Goal: Task Accomplishment & Management: Use online tool/utility

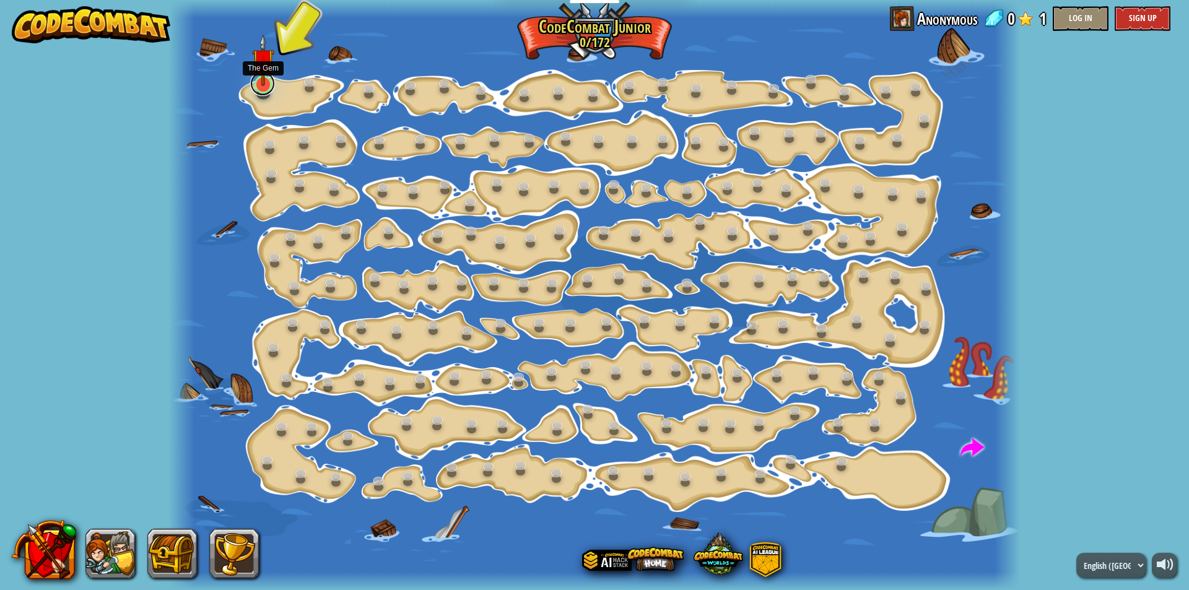
click at [264, 88] on link at bounding box center [262, 83] width 25 height 25
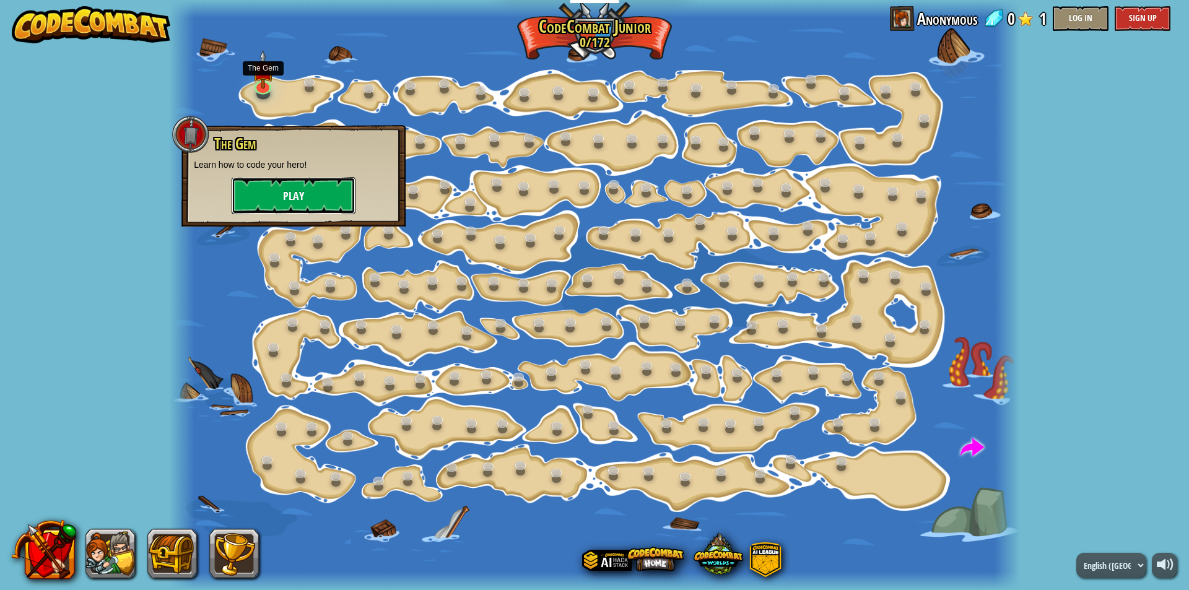
click at [302, 193] on button "Play" at bounding box center [294, 195] width 124 height 37
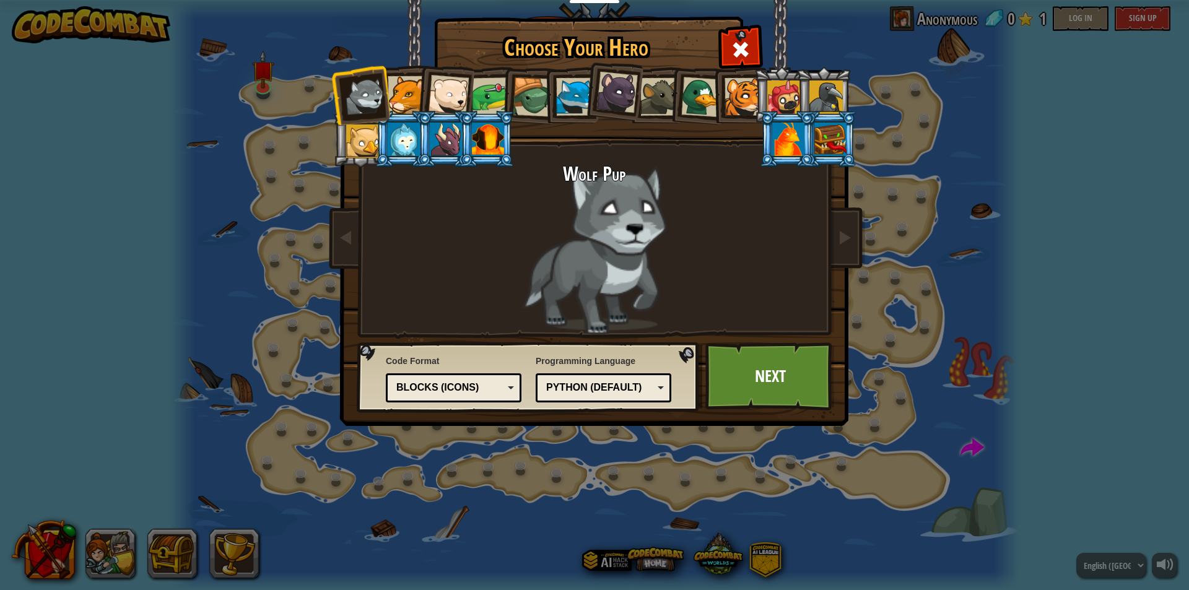
click at [487, 392] on div "Blocks (Icons)" at bounding box center [449, 388] width 107 height 14
click at [584, 394] on div "Python (Default)" at bounding box center [599, 388] width 107 height 14
click at [753, 400] on link "Next" at bounding box center [769, 377] width 129 height 68
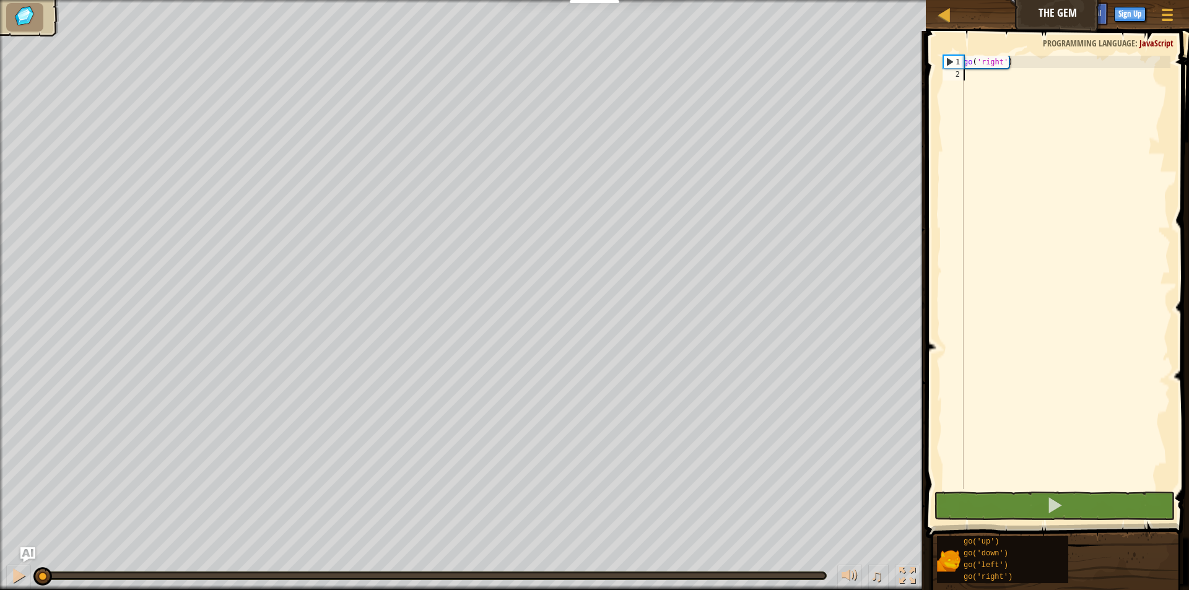
click at [1019, 79] on div "go ( 'right' )" at bounding box center [1065, 285] width 209 height 458
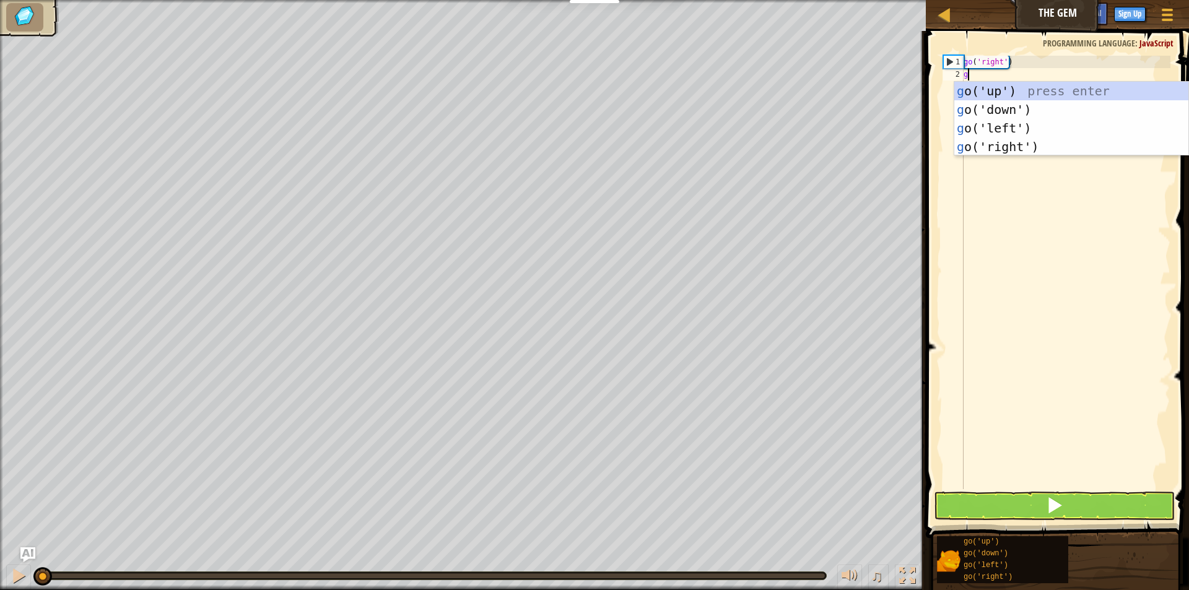
type textarea "go"
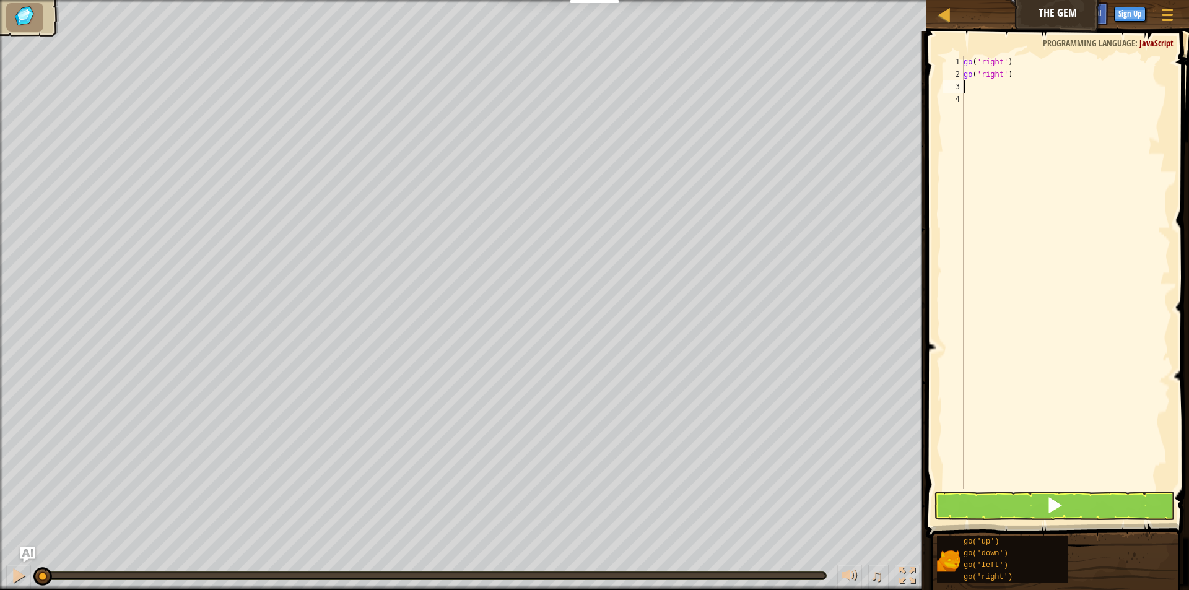
type textarea "g"
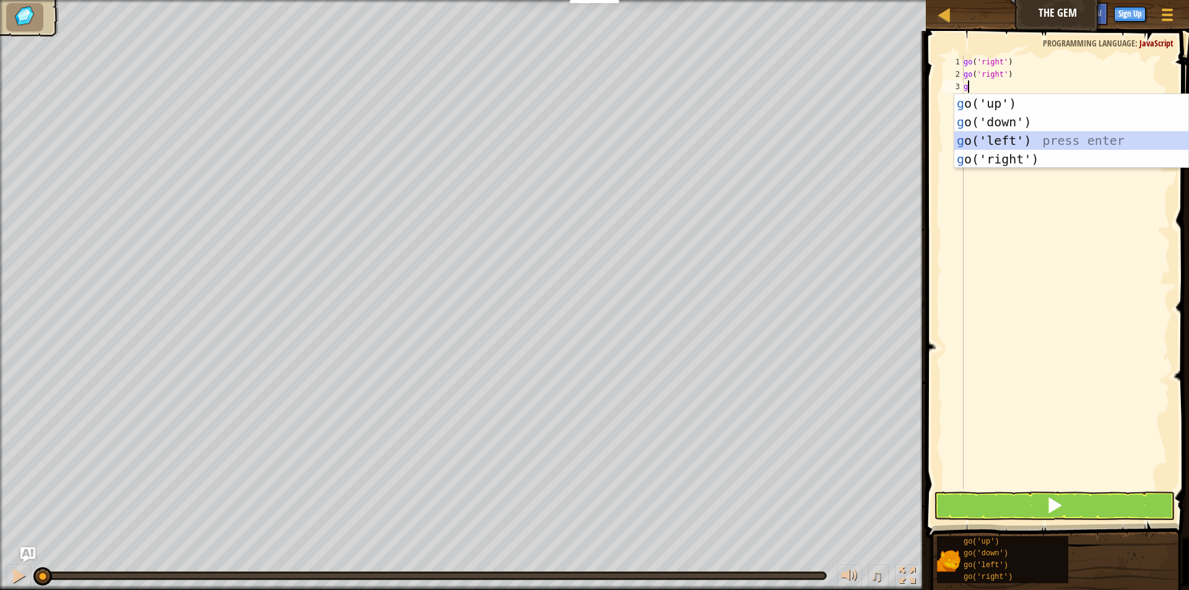
click at [1021, 136] on div "g o('up') press enter g o('down') press enter g o('left') press enter g o('righ…" at bounding box center [1071, 149] width 234 height 111
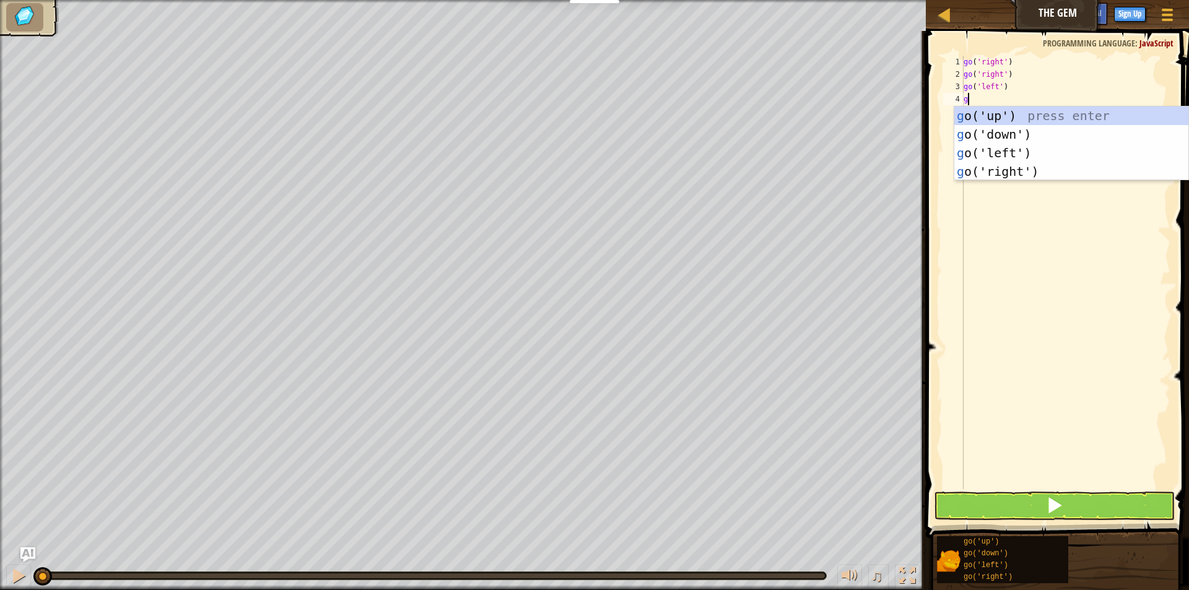
type textarea "go"
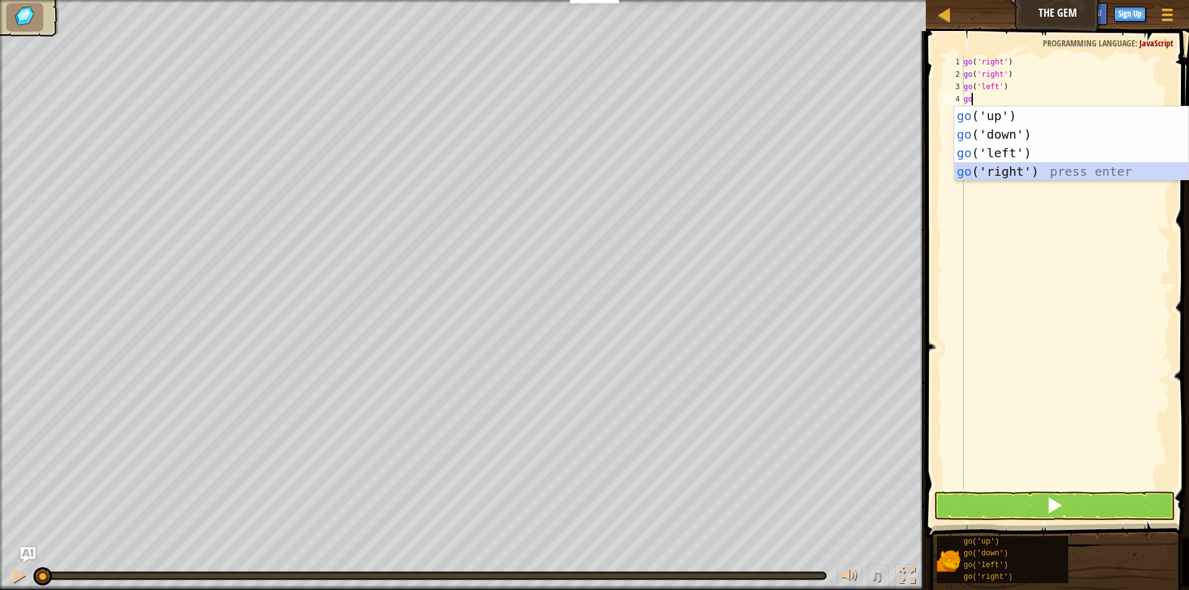
click at [1028, 165] on div "go ('up') press enter go ('down') press enter go ('left') press enter go ('righ…" at bounding box center [1071, 162] width 234 height 111
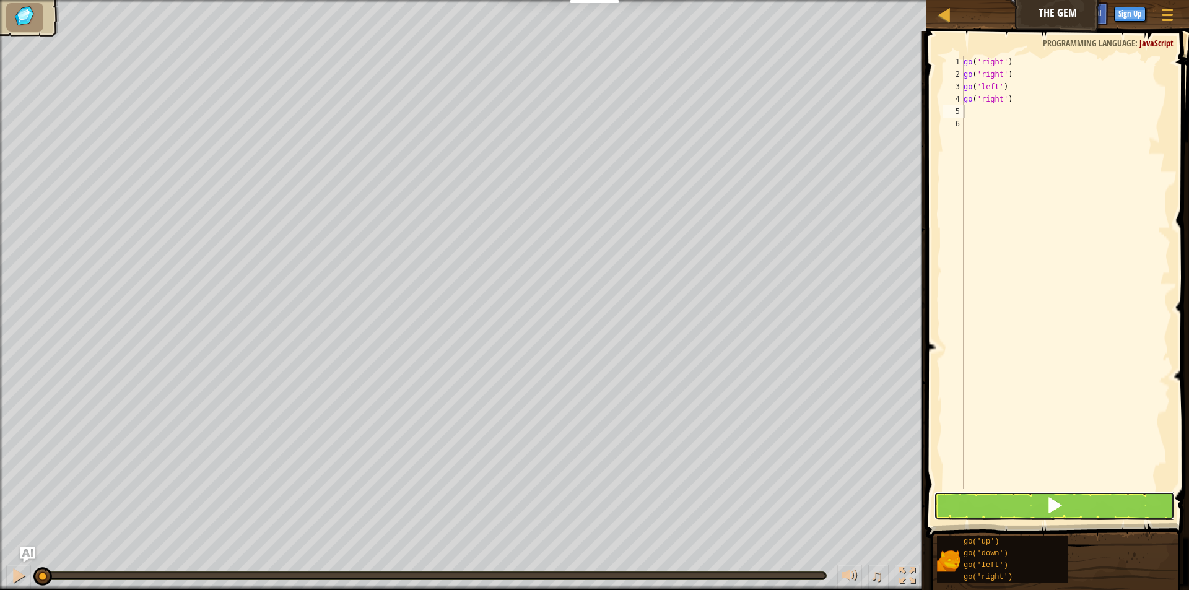
click at [1067, 502] on button at bounding box center [1054, 506] width 241 height 28
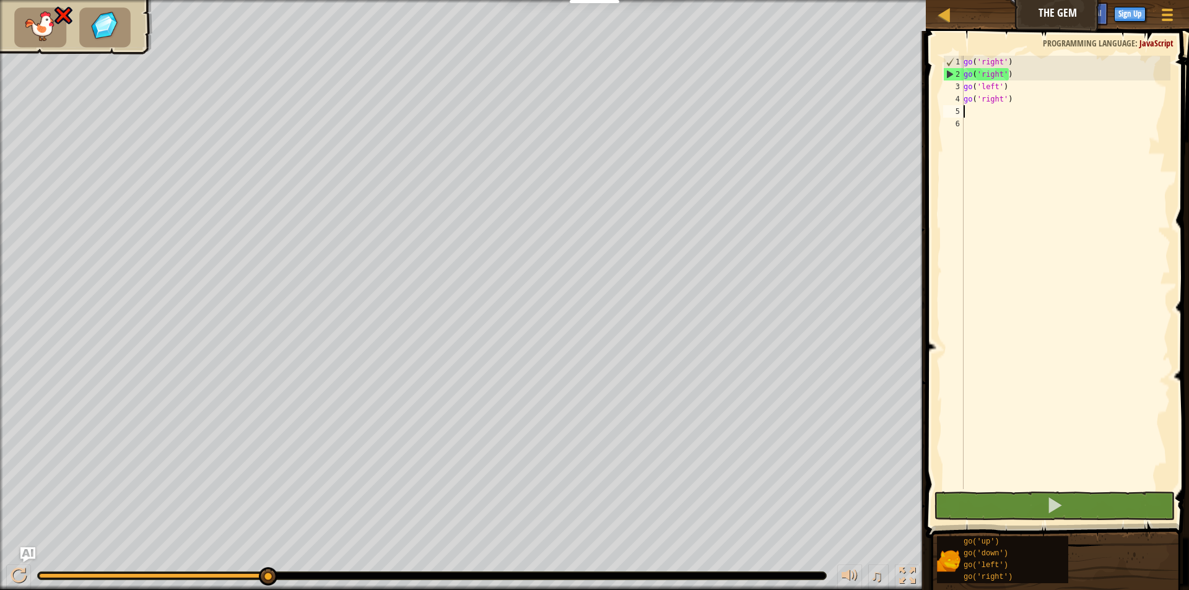
click at [1017, 74] on div "go ( 'right' ) go ( 'right' ) go ( 'left' ) go ( 'right' )" at bounding box center [1065, 285] width 209 height 458
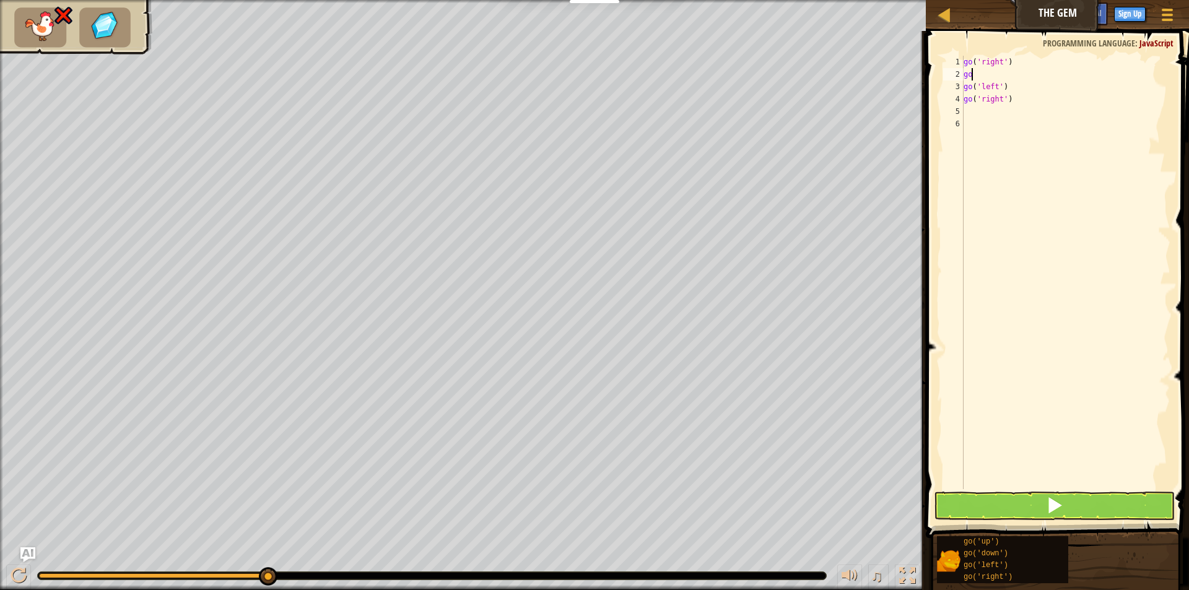
click at [989, 76] on div "go ( 'right' ) go go ( 'left' ) go ( 'right' )" at bounding box center [1065, 285] width 209 height 458
type textarea "g"
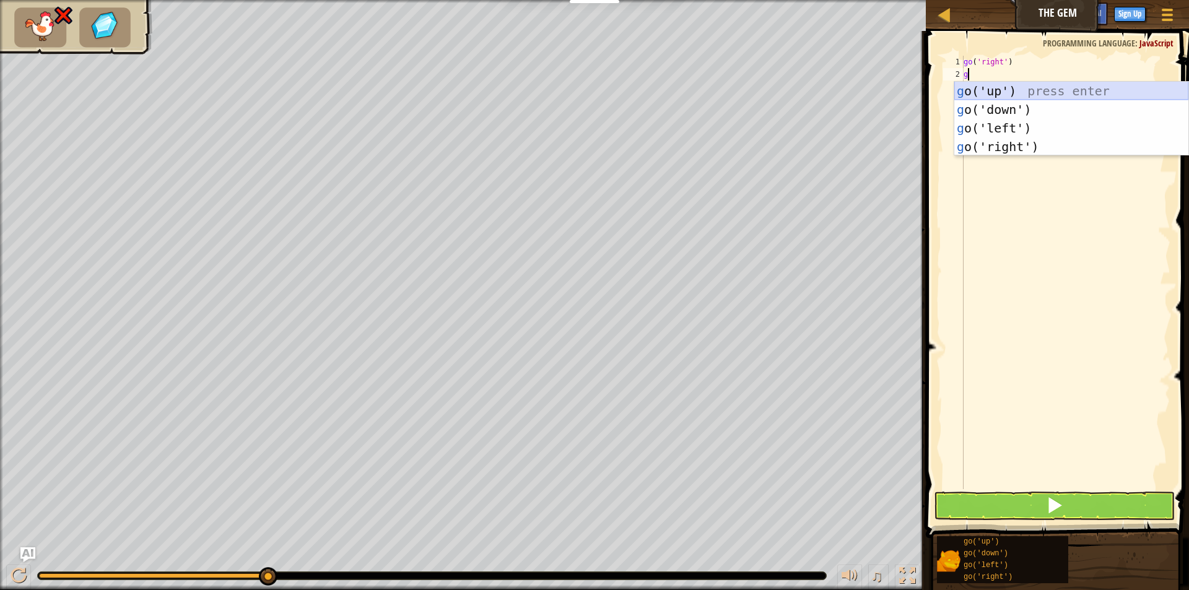
type textarea "go"
click at [989, 146] on div "go ('up') press enter go ('down') press enter go ('left') press enter go ('righ…" at bounding box center [1071, 137] width 234 height 111
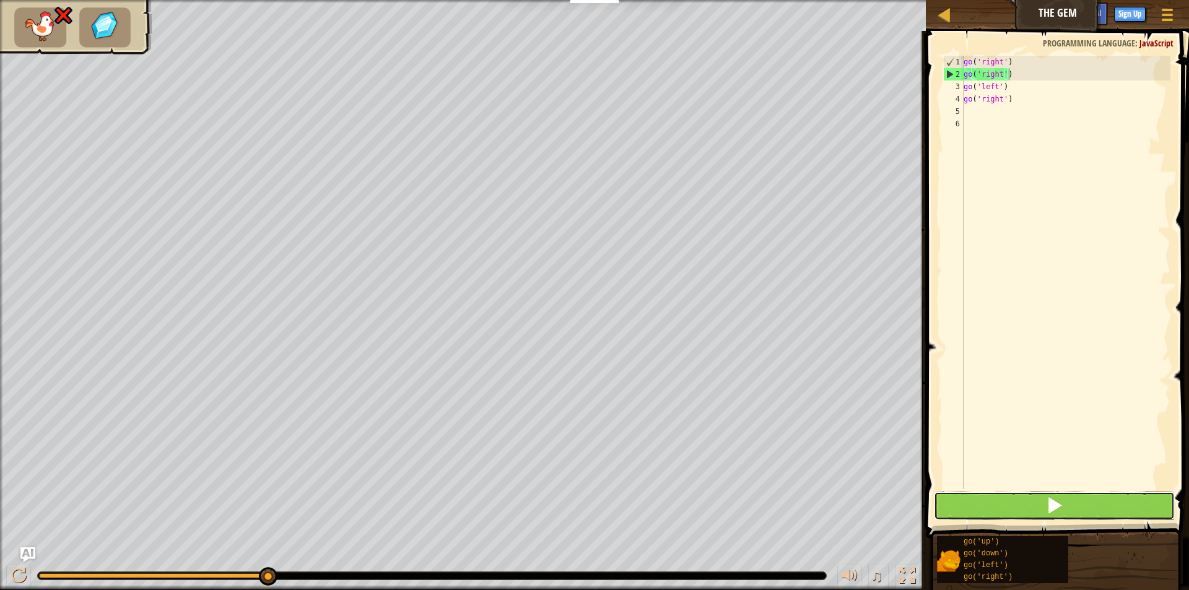
click at [1078, 497] on button at bounding box center [1054, 506] width 241 height 28
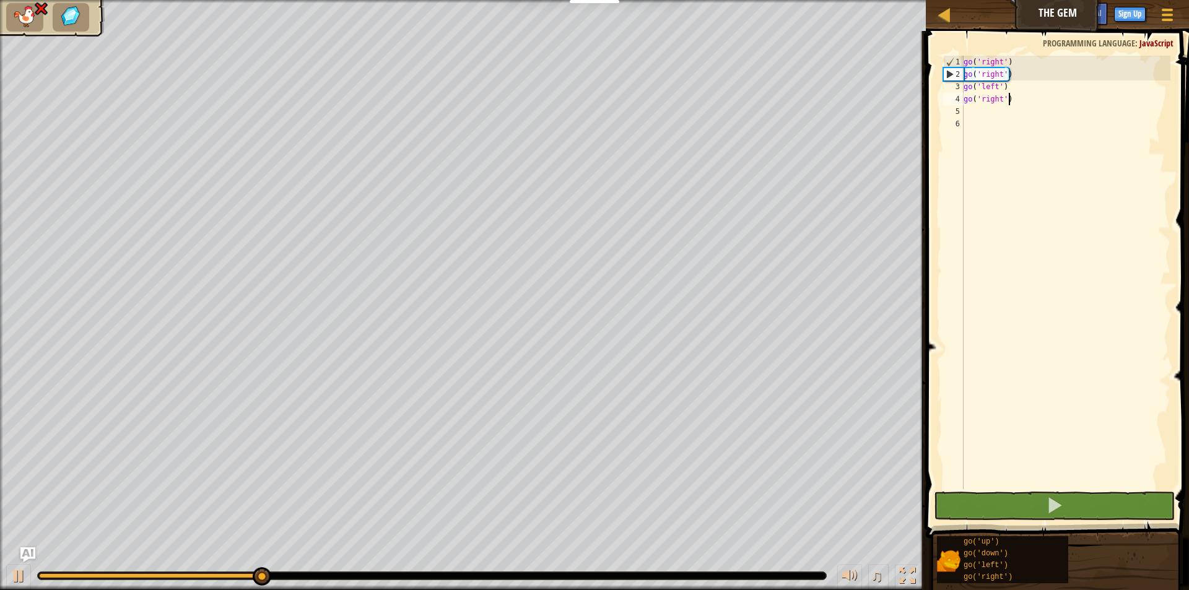
click at [1059, 95] on div "go ( 'right' ) go ( 'right' ) go ( 'left' ) go ( 'right' )" at bounding box center [1065, 285] width 209 height 458
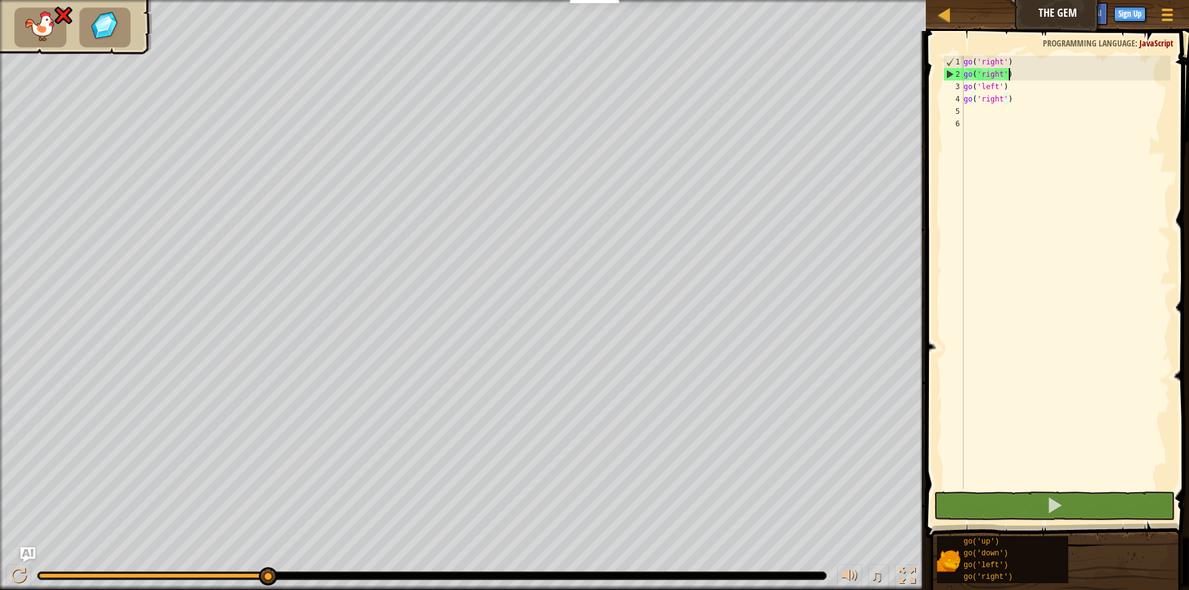
click at [1062, 74] on div "go ( 'right' ) go ( 'right' ) go ( 'left' ) go ( 'right' )" at bounding box center [1065, 285] width 209 height 458
click at [1062, 89] on div "go ( 'right' ) go ( 'right' ) go ( 'left' ) go ( 'right' )" at bounding box center [1065, 285] width 209 height 458
click at [1075, 61] on div "go ( 'right' ) go ( 'right' ) go ( 'left' ) go ( 'right' )" at bounding box center [1065, 285] width 209 height 458
click at [1062, 86] on div "go ( 'right' ) go ( 'right' ) go ( 'left' ) go ( 'right' )" at bounding box center [1065, 285] width 209 height 458
click at [1065, 80] on div "go ( 'right' ) go ( 'right' ) go ( 'left' ) go ( 'right' )" at bounding box center [1065, 285] width 209 height 458
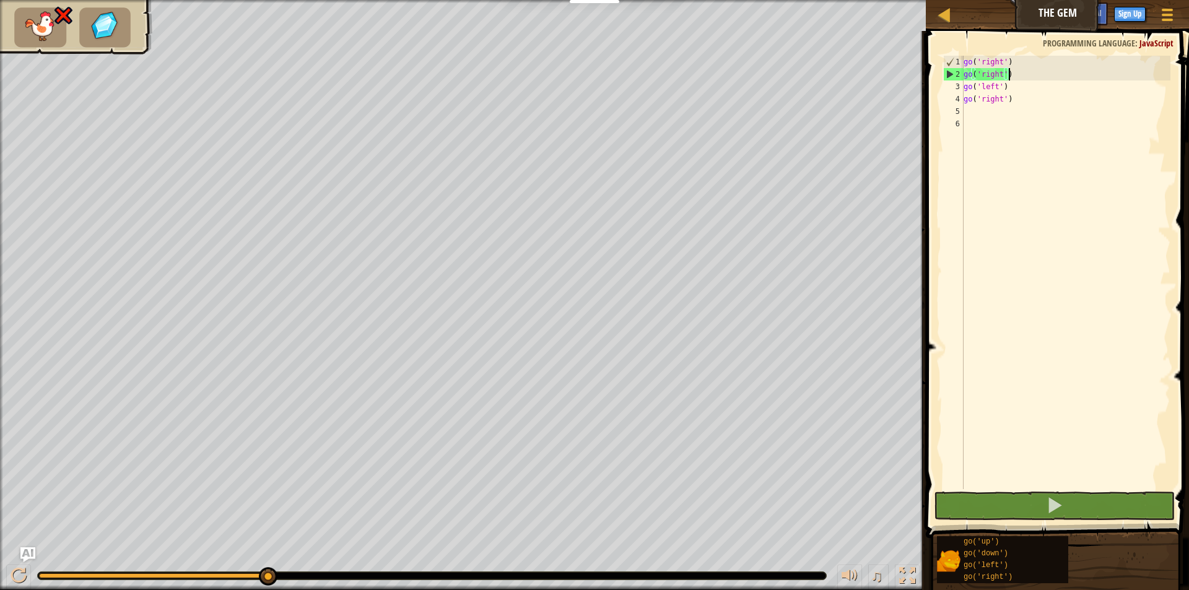
click at [1070, 59] on div "go ( 'right' ) go ( 'right' ) go ( 'left' ) go ( 'right' )" at bounding box center [1065, 285] width 209 height 458
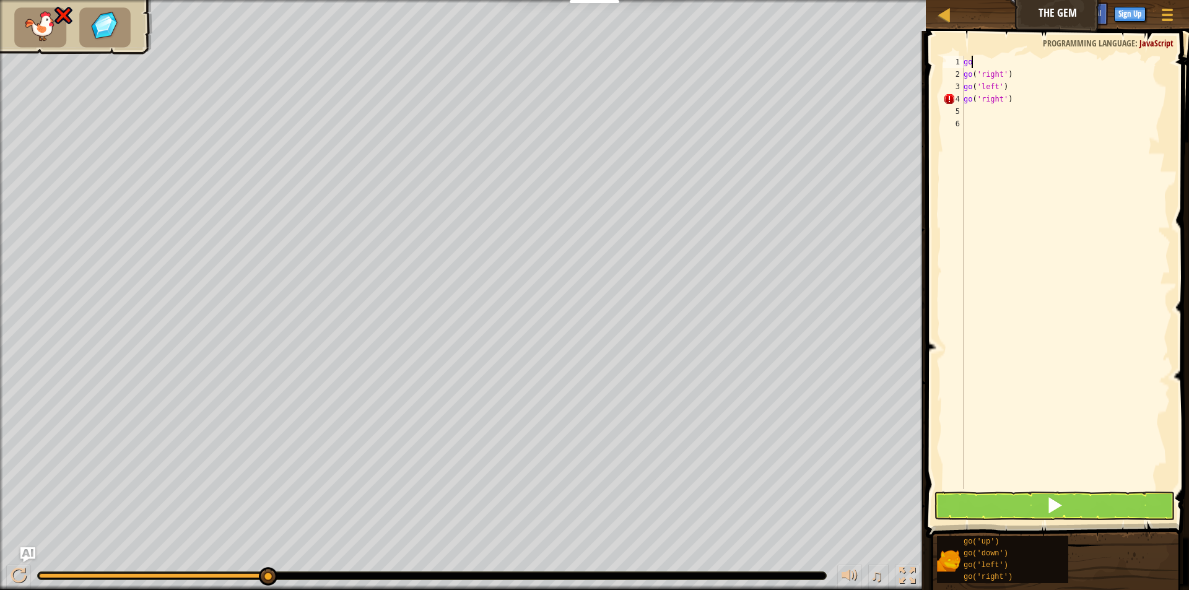
type textarea "g"
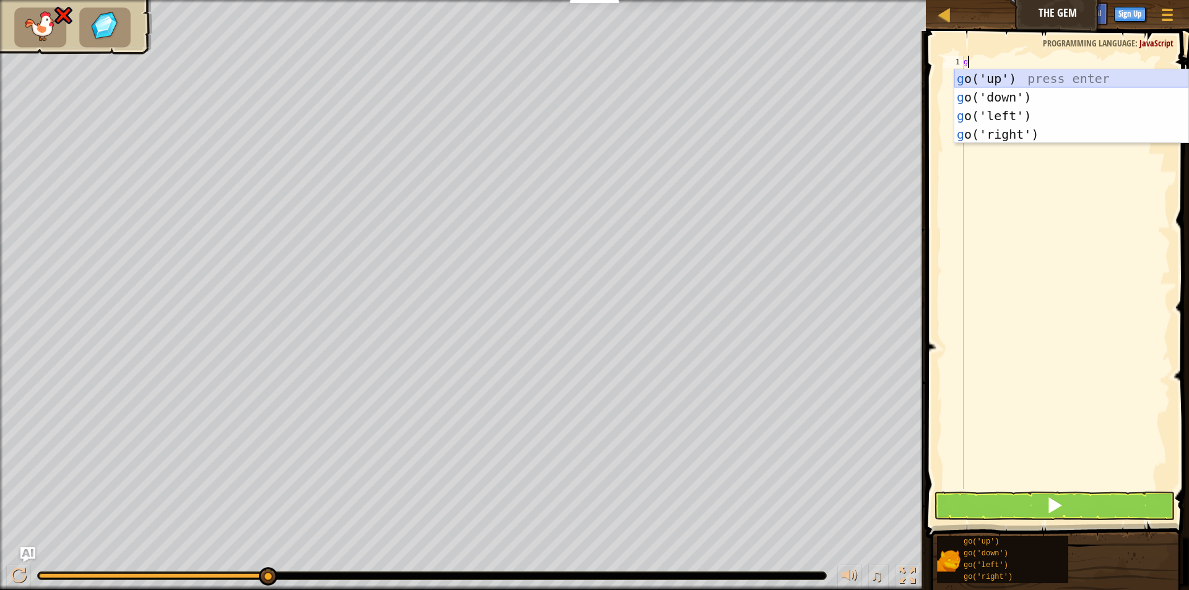
type textarea "go"
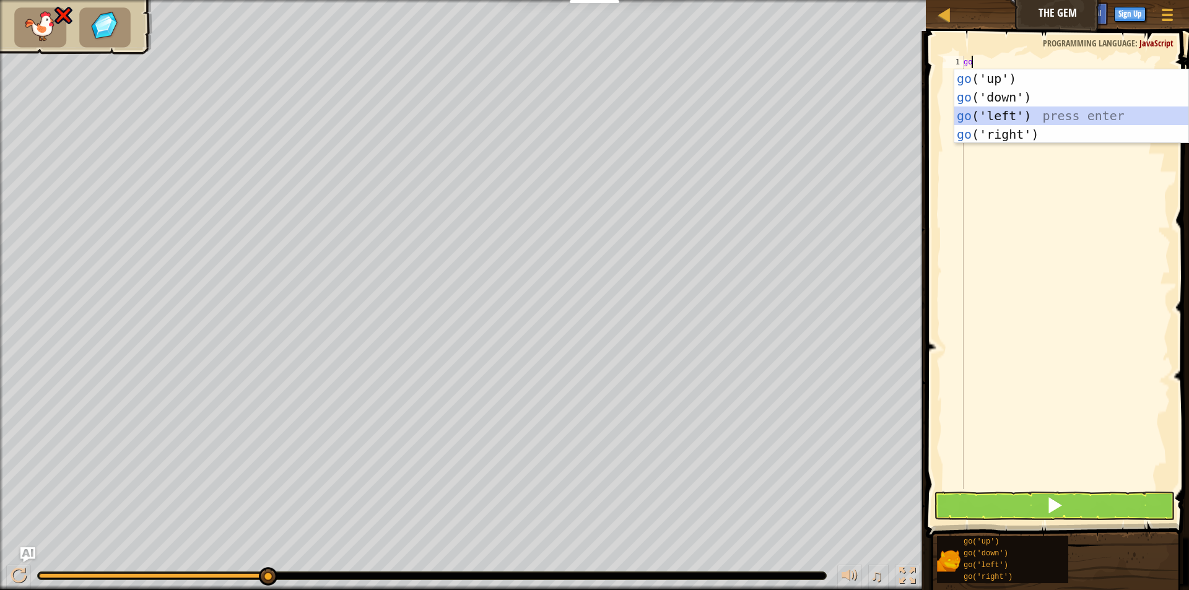
click at [1035, 111] on div "go ('up') press enter go ('down') press enter go ('left') press enter go ('righ…" at bounding box center [1071, 124] width 234 height 111
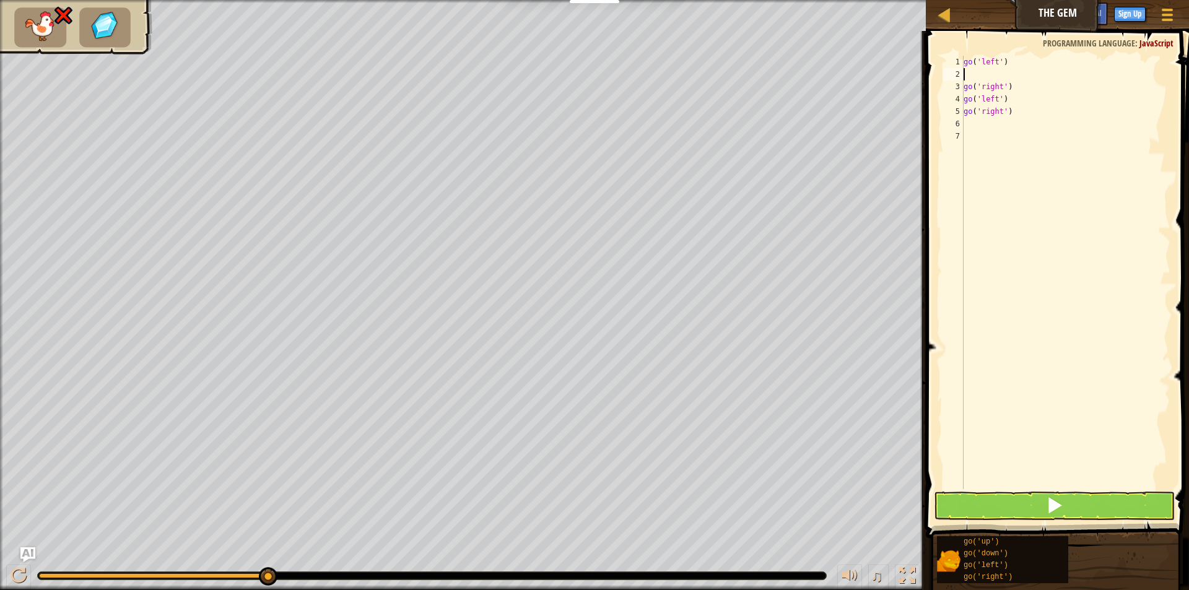
type textarea "go('left')"
click at [1014, 107] on div "go ( 'left' ) go ( 'right' ) go ( 'left' ) go ( 'right' )" at bounding box center [1065, 285] width 209 height 458
click at [1016, 105] on div "go ( 'left' ) go ( 'right' ) go ( 'left' ) go ( 'right' )" at bounding box center [1065, 285] width 209 height 458
type textarea "g"
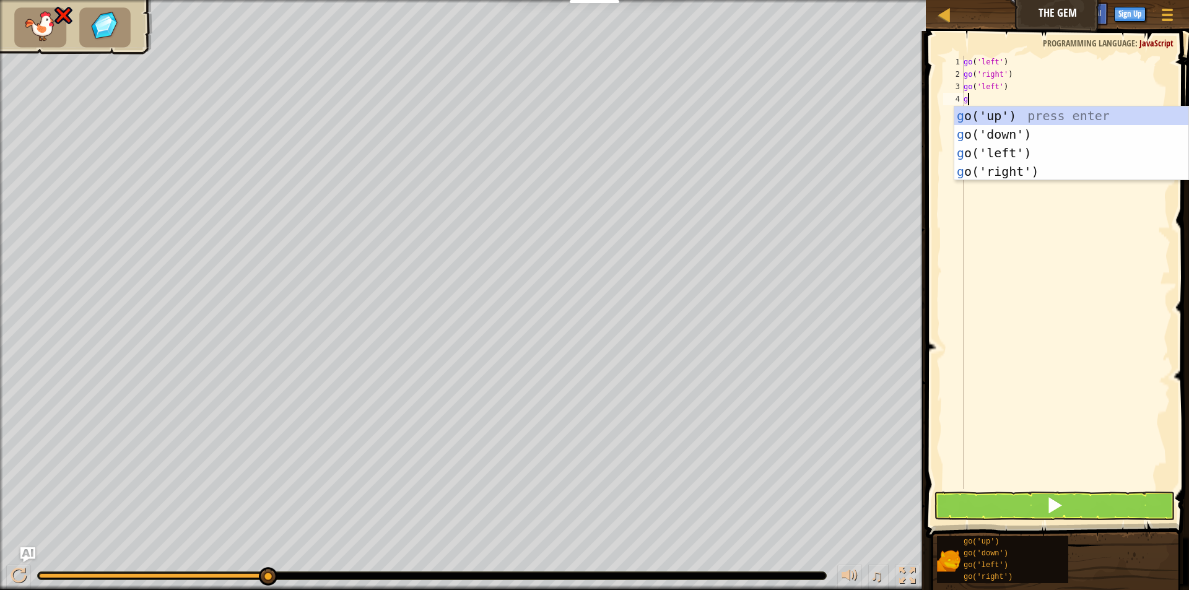
type textarea "go"
click at [998, 171] on div "go ('up') press enter go ('down') press enter go ('left') press enter go ('righ…" at bounding box center [1071, 162] width 234 height 111
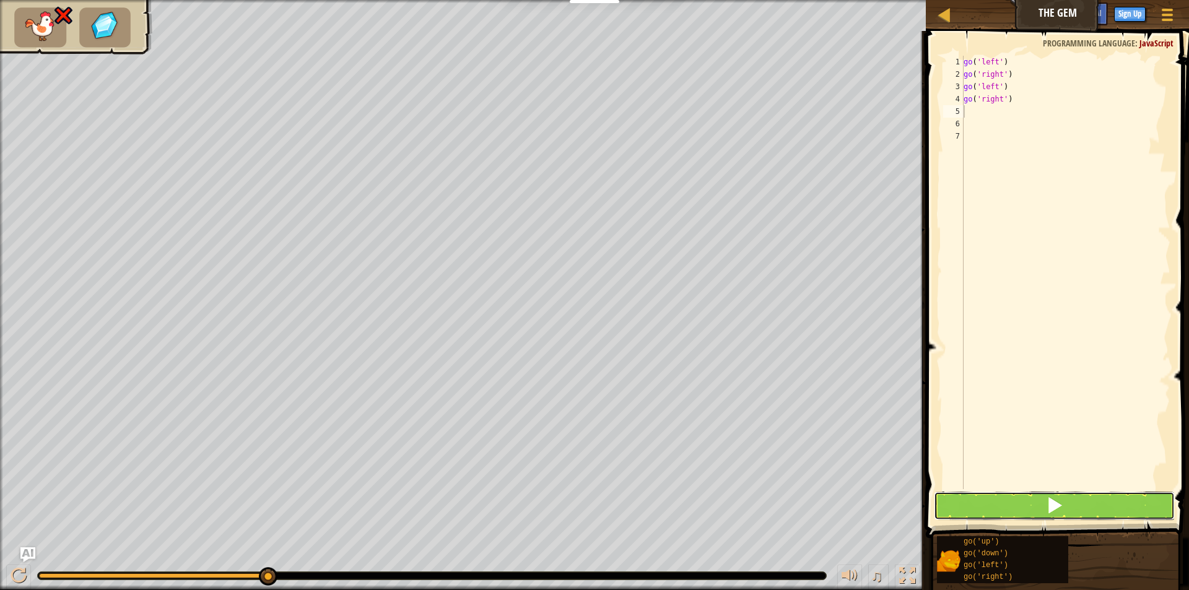
click at [1122, 497] on button at bounding box center [1054, 506] width 241 height 28
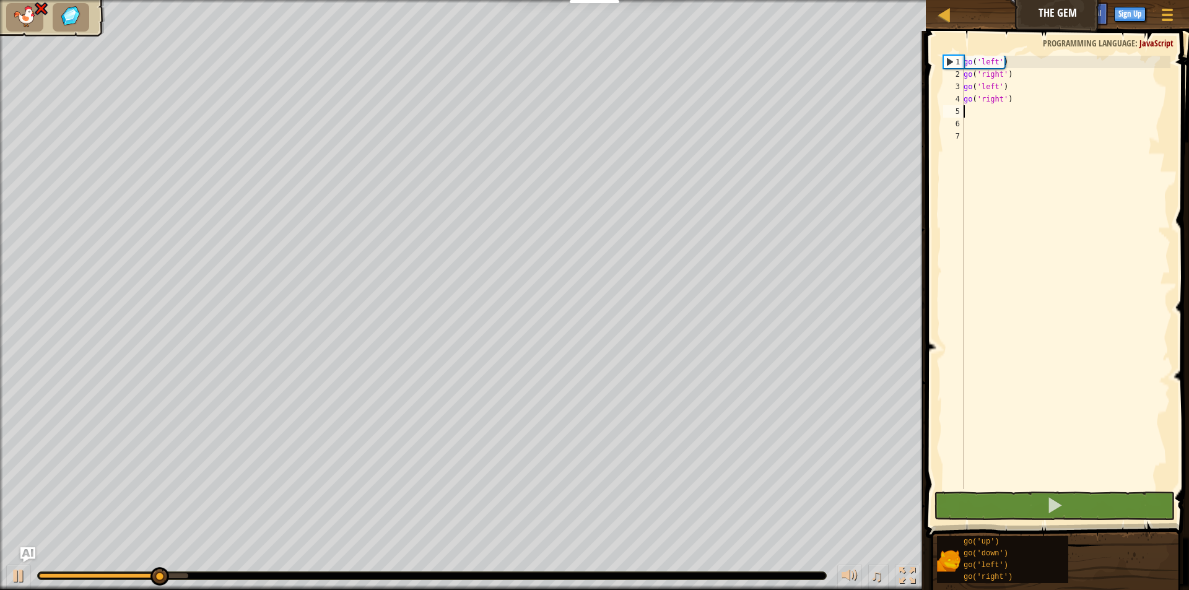
click at [1020, 86] on div "go ( 'left' ) go ( 'right' ) go ( 'left' ) go ( 'right' )" at bounding box center [1065, 285] width 209 height 458
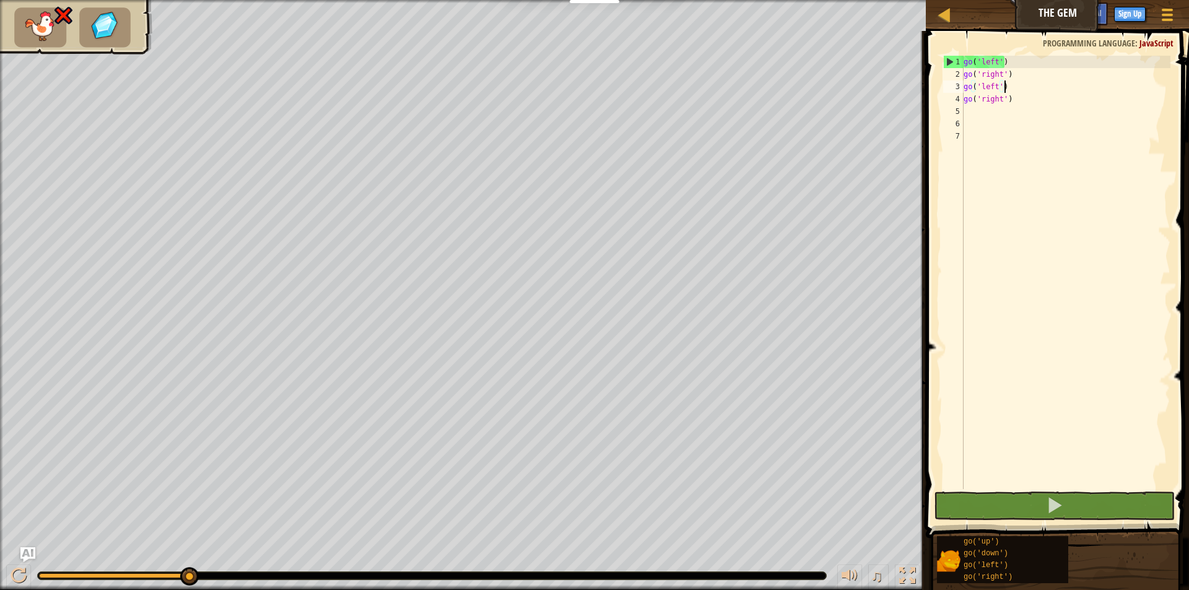
click at [1006, 61] on div "go ( 'left' ) go ( 'right' ) go ( 'left' ) go ( 'right' )" at bounding box center [1065, 285] width 209 height 458
click at [1021, 77] on div "go ( 'left' ) go ( 'right' ) go ( 'left' ) go ( 'right' )" at bounding box center [1065, 285] width 209 height 458
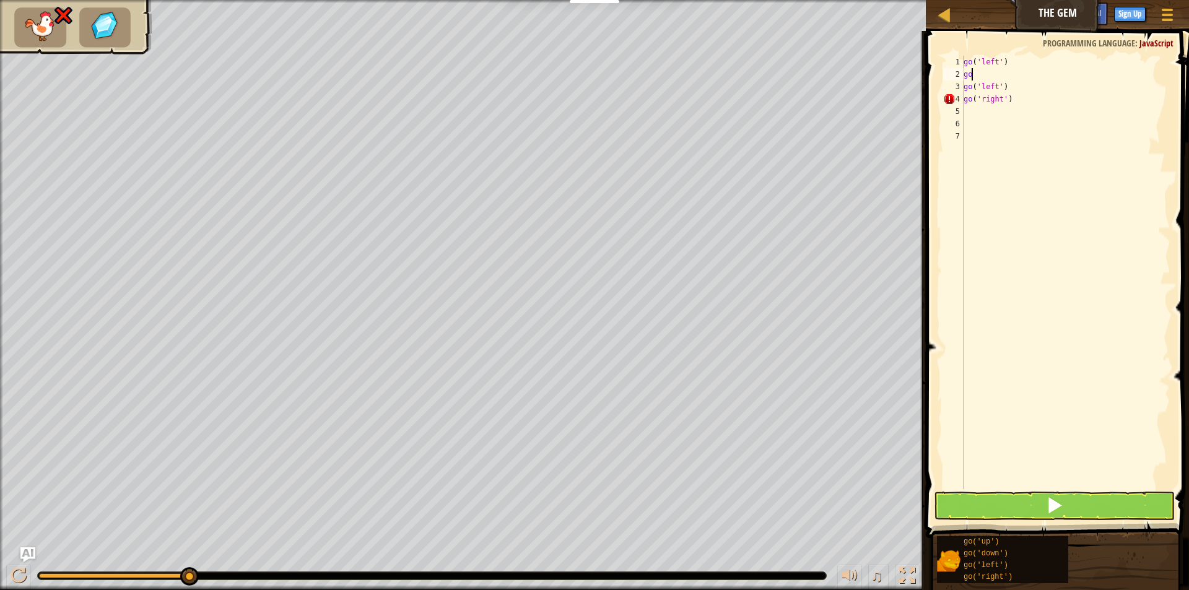
type textarea "g"
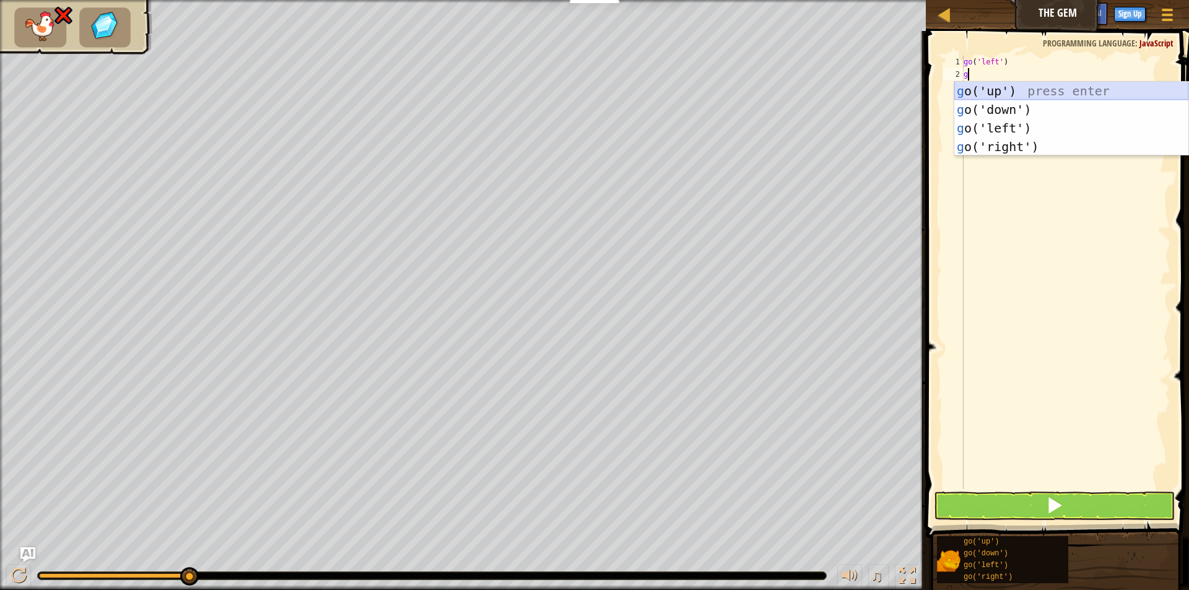
type textarea "go"
click at [1007, 152] on div "go ('up') press enter go ('down') press enter go ('left') press enter go ('righ…" at bounding box center [1071, 137] width 234 height 111
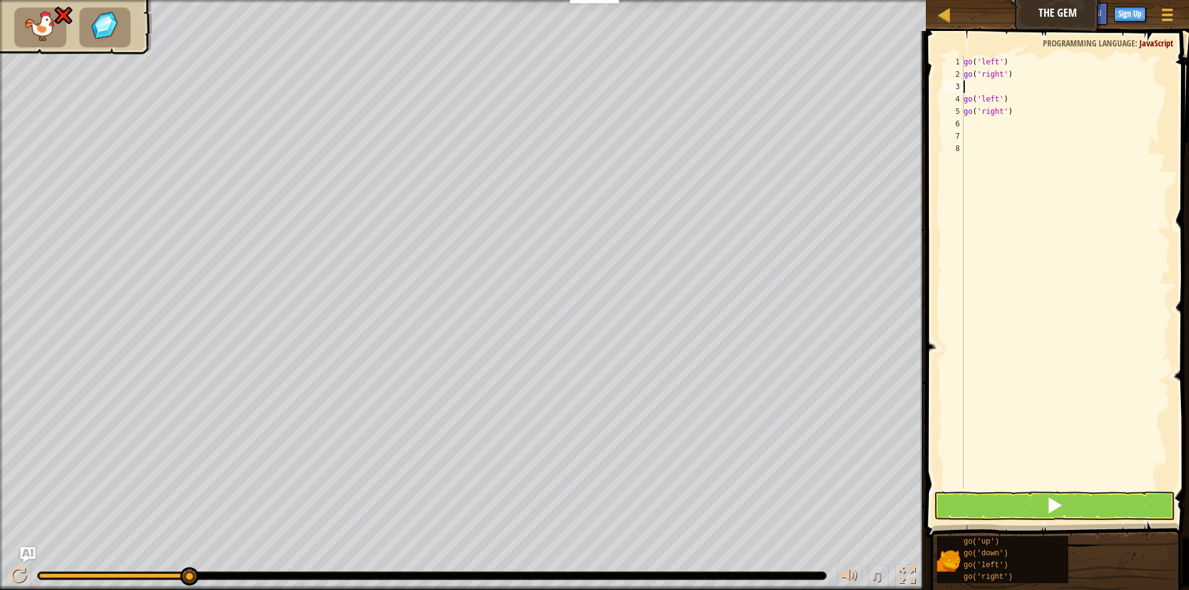
type textarea "go('right')"
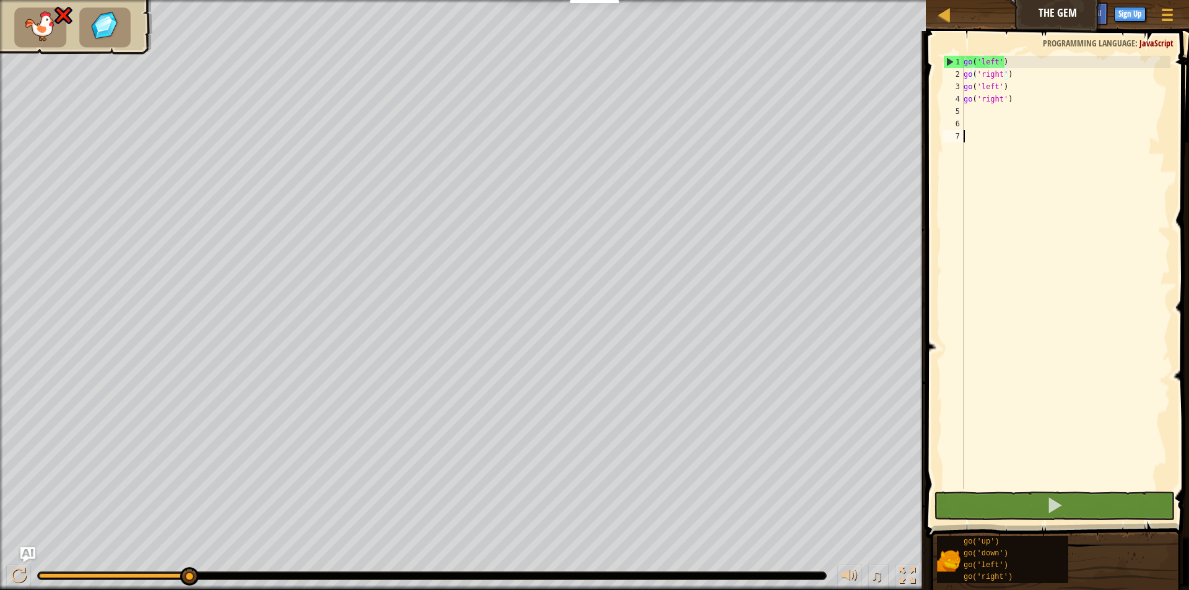
click at [1028, 131] on div "go ( 'left' ) go ( 'right' ) go ( 'left' ) go ( 'right' )" at bounding box center [1065, 285] width 209 height 458
click at [1032, 116] on div "go ( 'left' ) go ( 'right' ) go ( 'left' ) go ( 'right' )" at bounding box center [1065, 285] width 209 height 458
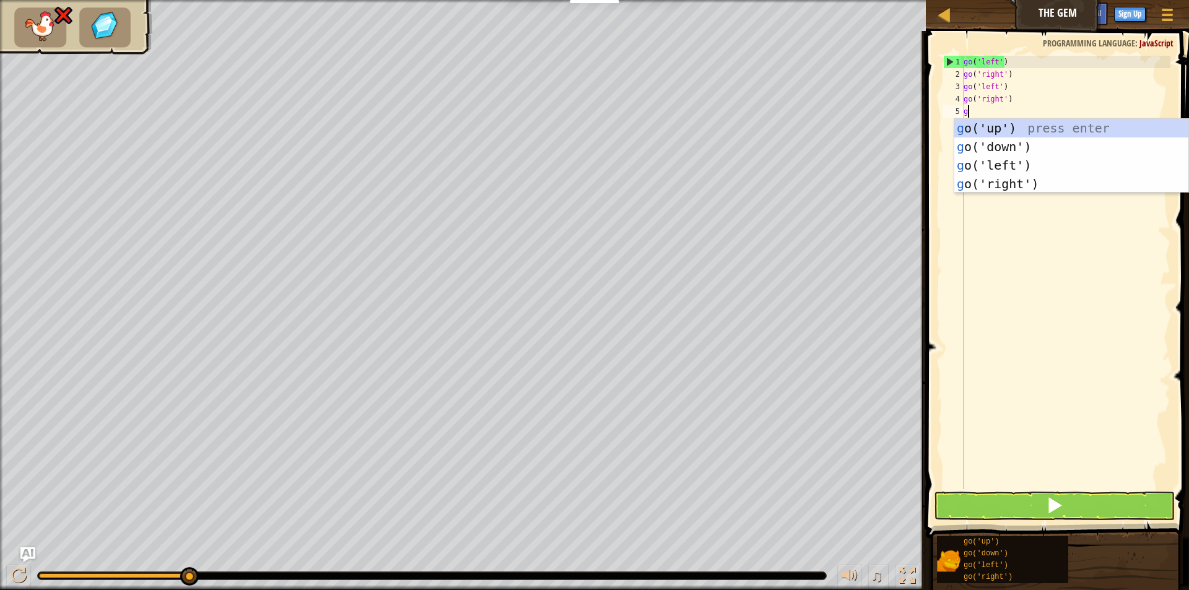
type textarea "go"
click at [1000, 160] on div "go ('up') press enter go ('down') press enter go ('left') press enter go ('righ…" at bounding box center [1071, 174] width 234 height 111
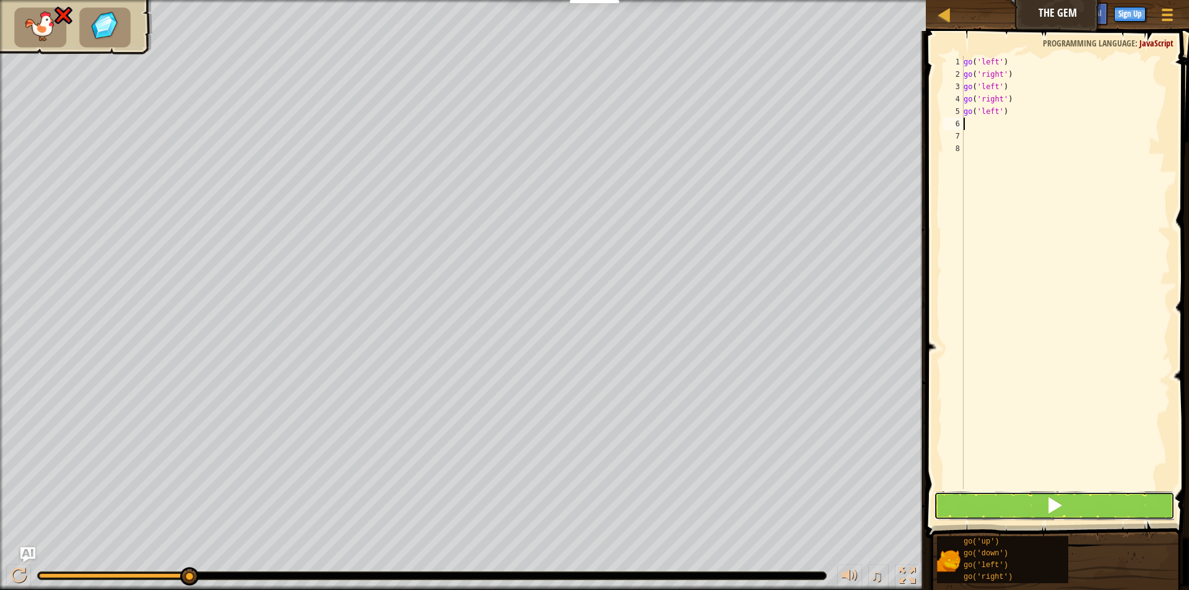
click at [1007, 497] on button at bounding box center [1054, 506] width 241 height 28
type textarea "g"
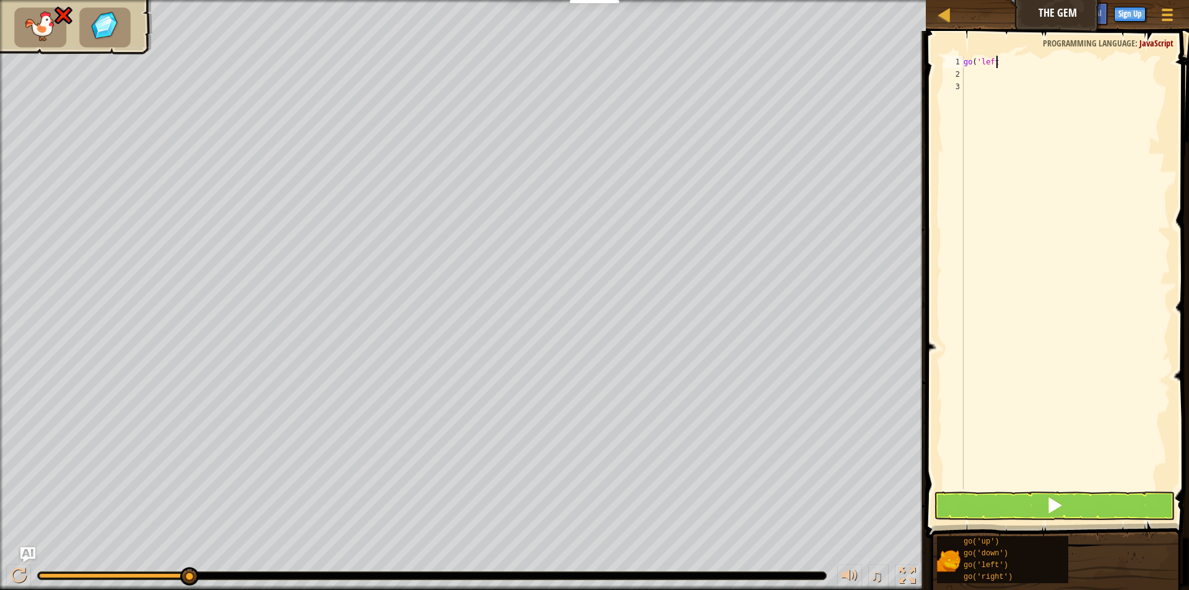
type textarea "g"
type textarea "go"
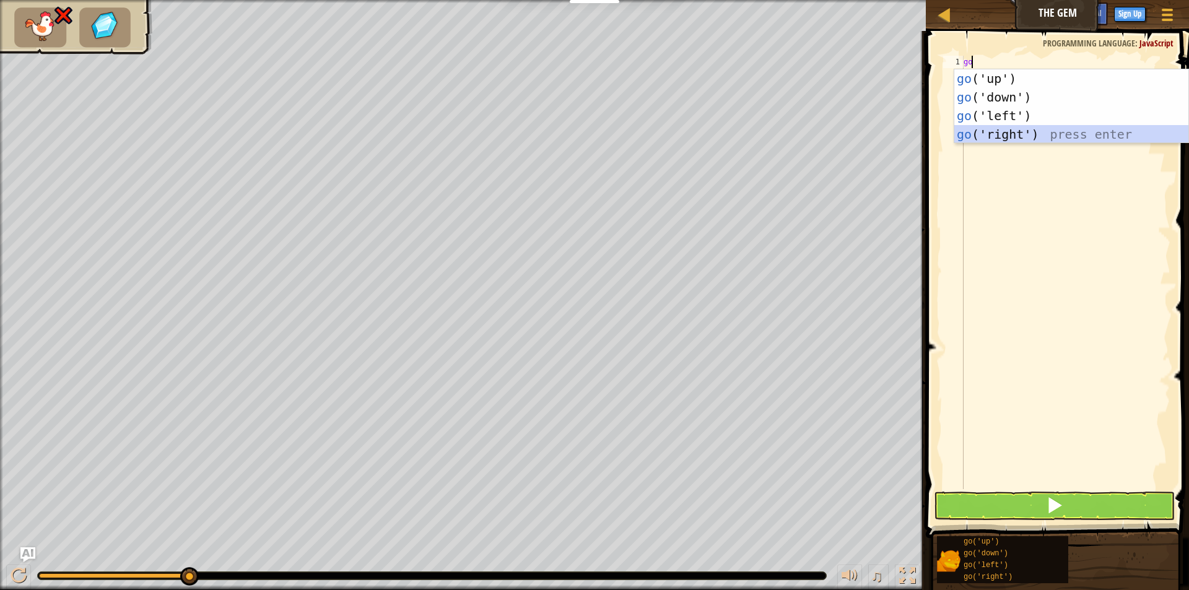
click at [1032, 128] on div "go ('up') press enter go ('down') press enter go ('left') press enter go ('righ…" at bounding box center [1071, 124] width 234 height 111
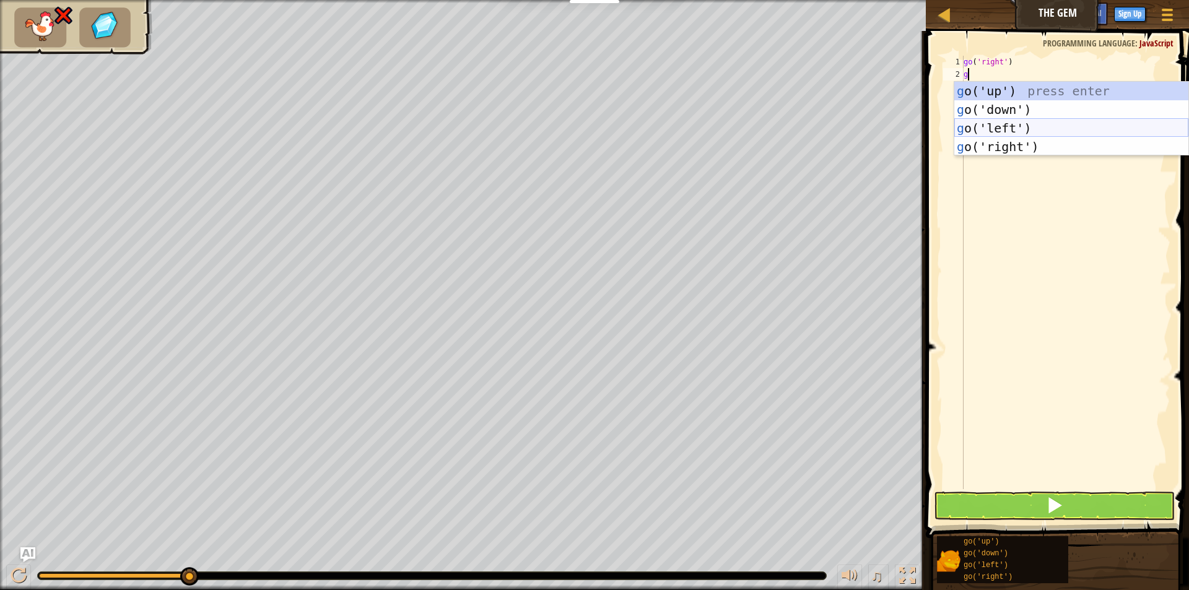
type textarea "go"
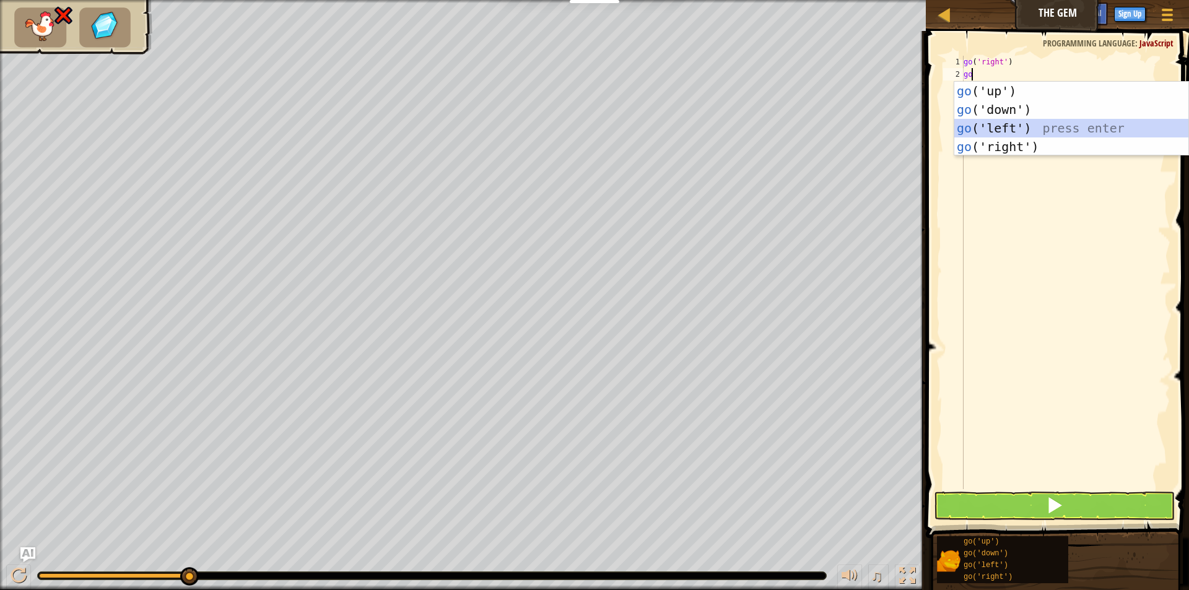
click at [1041, 131] on div "go ('up') press enter go ('down') press enter go ('left') press enter go ('righ…" at bounding box center [1071, 137] width 234 height 111
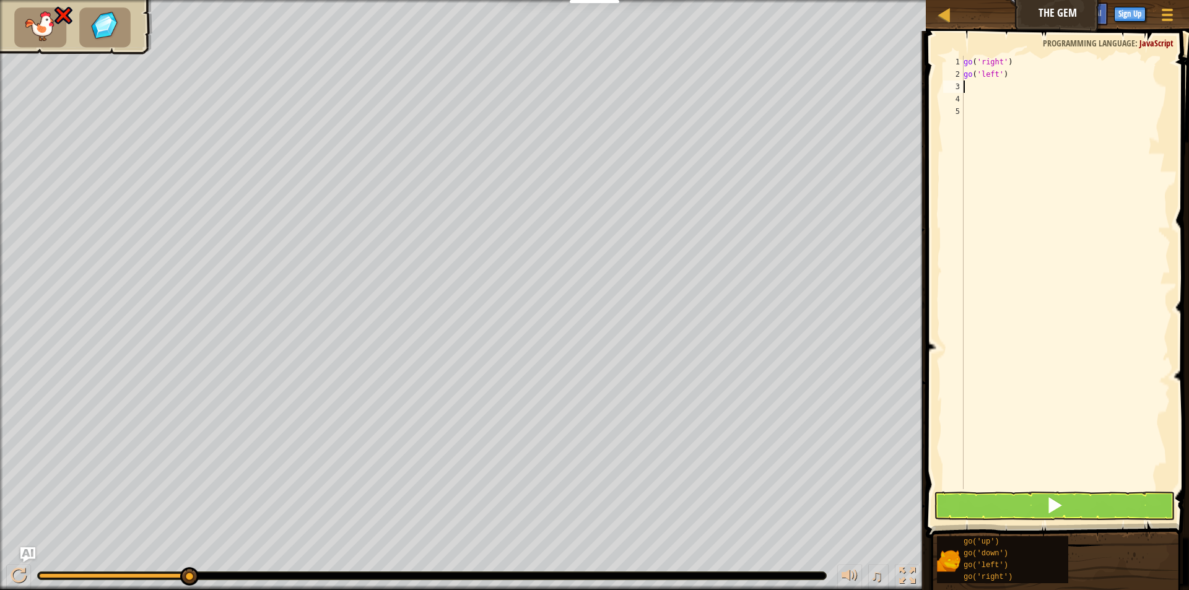
type textarea "g"
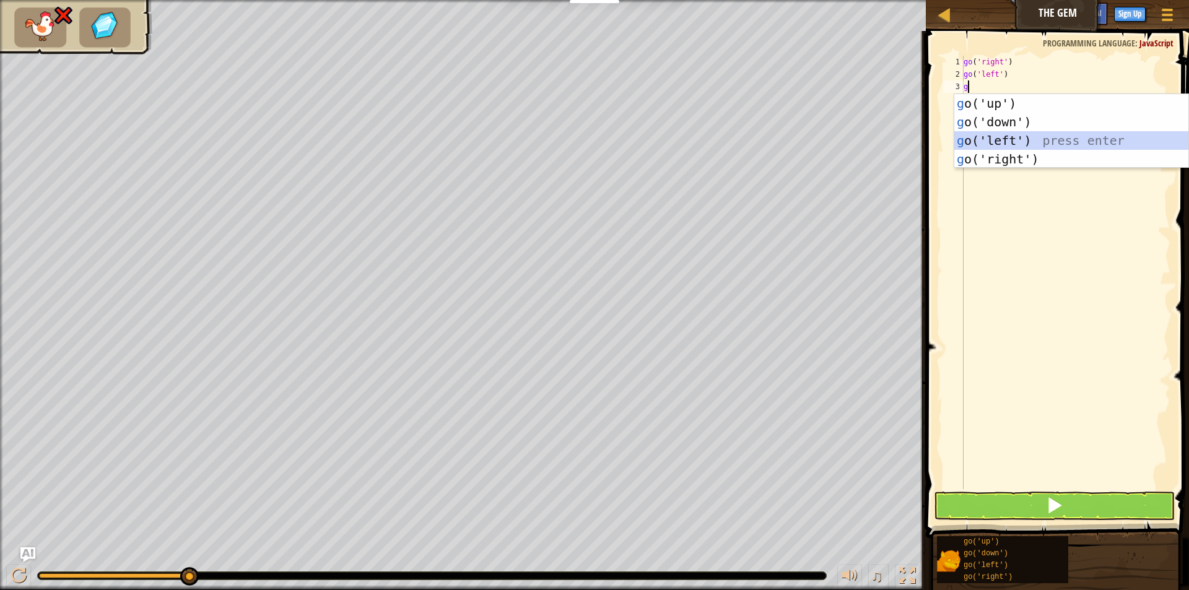
click at [1044, 144] on div "g o('up') press enter g o('down') press enter g o('left') press enter g o('righ…" at bounding box center [1071, 149] width 234 height 111
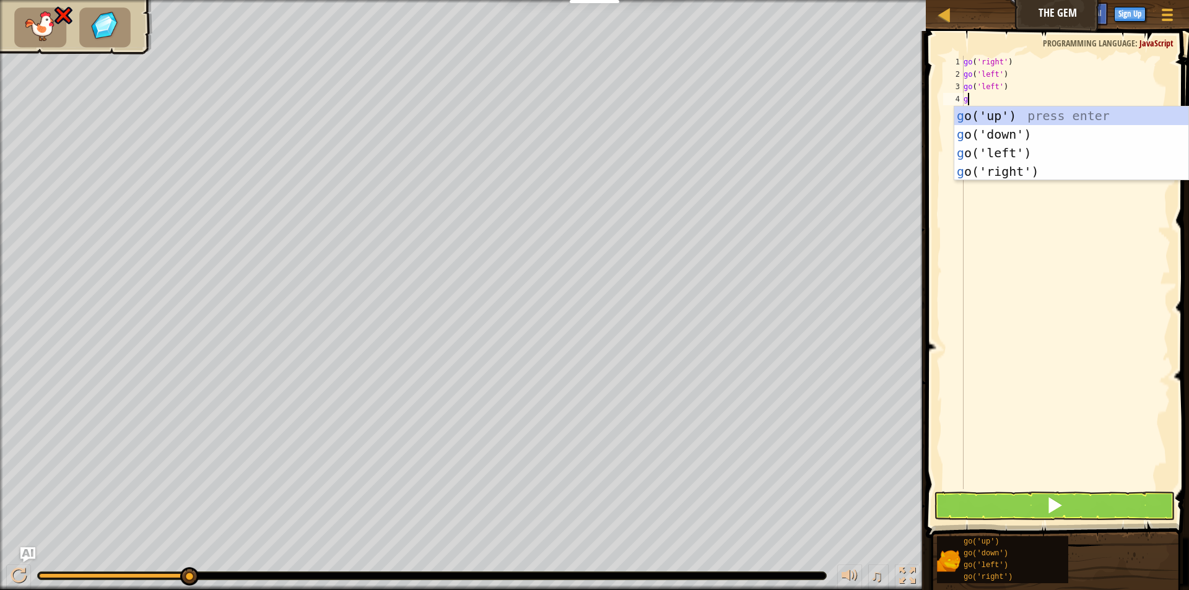
type textarea "go"
click at [1048, 151] on div "go ('up') press enter go ('down') press enter go ('left') press enter go ('righ…" at bounding box center [1071, 162] width 234 height 111
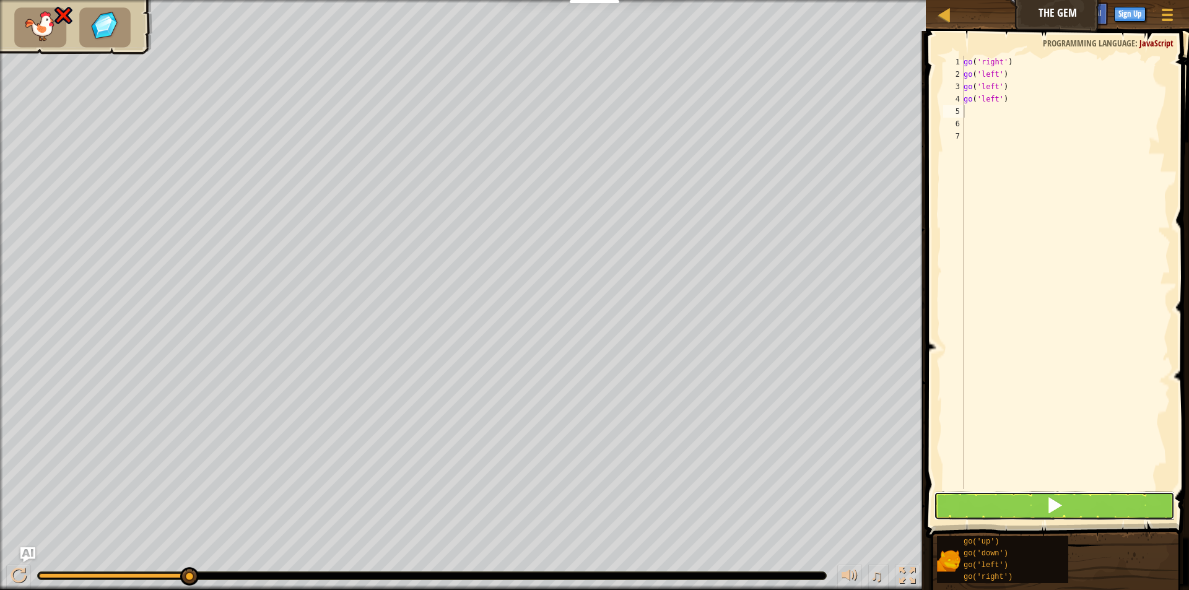
click at [1080, 500] on button at bounding box center [1054, 506] width 241 height 28
type textarea "g"
click at [1093, 496] on button at bounding box center [1054, 506] width 241 height 28
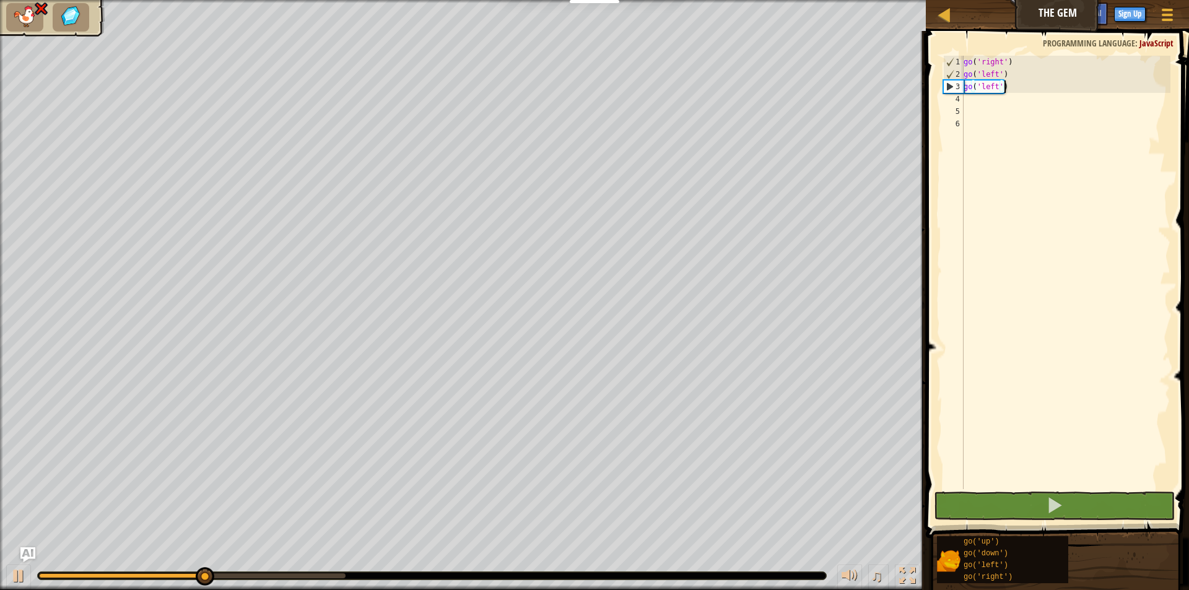
click at [1031, 88] on div "go ( 'right' ) go ( 'left' ) go ( 'left' )" at bounding box center [1065, 285] width 209 height 458
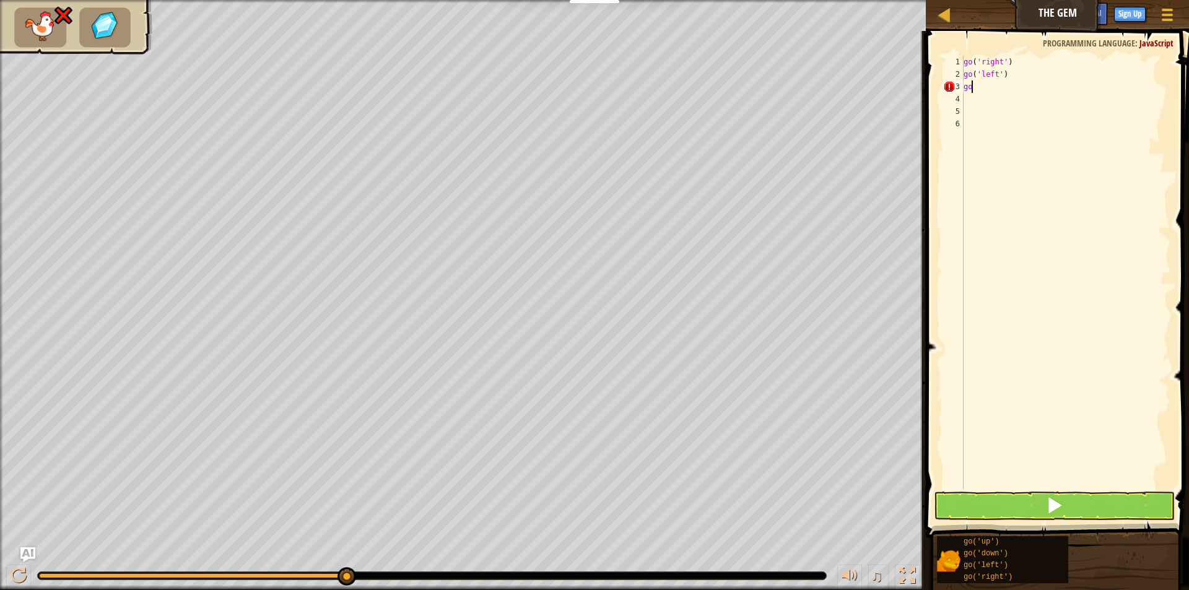
type textarea "g"
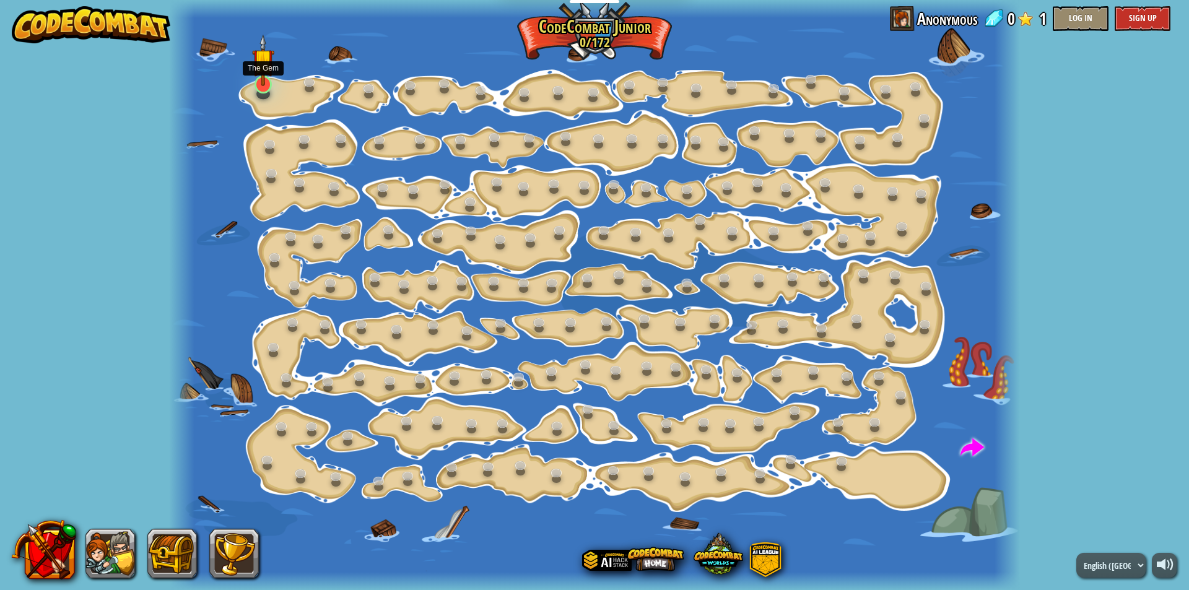
click at [261, 81] on div at bounding box center [263, 85] width 17 height 18
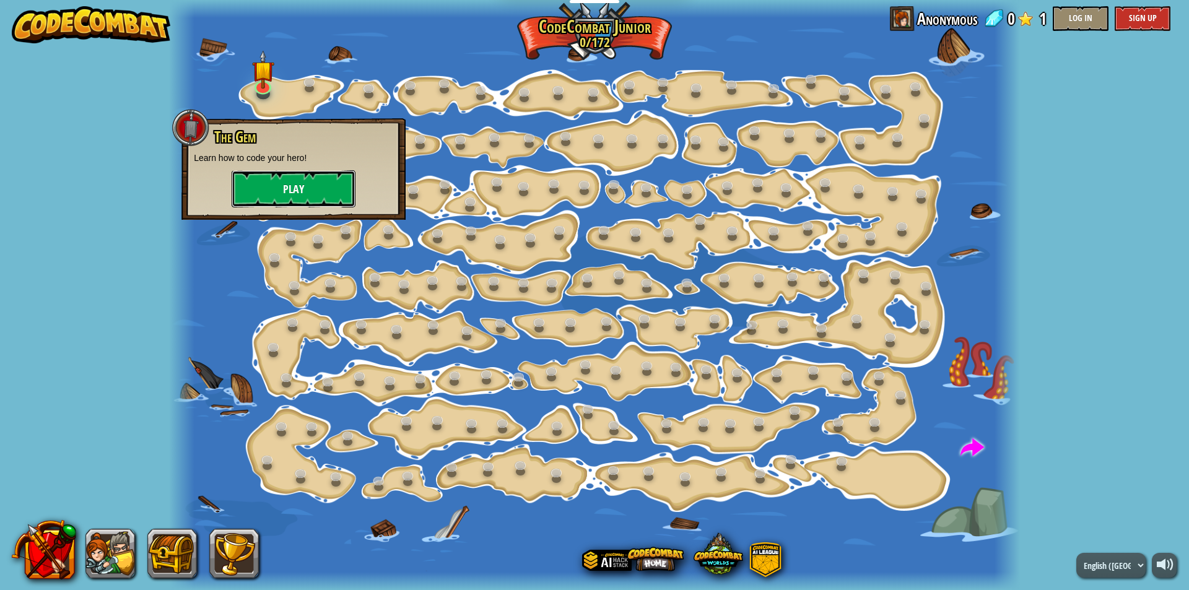
click at [261, 185] on button "Play" at bounding box center [294, 188] width 124 height 37
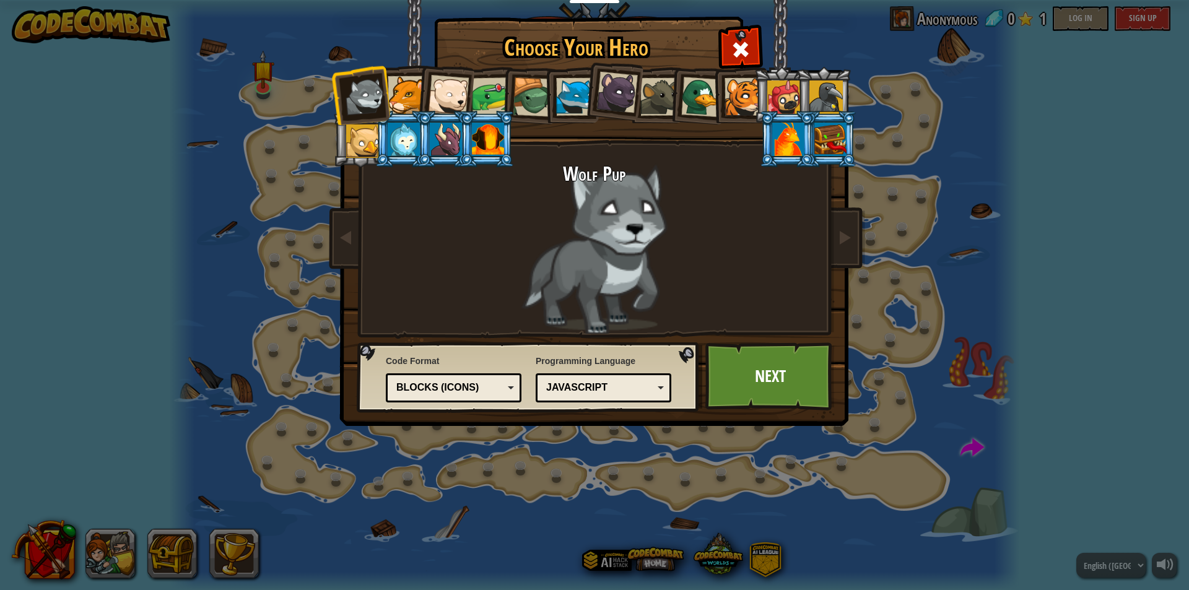
click at [464, 86] on div at bounding box center [448, 95] width 41 height 41
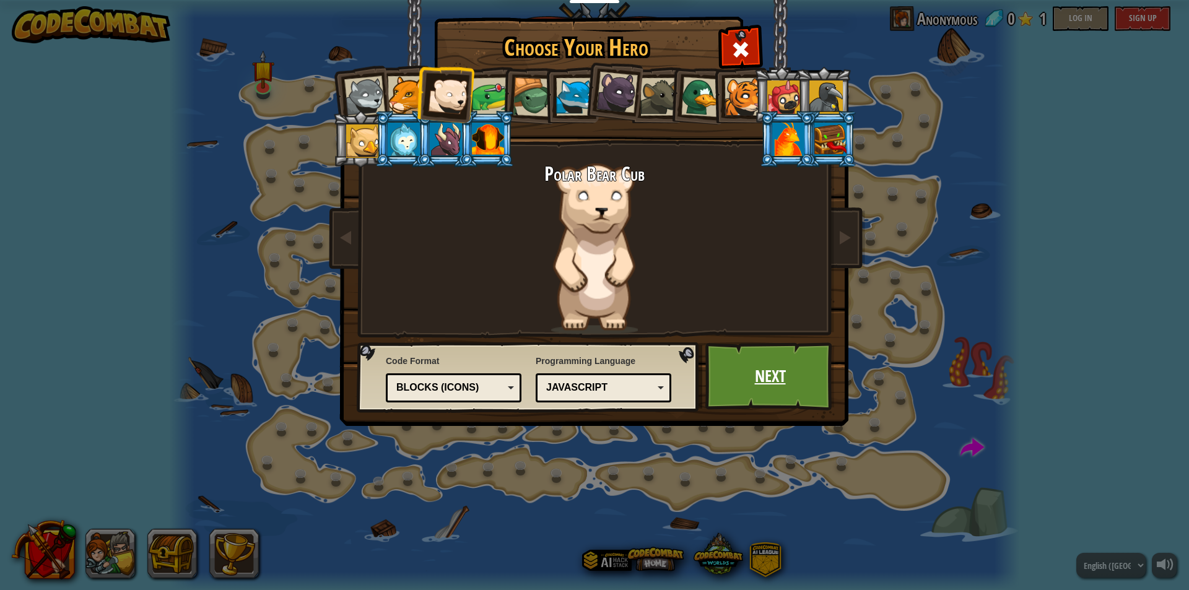
click at [776, 376] on link "Next" at bounding box center [769, 377] width 129 height 68
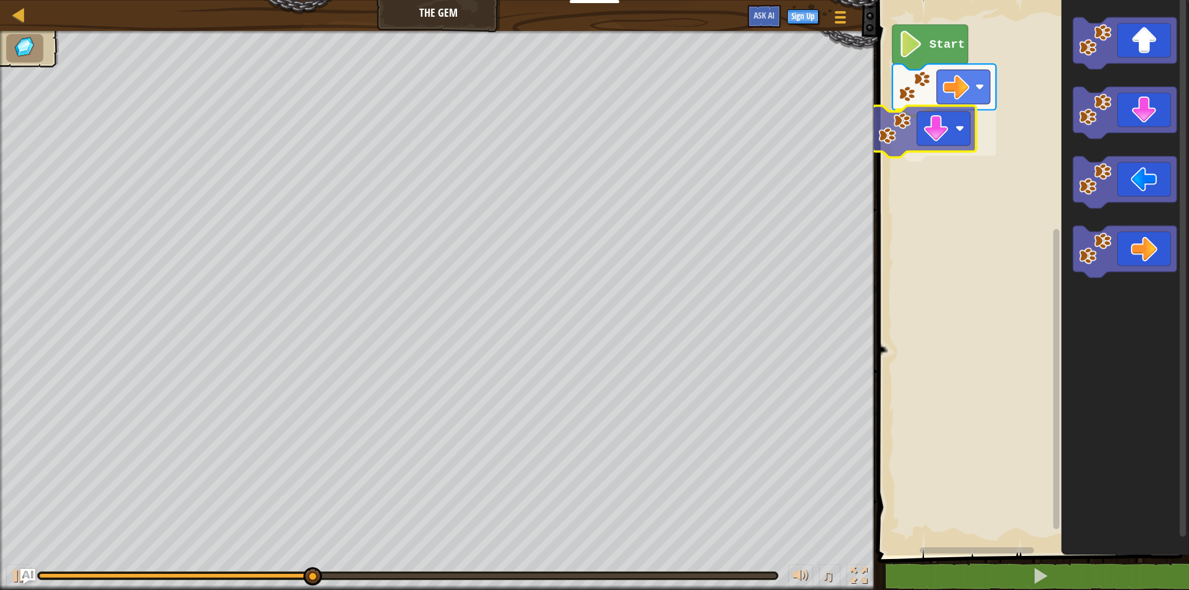
click at [929, 142] on div "Start" at bounding box center [1031, 275] width 315 height 562
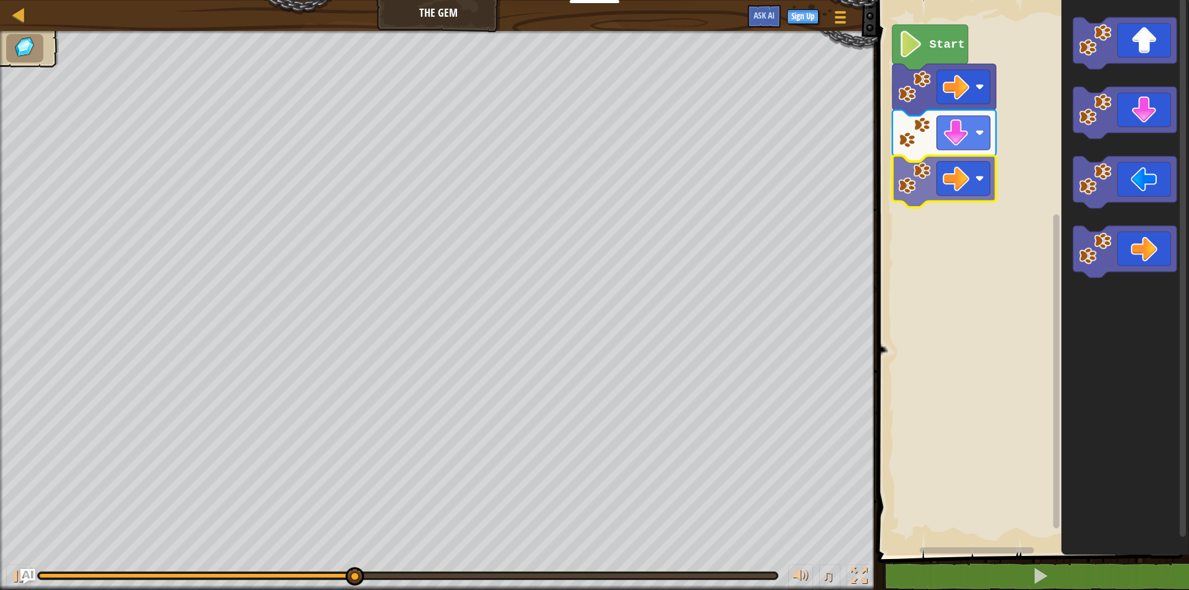
click at [926, 173] on div "Start" at bounding box center [1031, 275] width 315 height 562
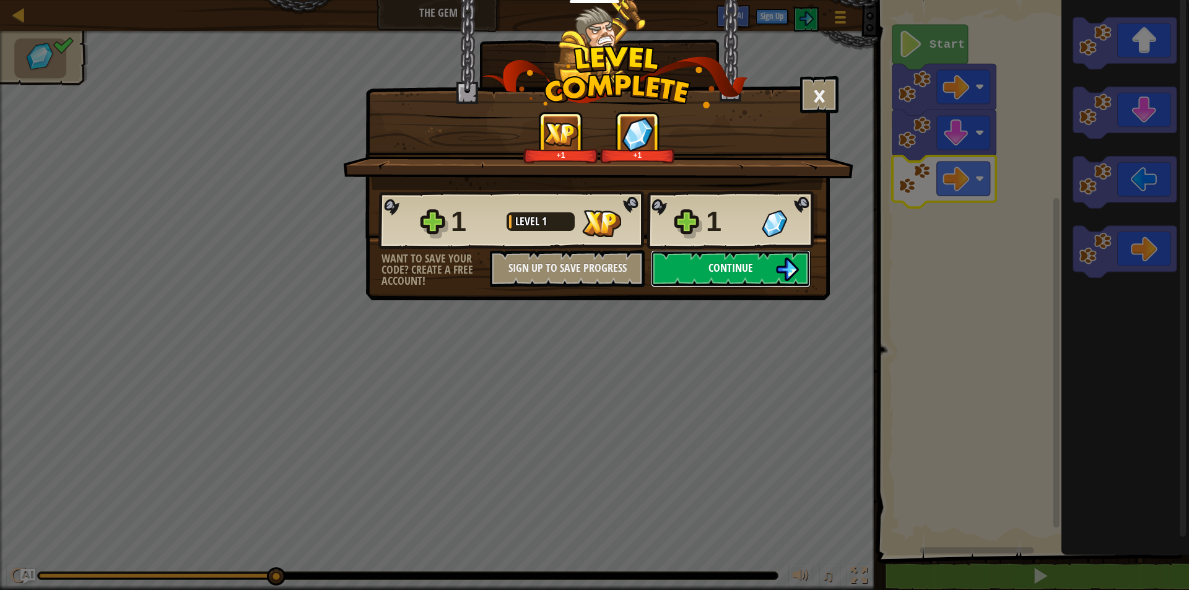
click at [786, 268] on img at bounding box center [787, 270] width 24 height 24
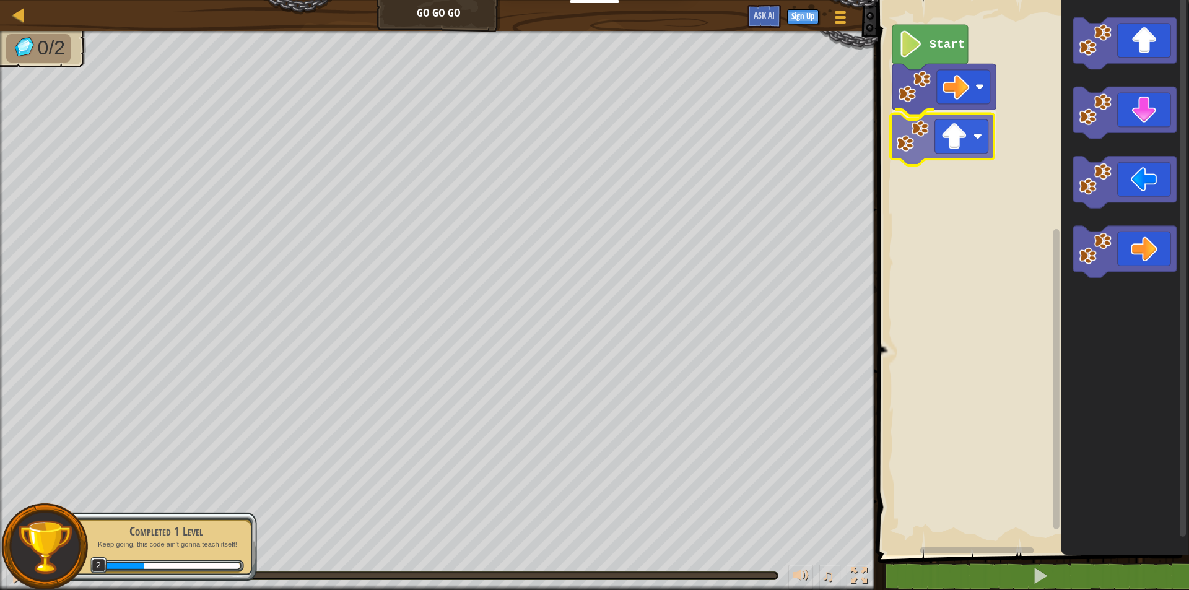
click at [941, 148] on div "Start" at bounding box center [1031, 275] width 315 height 562
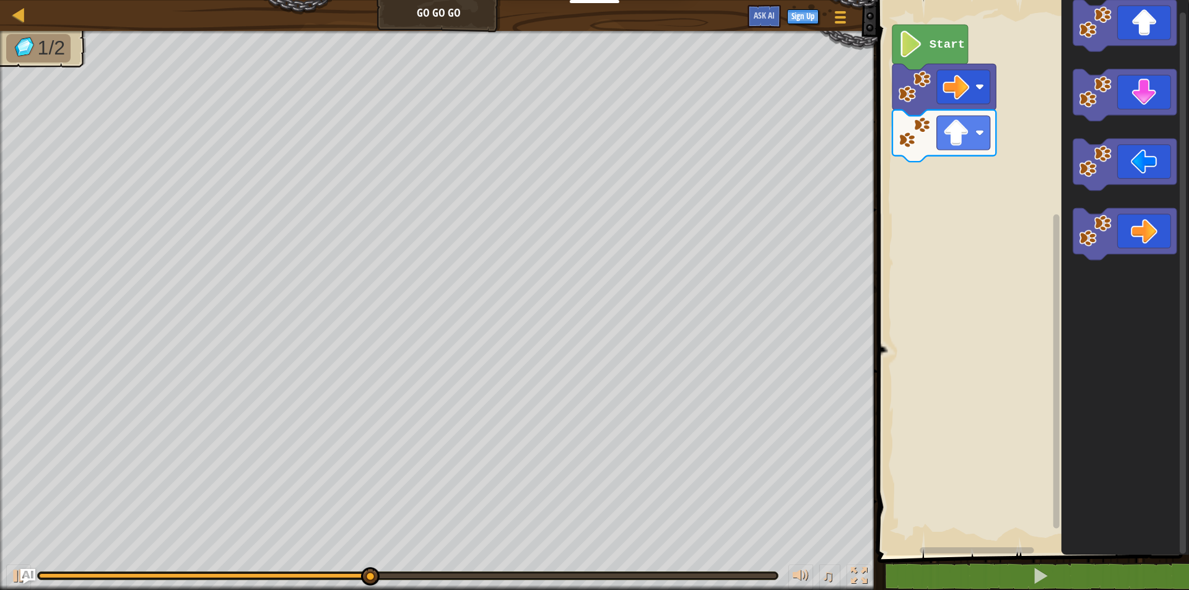
click at [1017, 216] on div "Start" at bounding box center [1031, 275] width 315 height 562
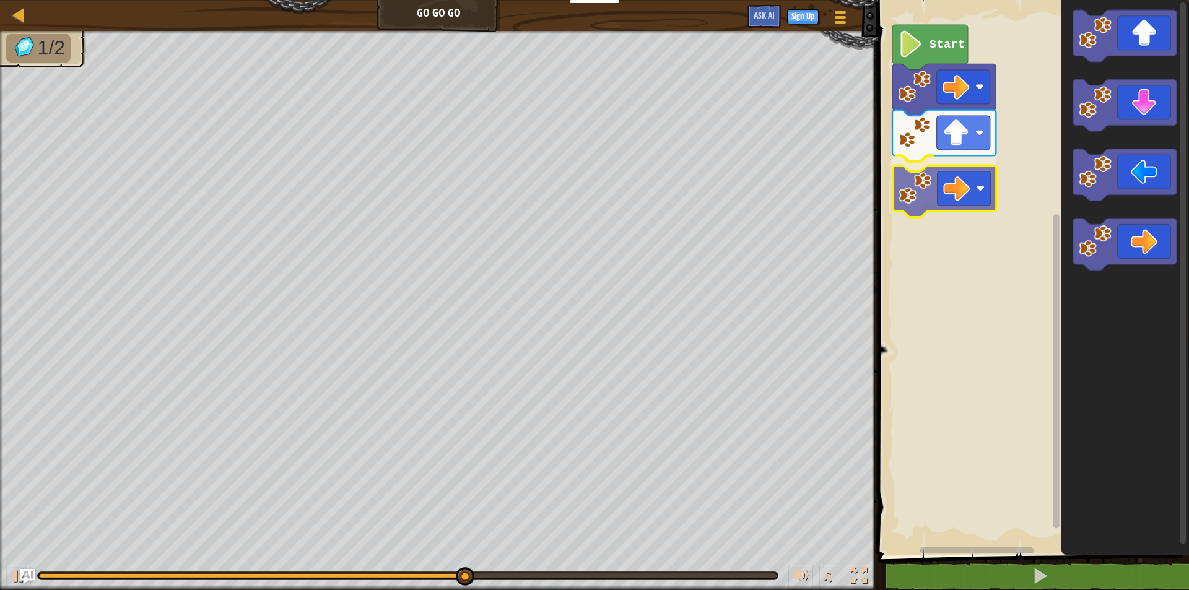
click at [903, 186] on div "Start" at bounding box center [1031, 275] width 315 height 562
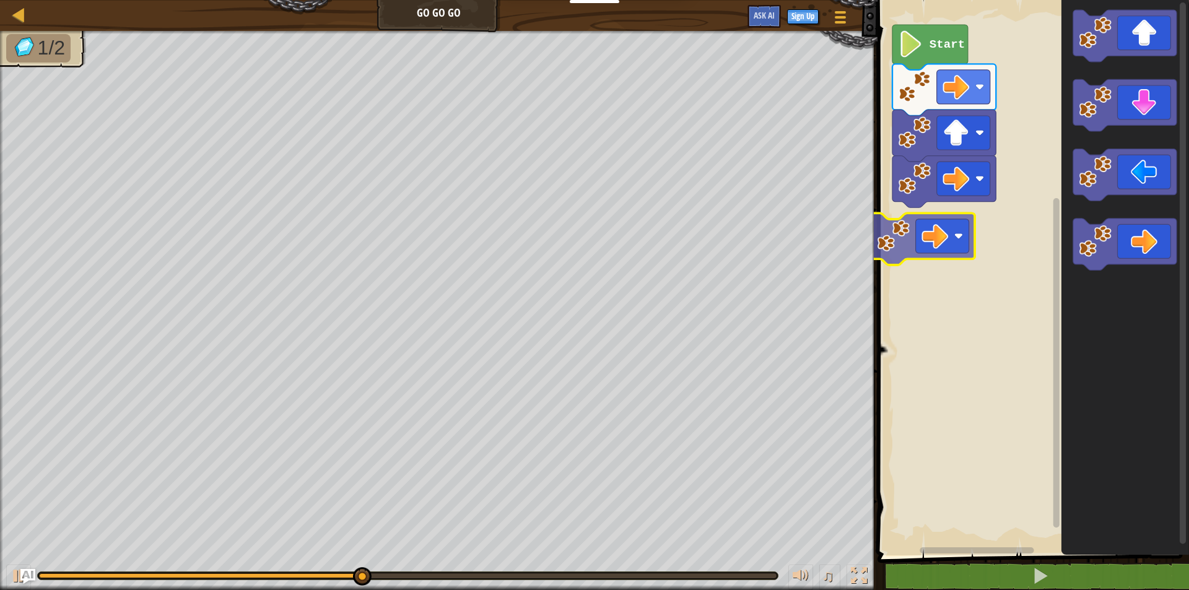
click at [900, 244] on div "Start" at bounding box center [1031, 275] width 315 height 562
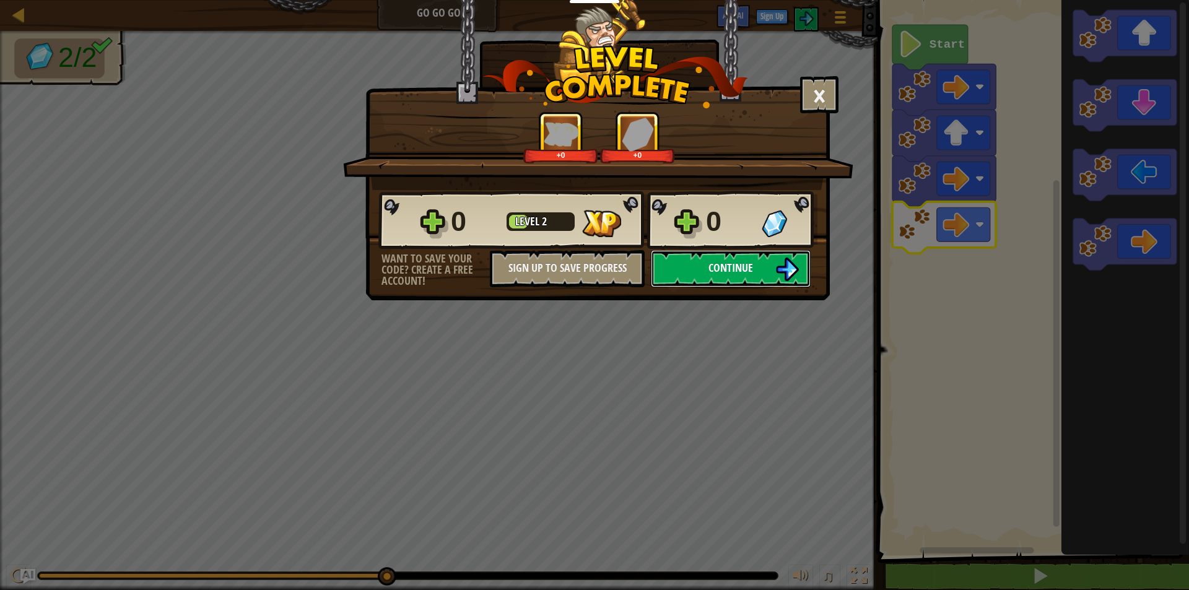
click at [804, 269] on button "Continue" at bounding box center [731, 268] width 160 height 37
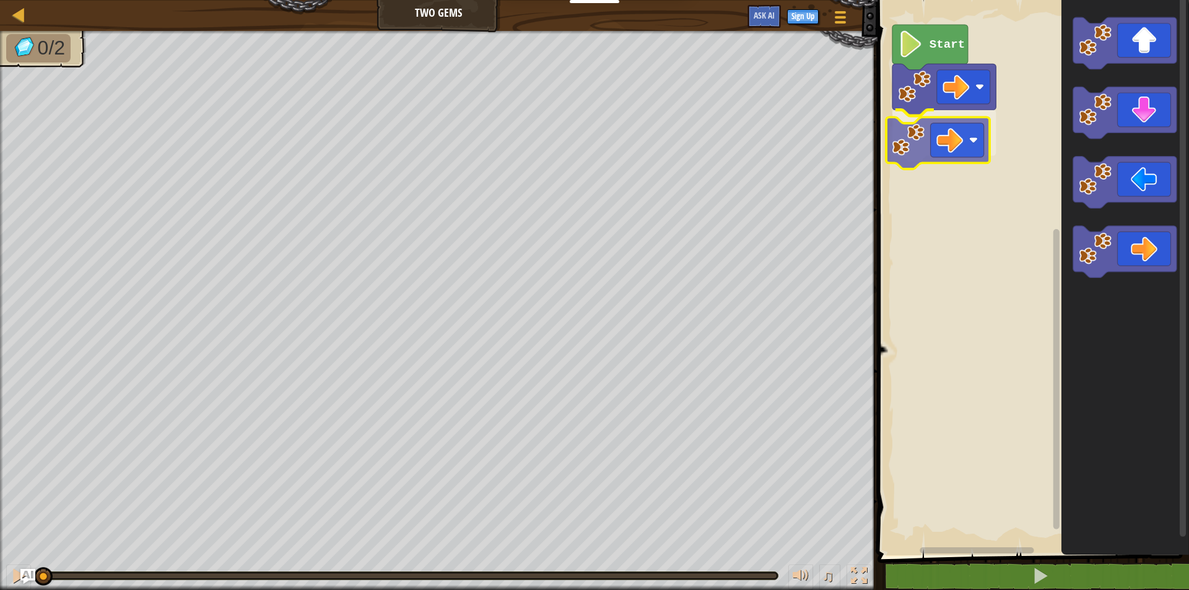
click at [927, 140] on div "Start" at bounding box center [1031, 275] width 315 height 562
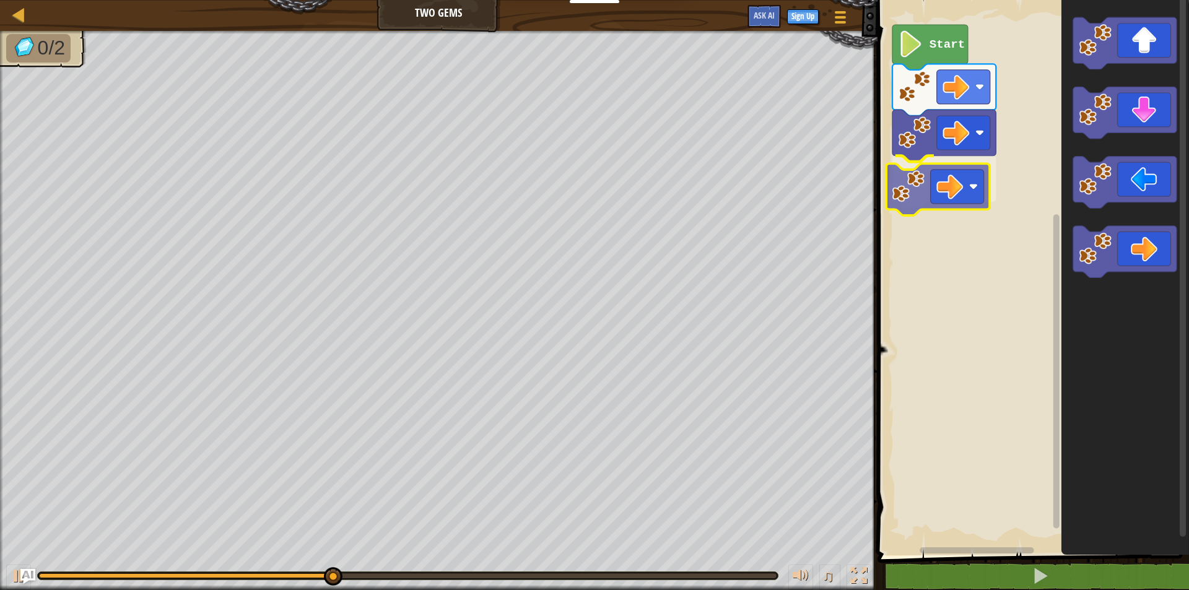
click at [935, 185] on div "Start" at bounding box center [1031, 275] width 315 height 562
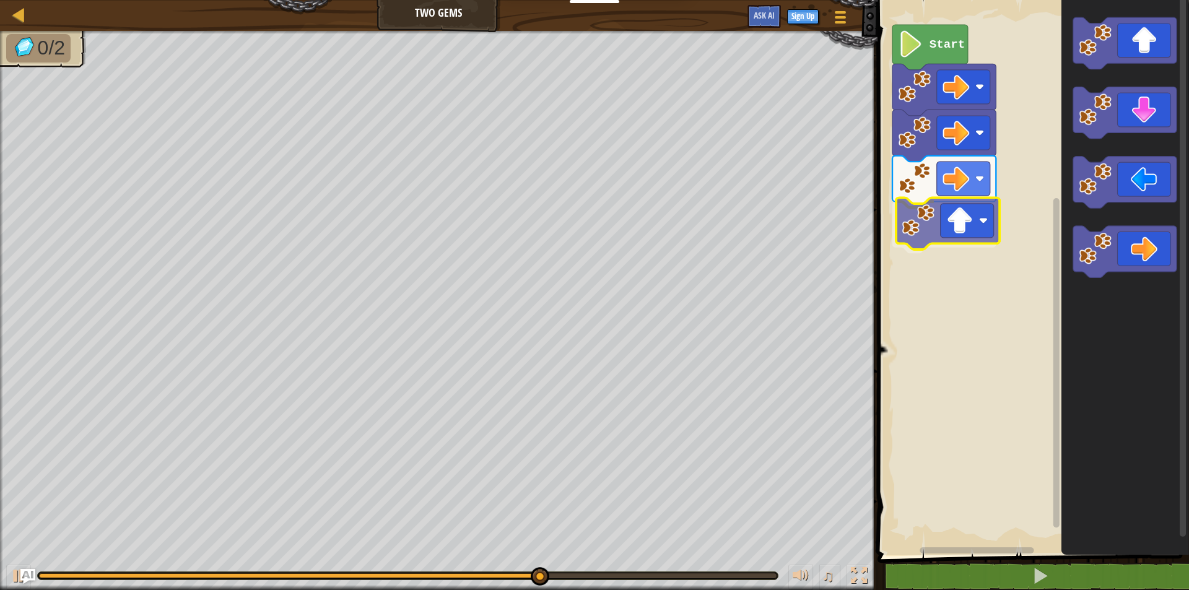
click at [966, 238] on div "Start" at bounding box center [1031, 275] width 315 height 562
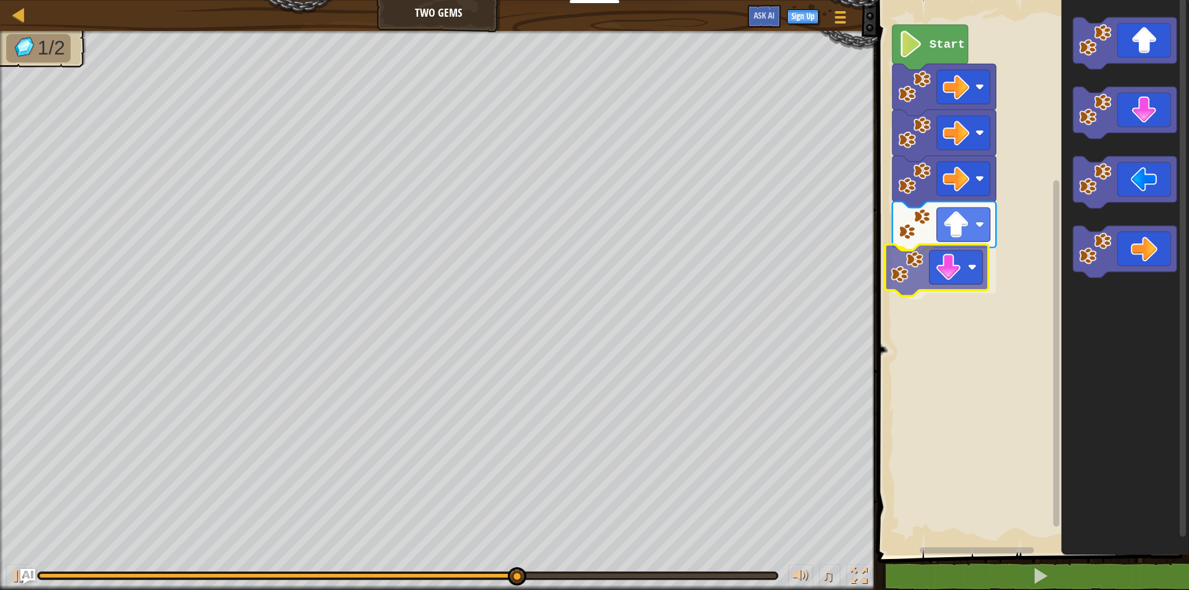
click at [956, 258] on div "Start" at bounding box center [1031, 275] width 315 height 562
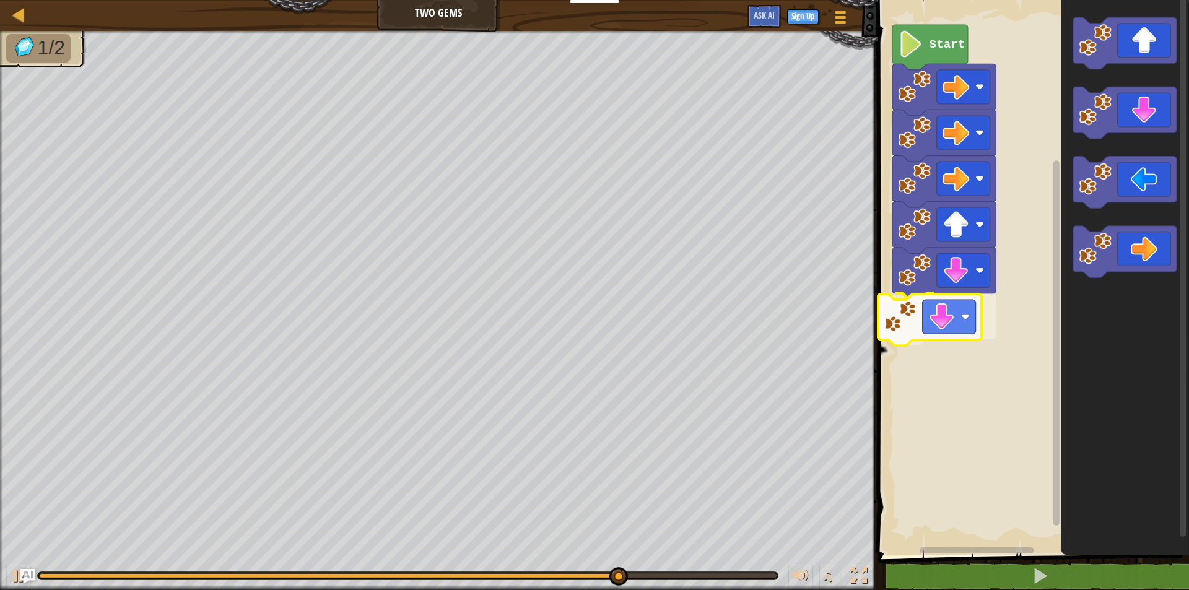
click at [899, 307] on div "Start" at bounding box center [1031, 275] width 315 height 562
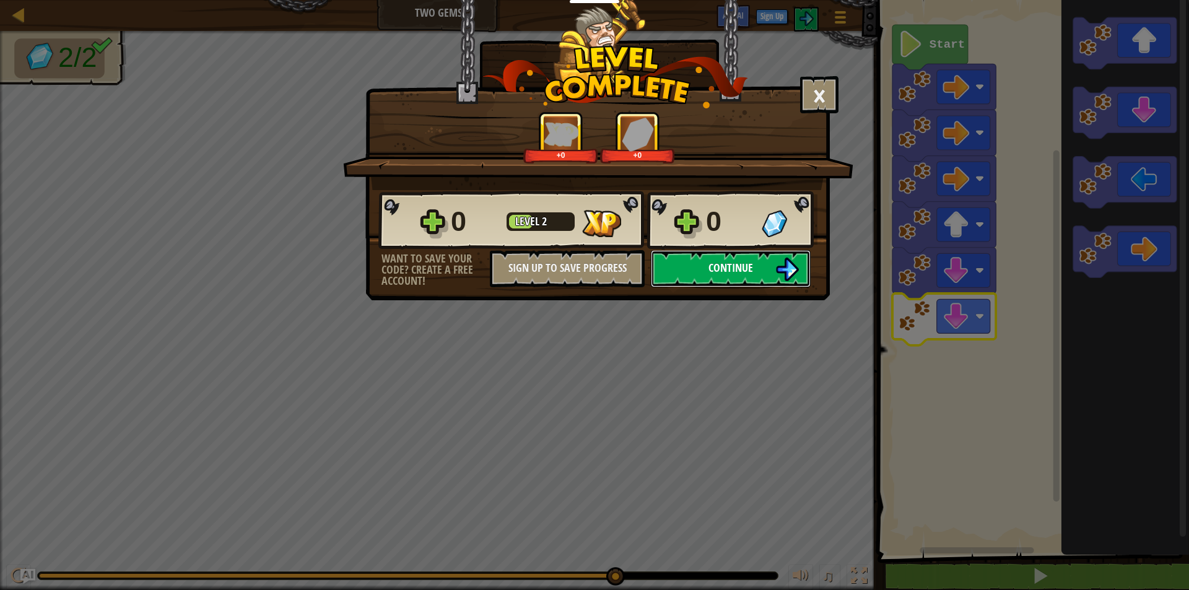
click at [793, 270] on img at bounding box center [787, 270] width 24 height 24
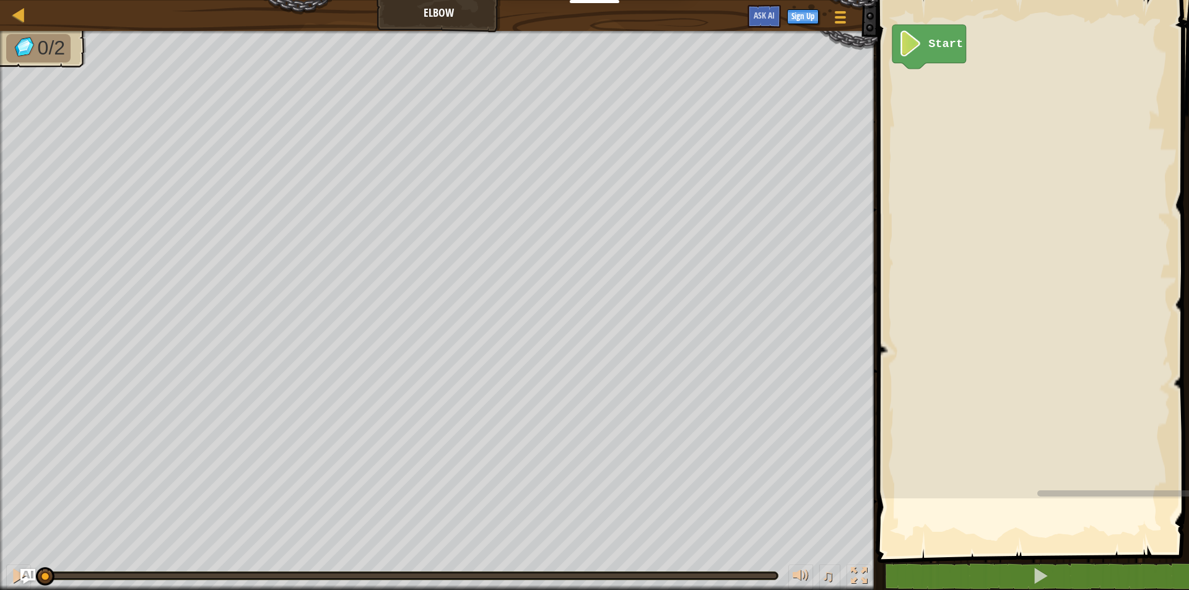
click at [14, 3] on div "Map Elbow Game Menu Sign Up Ask AI" at bounding box center [439, 15] width 878 height 31
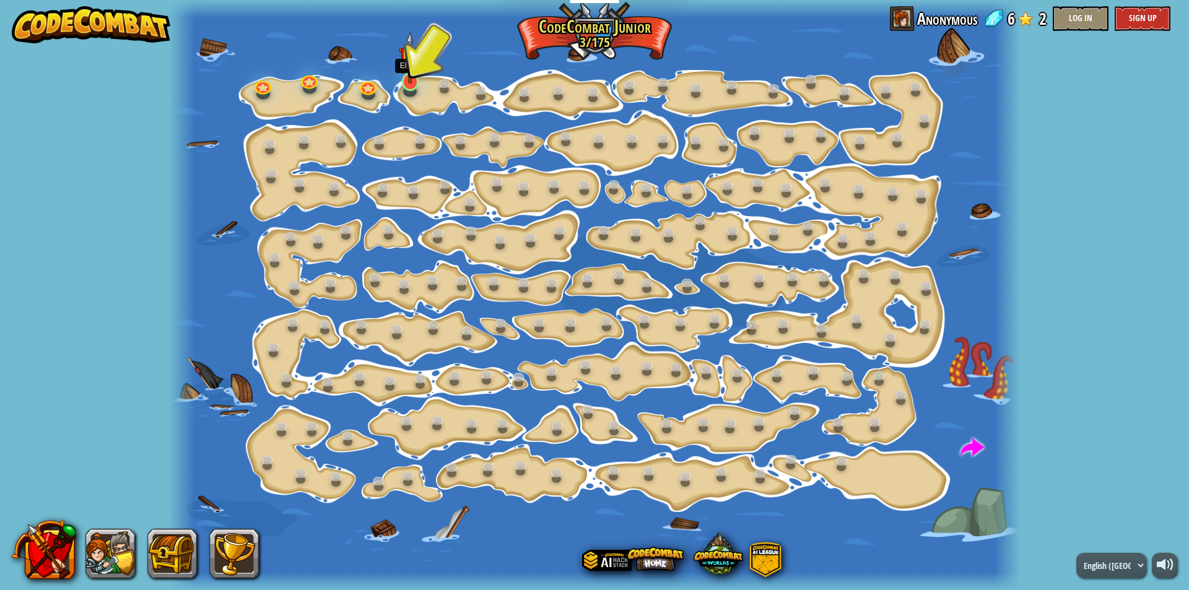
click at [416, 81] on img at bounding box center [410, 58] width 22 height 52
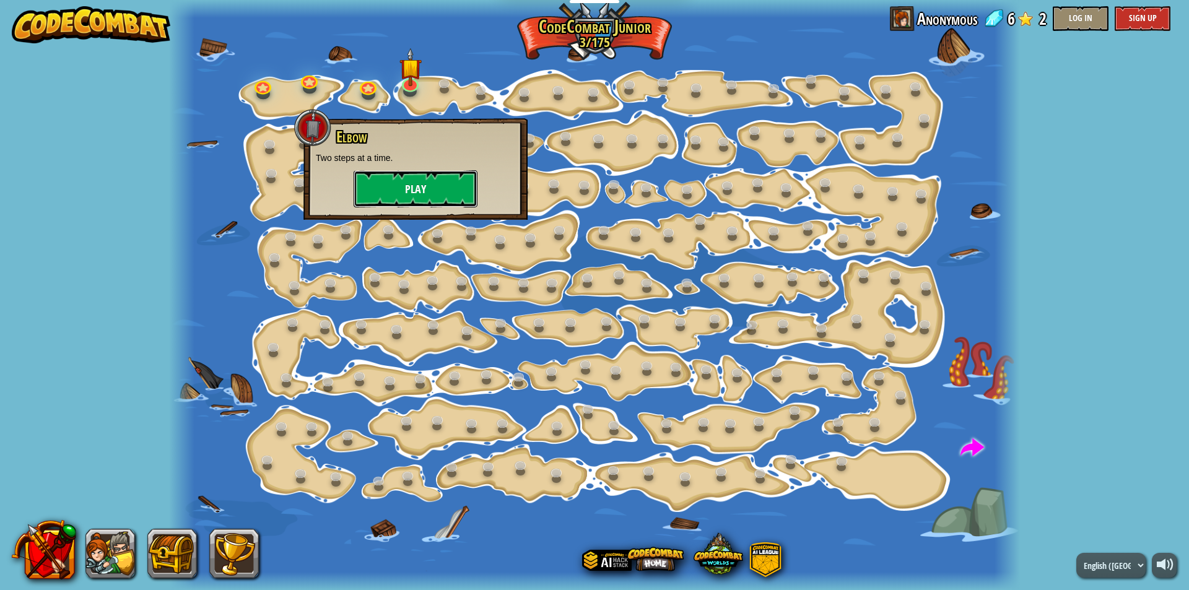
click at [417, 189] on button "Play" at bounding box center [416, 188] width 124 height 37
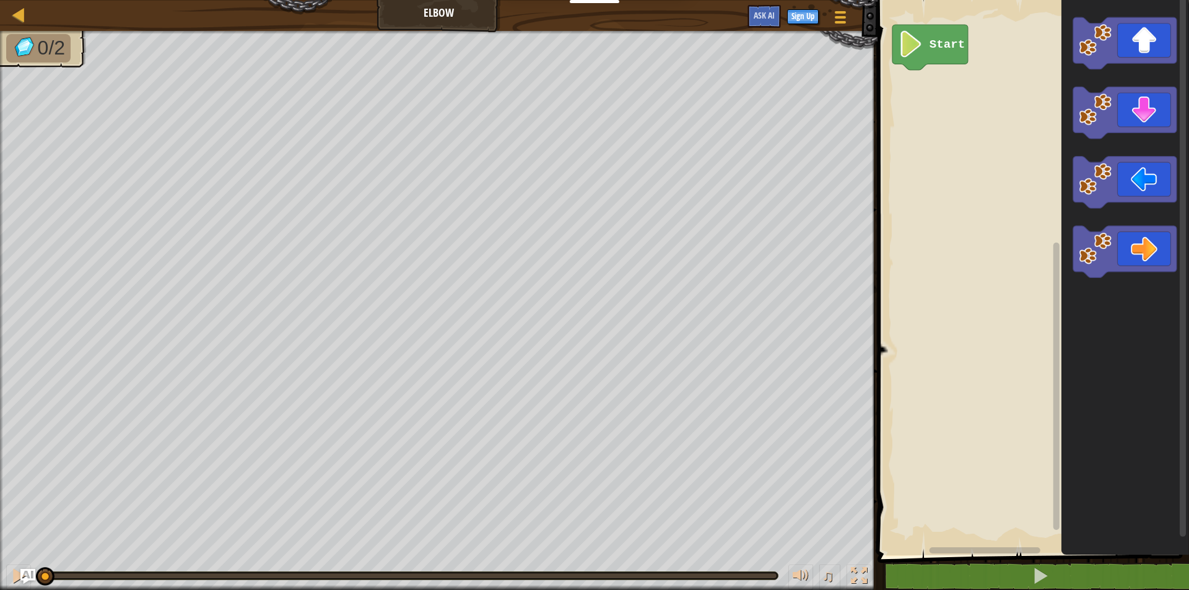
click at [925, 50] on icon "Blockly Workspace" at bounding box center [931, 47] width 76 height 45
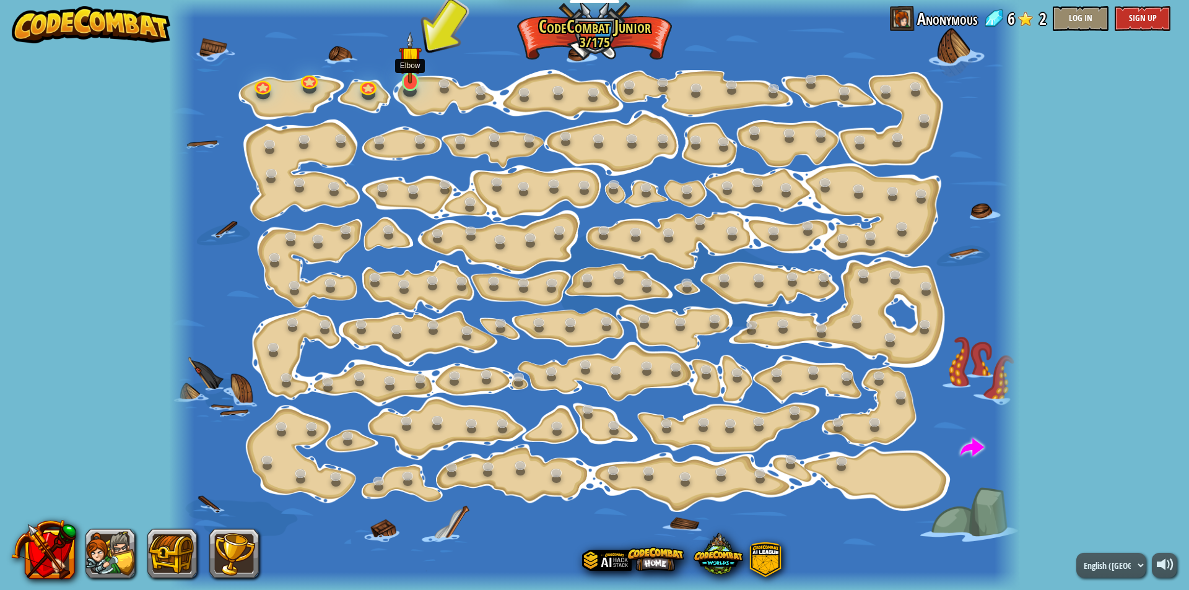
click at [402, 82] on img at bounding box center [410, 58] width 22 height 52
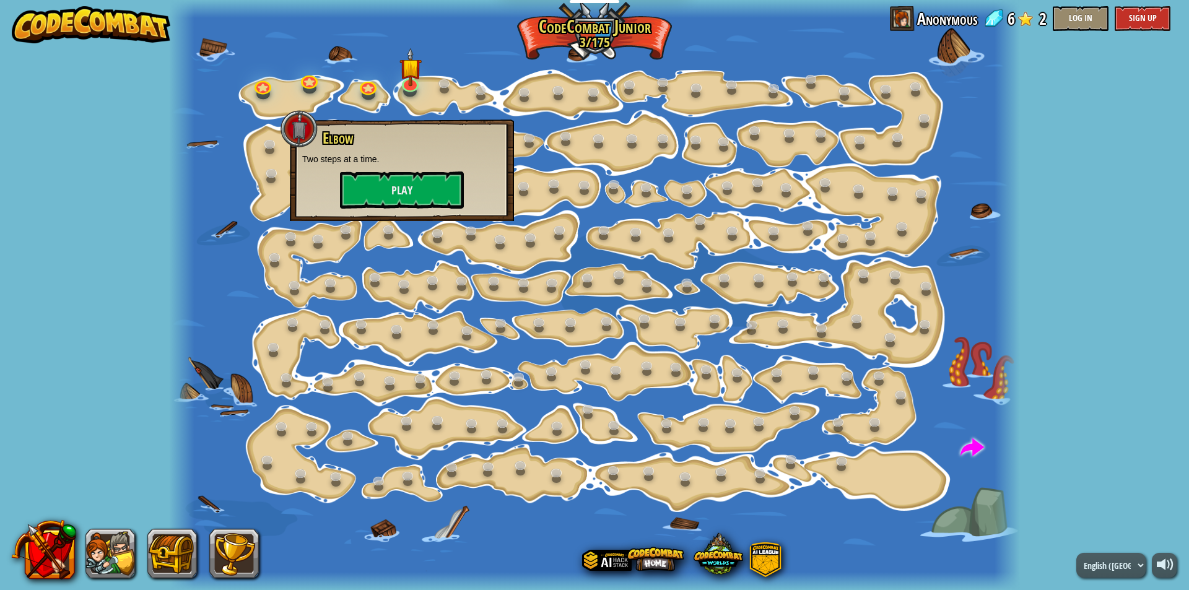
click at [364, 45] on div at bounding box center [594, 295] width 851 height 590
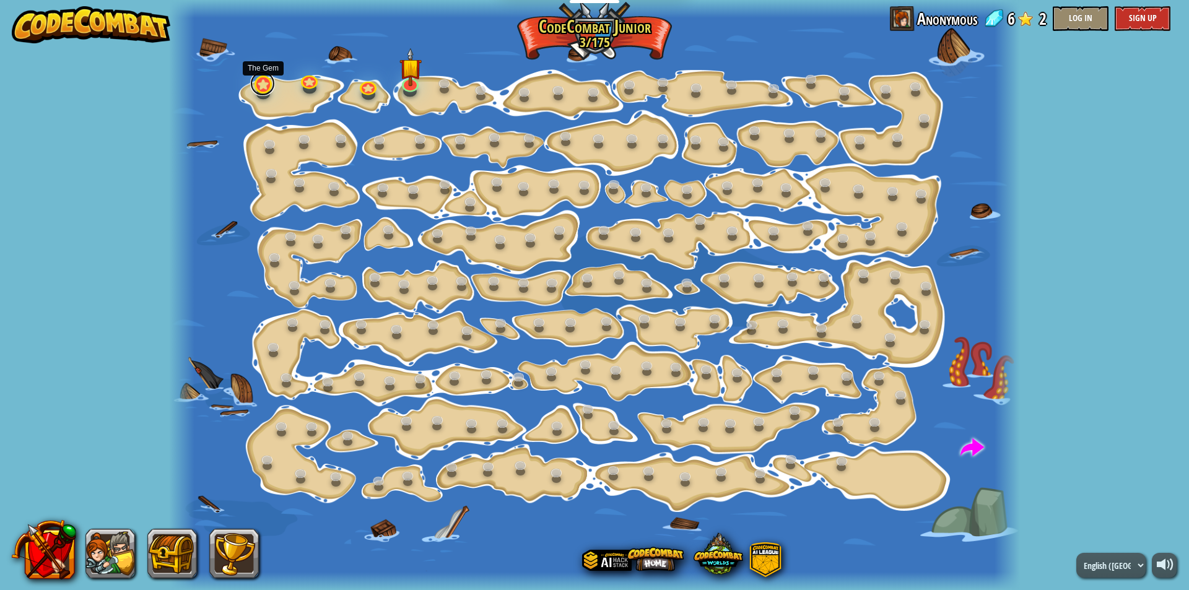
click at [260, 84] on link at bounding box center [262, 83] width 25 height 25
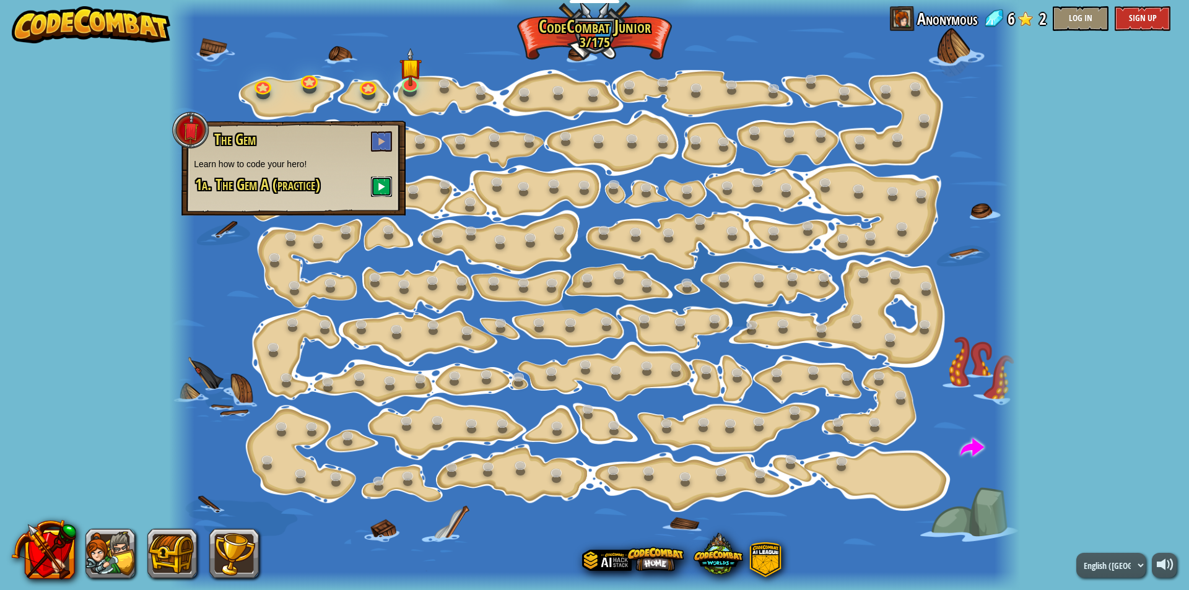
click at [390, 185] on button at bounding box center [381, 187] width 21 height 20
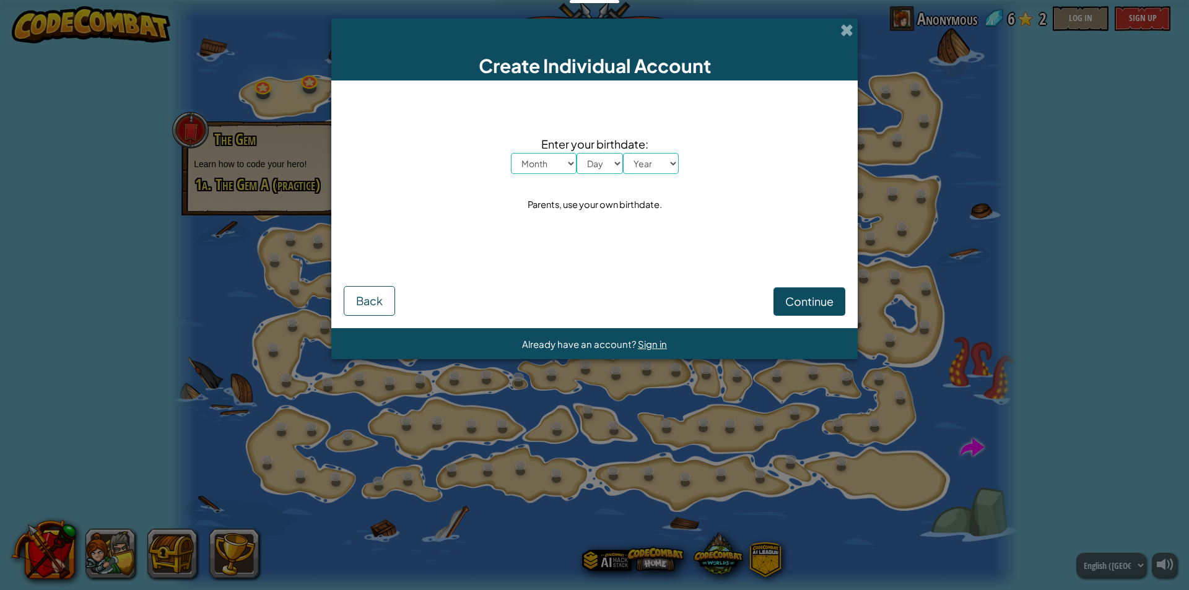
click at [850, 15] on div "Create Individual Account Enter your birthdate: Month January February March Ap…" at bounding box center [594, 295] width 1189 height 590
click at [844, 30] on span at bounding box center [847, 30] width 13 height 13
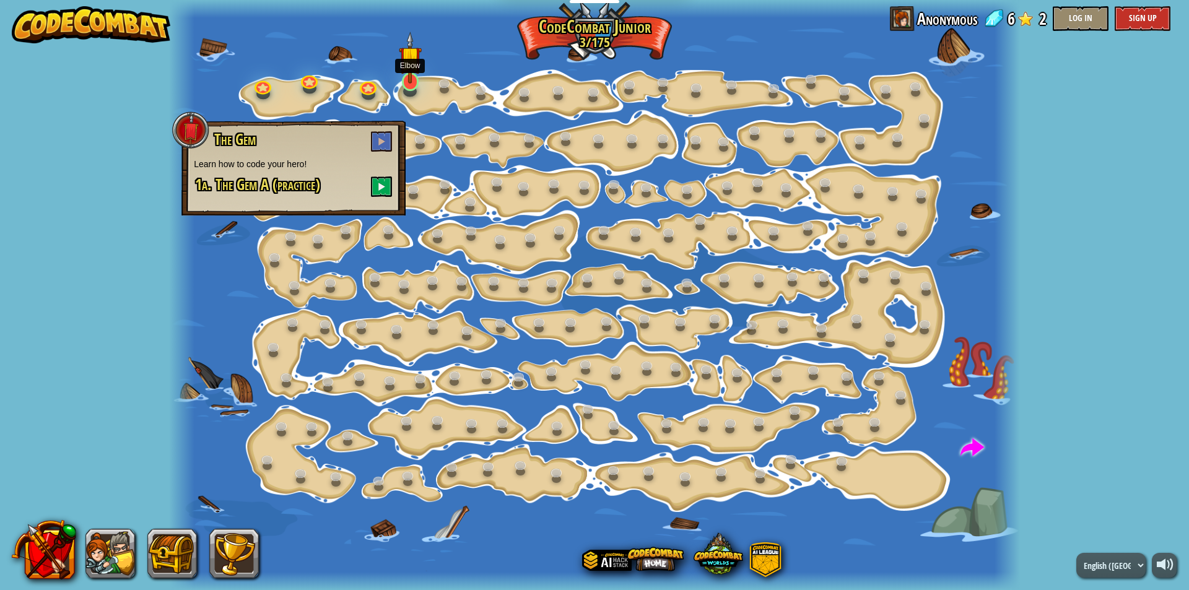
click at [414, 80] on img at bounding box center [410, 58] width 22 height 52
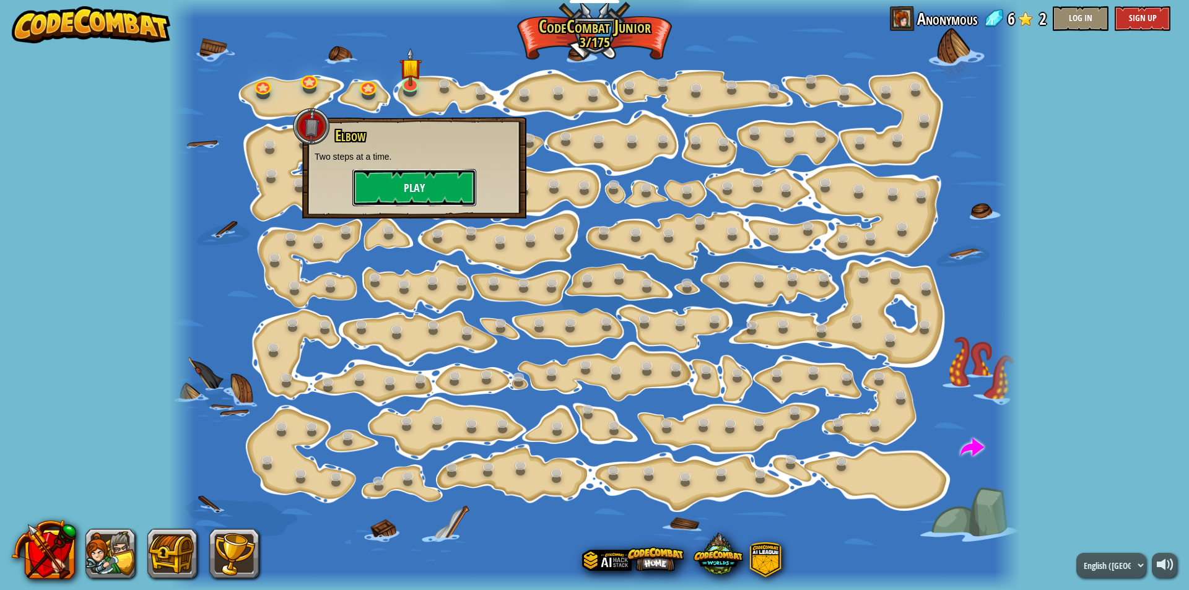
click at [416, 173] on button "Play" at bounding box center [414, 187] width 124 height 37
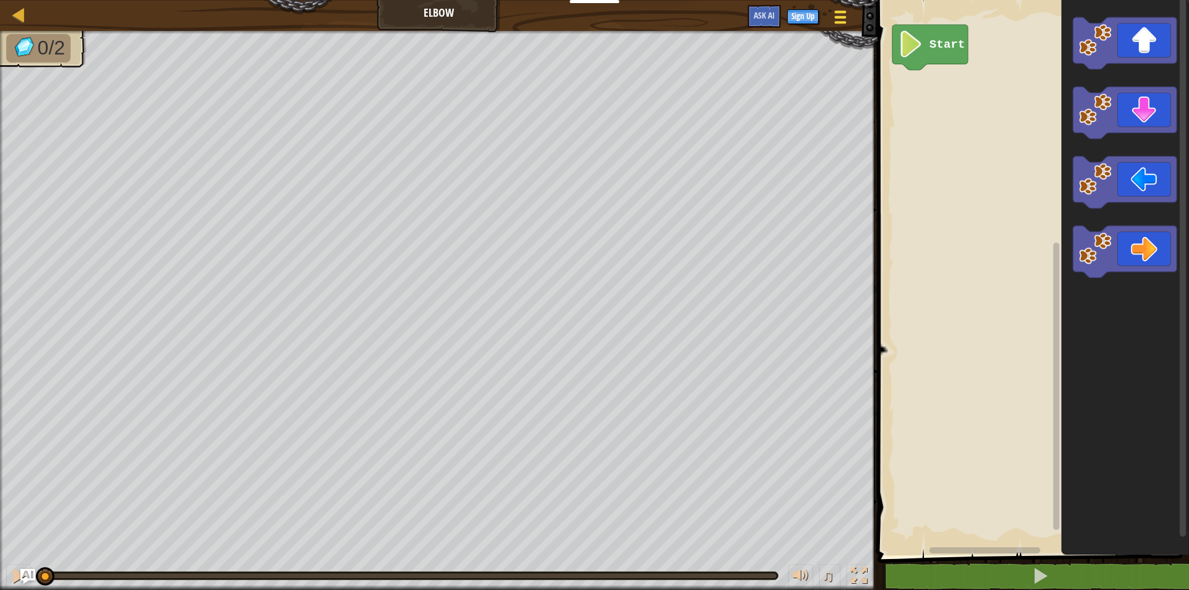
click at [832, 17] on div at bounding box center [840, 17] width 17 height 18
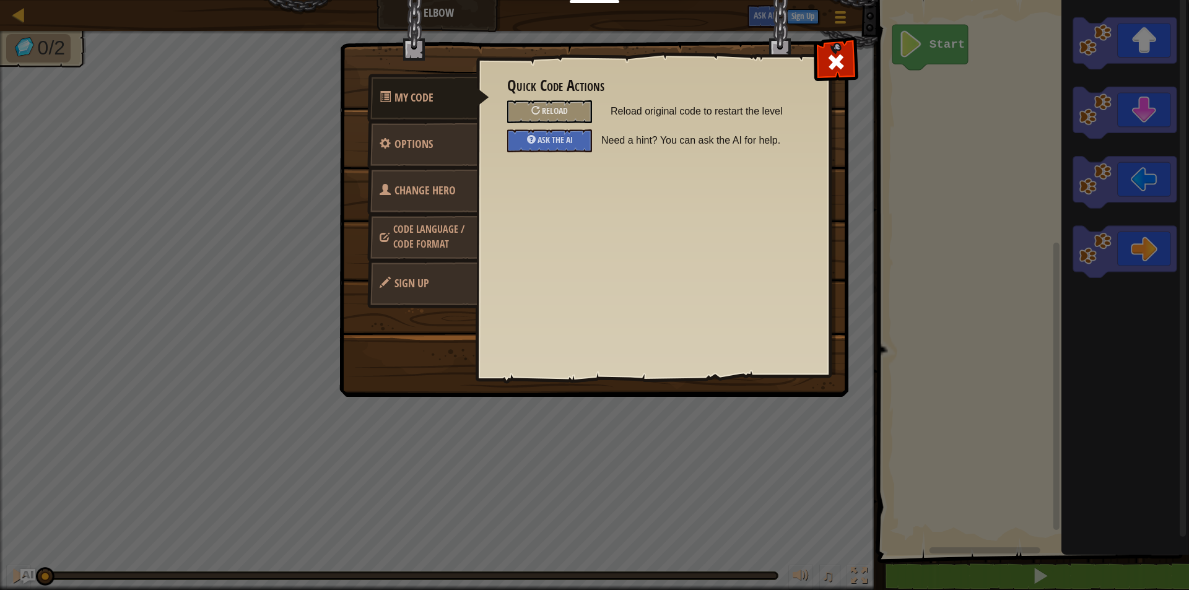
click at [439, 201] on link "Change Hero" at bounding box center [422, 191] width 110 height 48
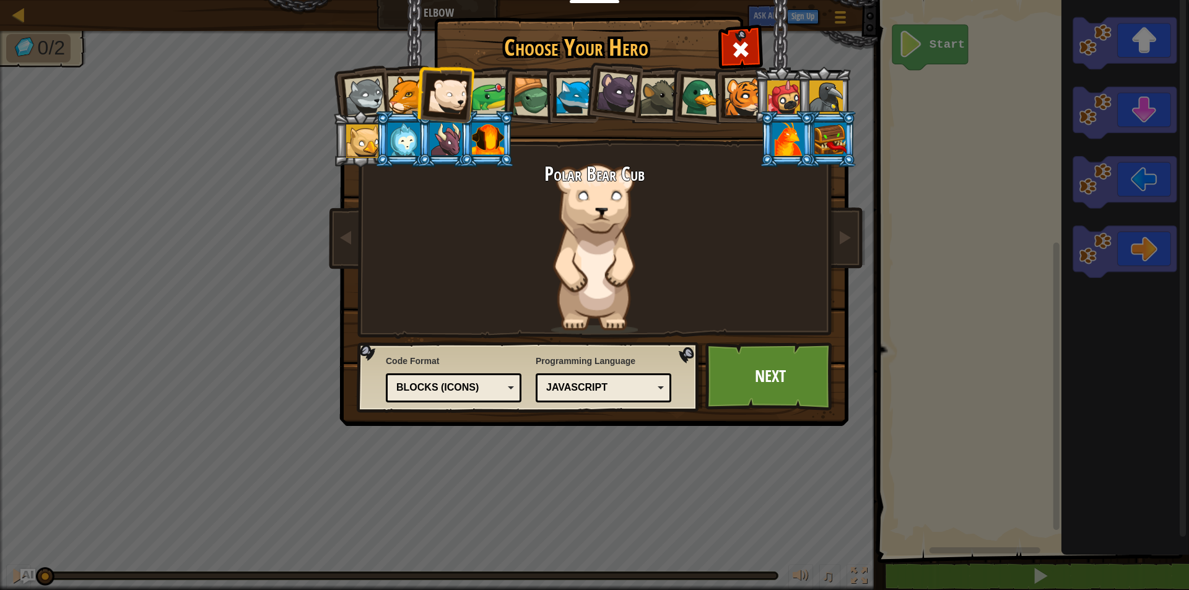
click at [375, 97] on div at bounding box center [364, 96] width 41 height 41
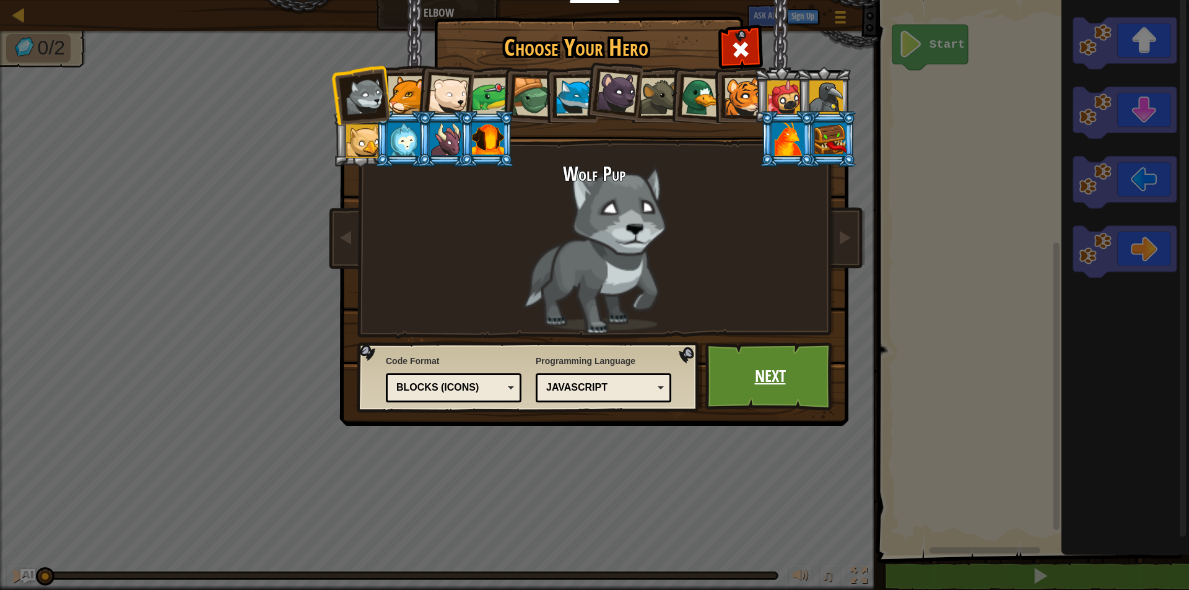
click at [810, 385] on link "Next" at bounding box center [769, 377] width 129 height 68
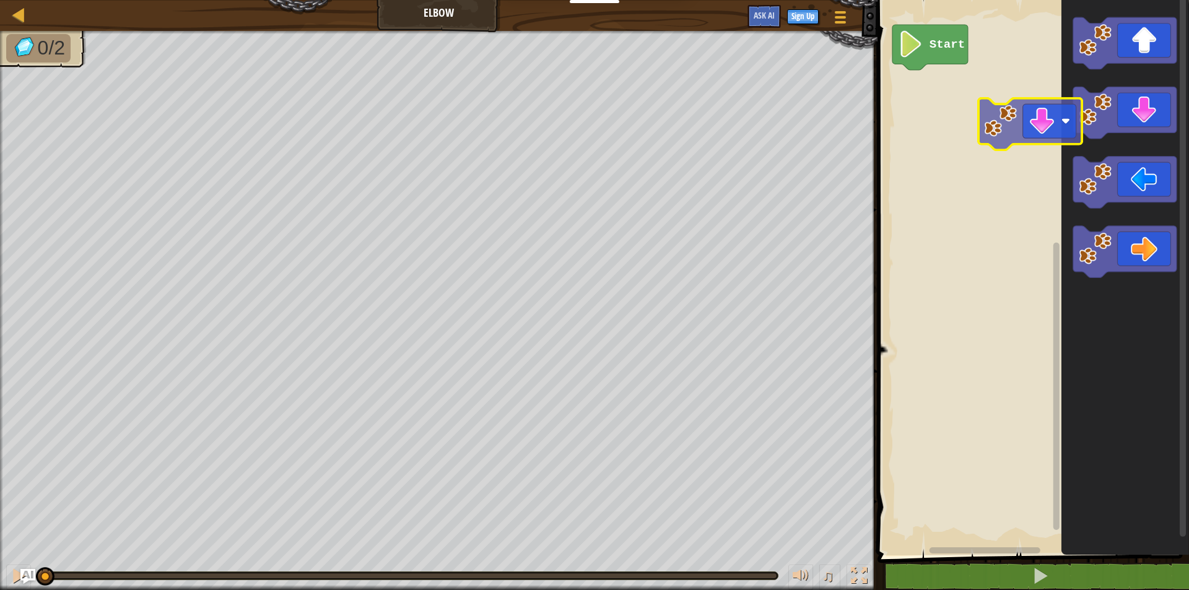
click at [983, 129] on div "Start" at bounding box center [1031, 275] width 315 height 562
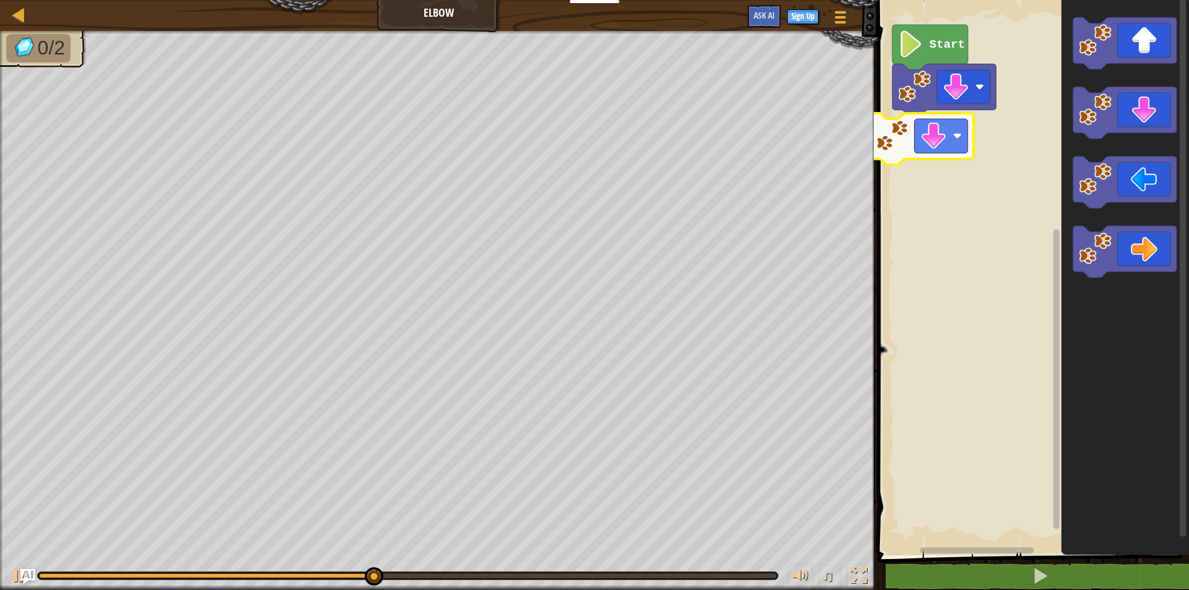
click at [912, 129] on div "Start" at bounding box center [1031, 275] width 315 height 562
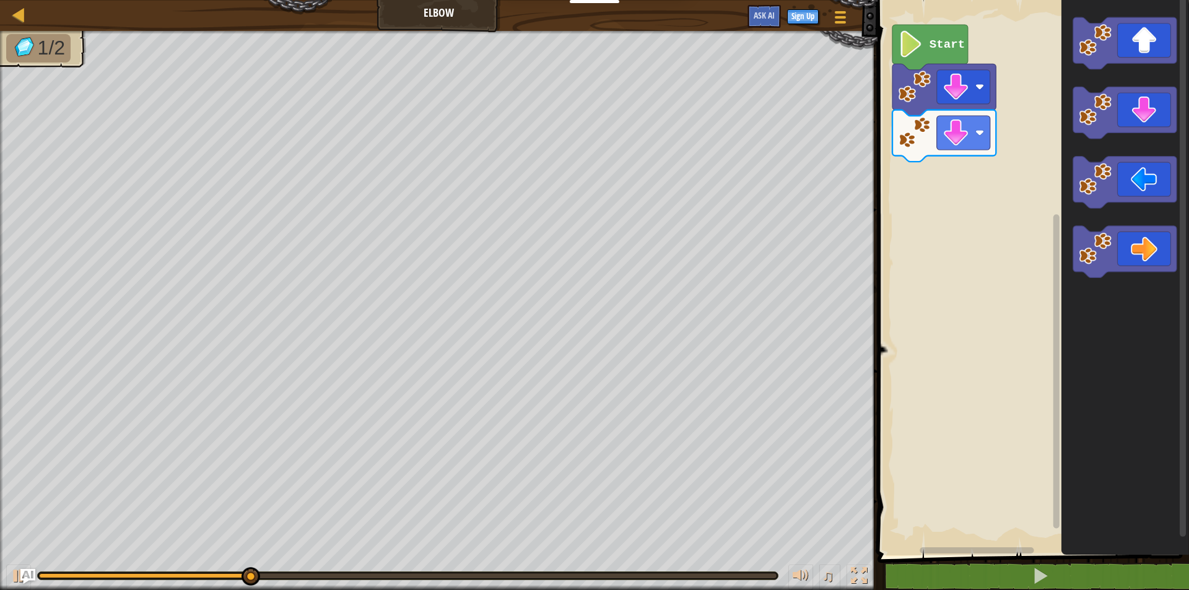
click at [1112, 212] on icon "Blockly Workspace" at bounding box center [1125, 275] width 128 height 562
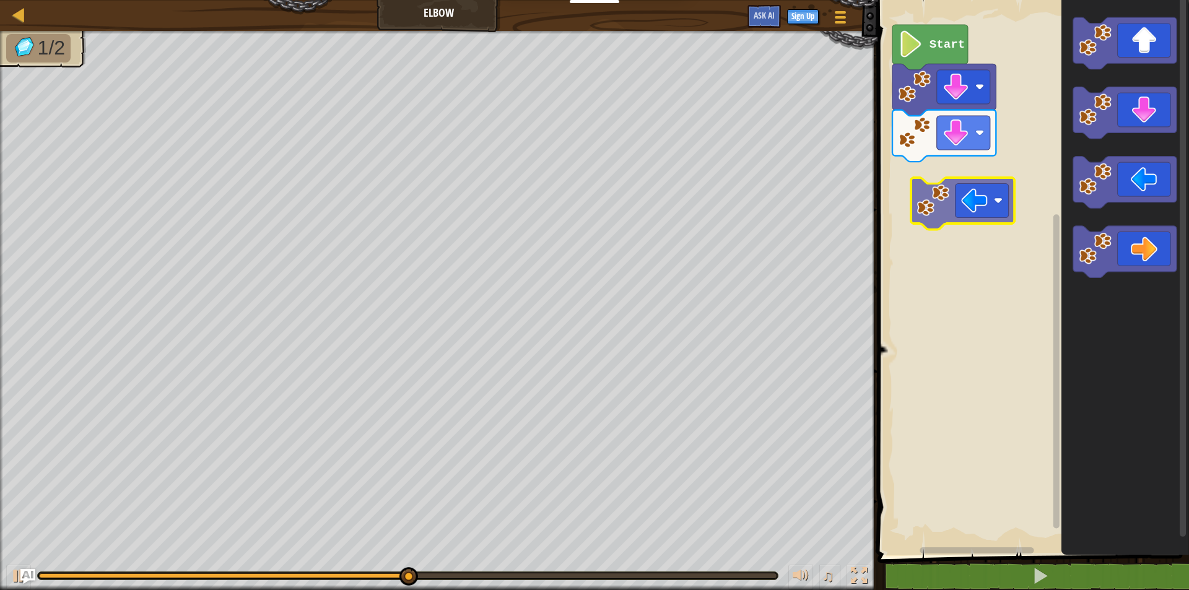
click at [940, 198] on div "Start" at bounding box center [1031, 275] width 315 height 562
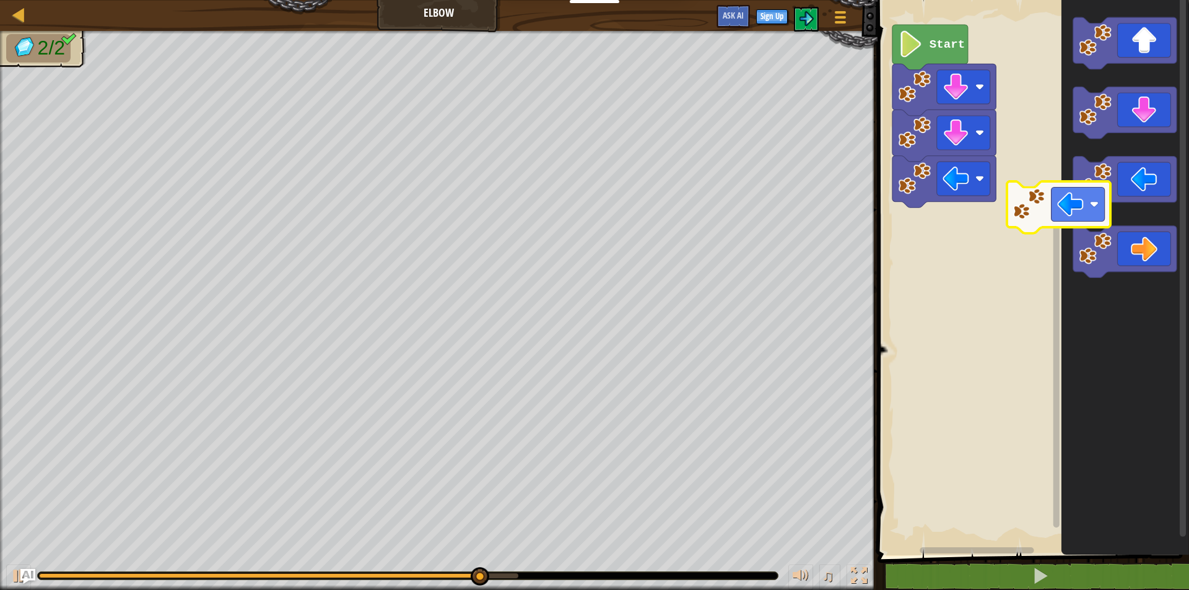
click at [1093, 198] on g "Blockly Workspace" at bounding box center [1124, 183] width 103 height 52
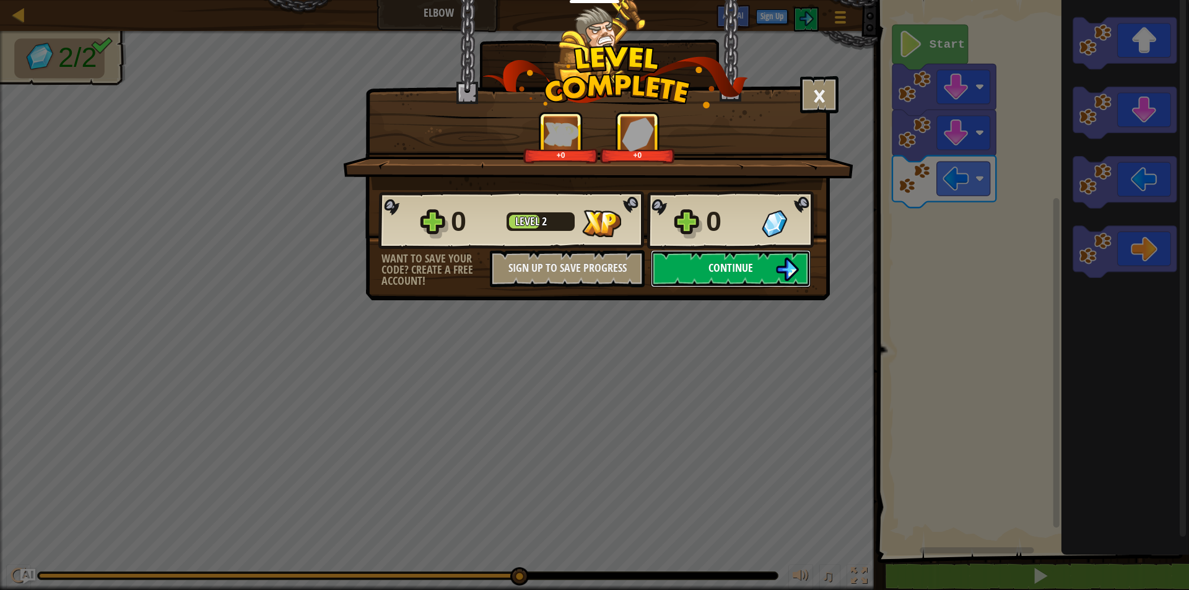
click at [736, 274] on span "Continue" at bounding box center [731, 267] width 45 height 15
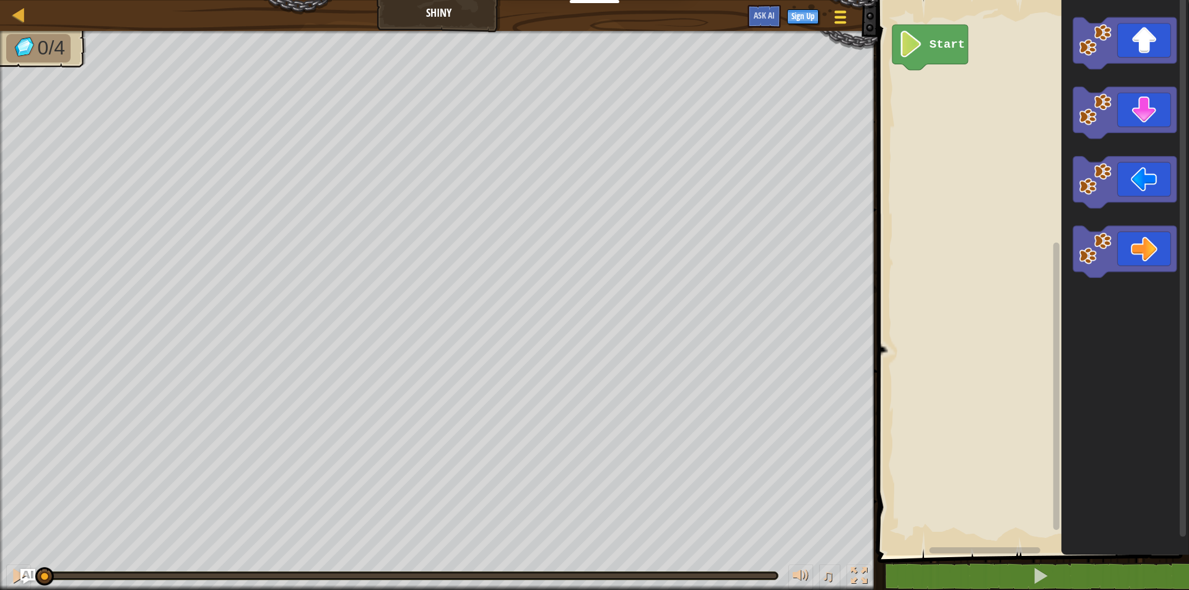
click at [827, 22] on button "Game Menu" at bounding box center [840, 19] width 33 height 30
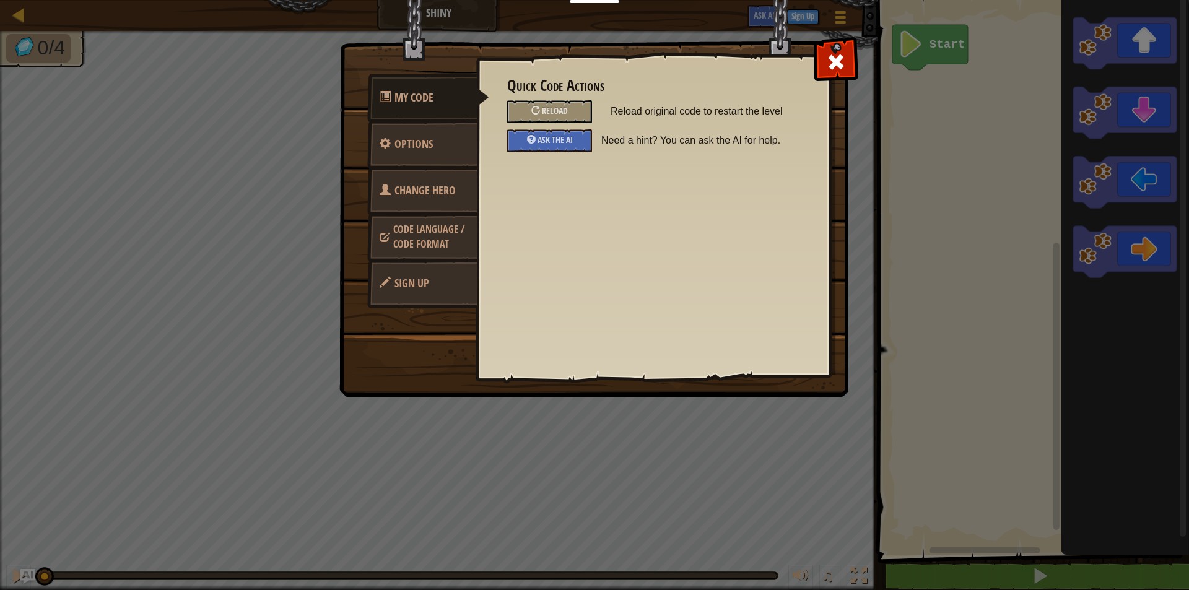
click at [452, 225] on span "Code Language / Code Format" at bounding box center [428, 236] width 71 height 28
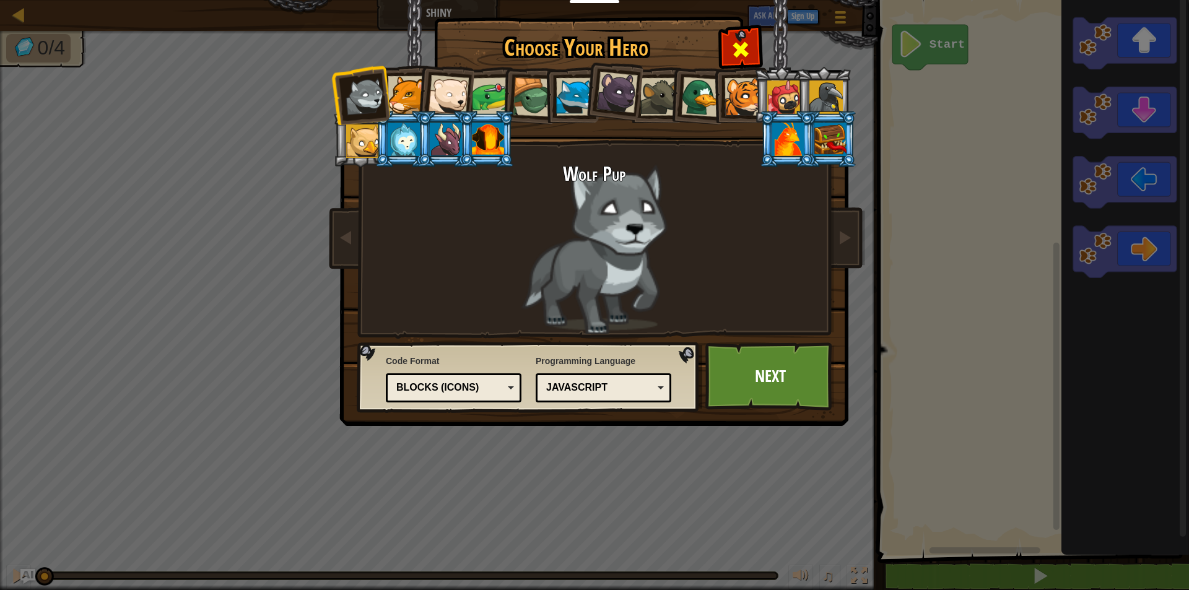
click at [755, 47] on div at bounding box center [740, 47] width 39 height 39
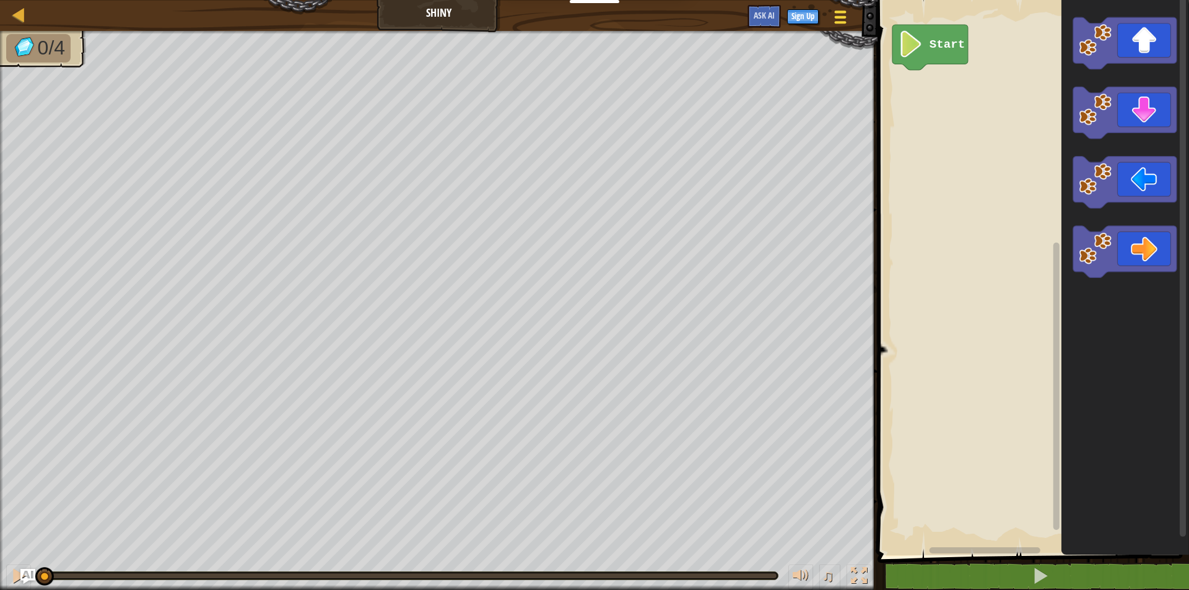
click at [837, 17] on span at bounding box center [840, 17] width 12 height 2
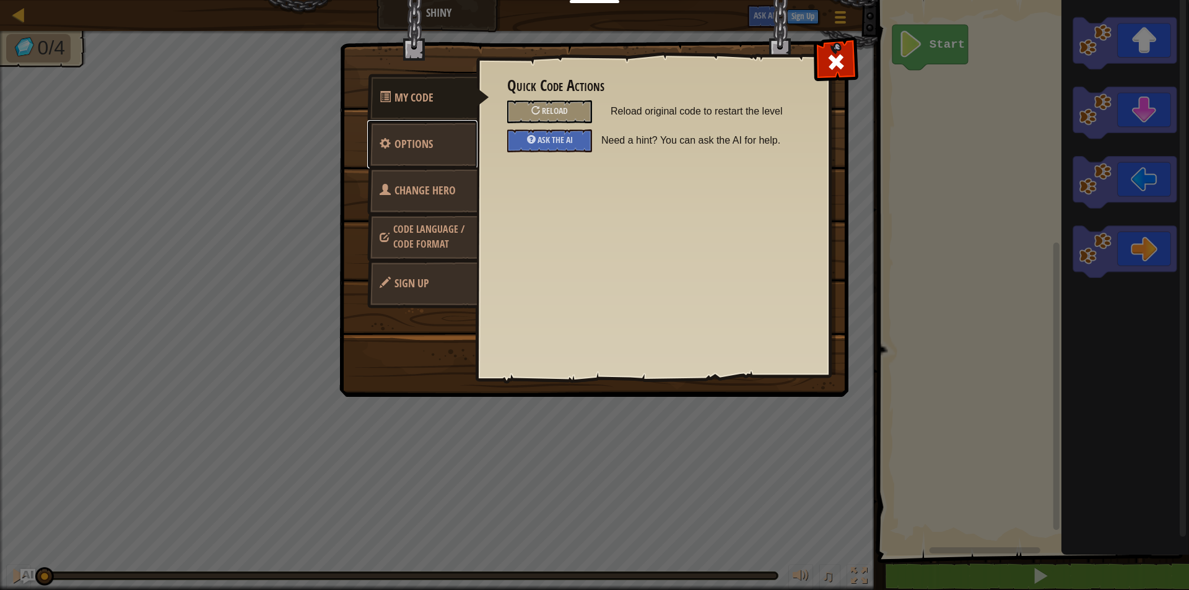
click at [452, 150] on link "Options" at bounding box center [422, 144] width 110 height 48
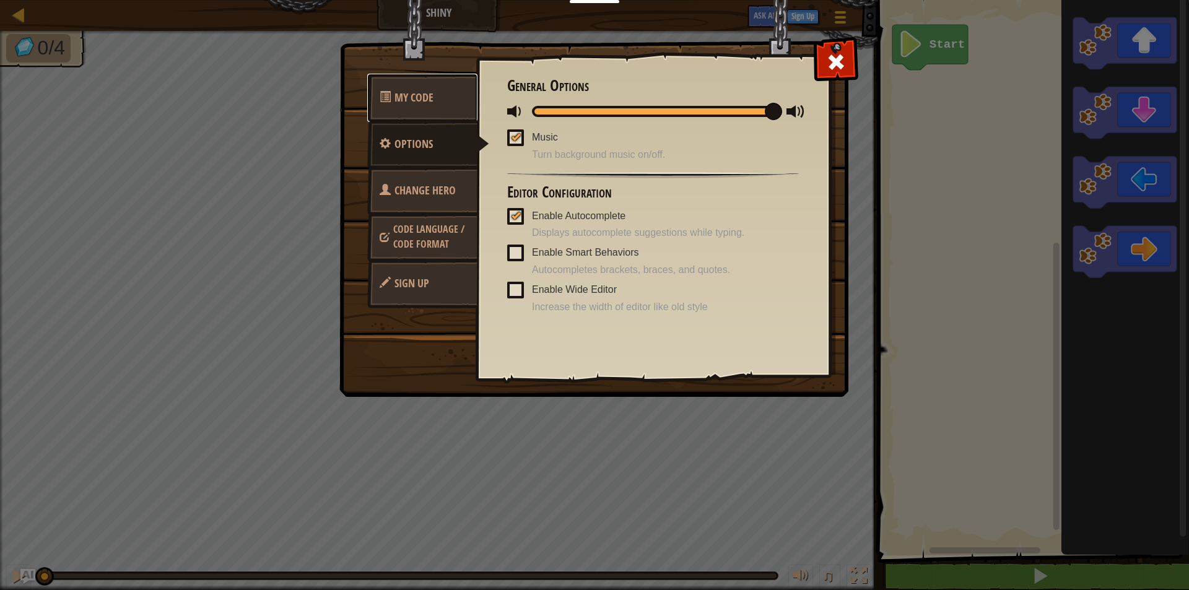
click at [400, 84] on link "My Code" at bounding box center [422, 98] width 110 height 48
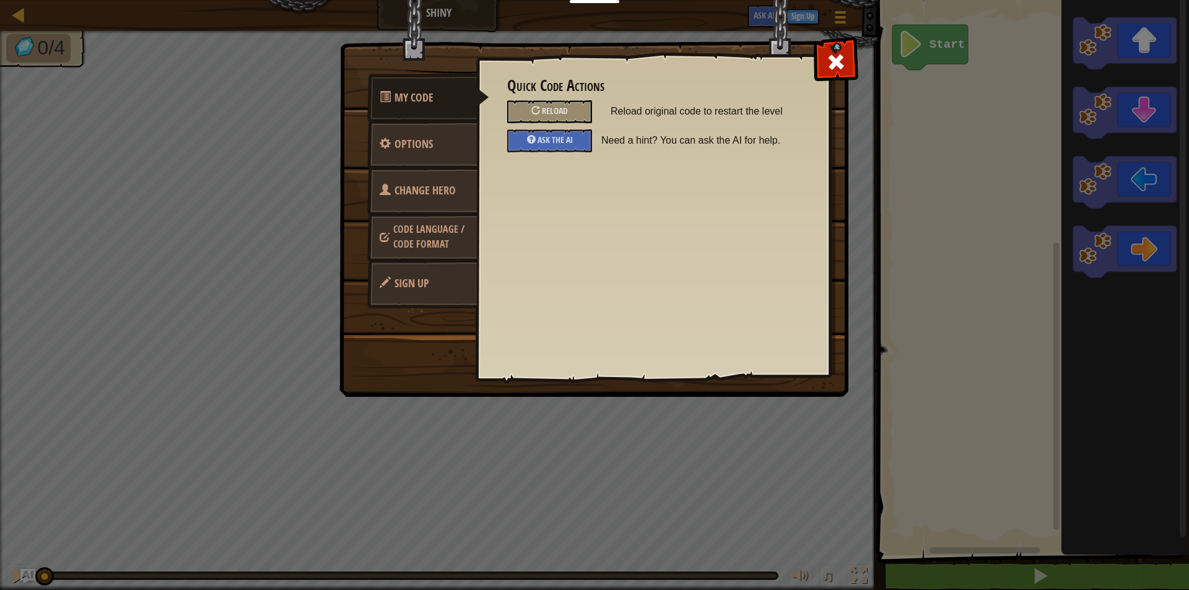
click at [417, 188] on span "Change Hero" at bounding box center [425, 190] width 61 height 15
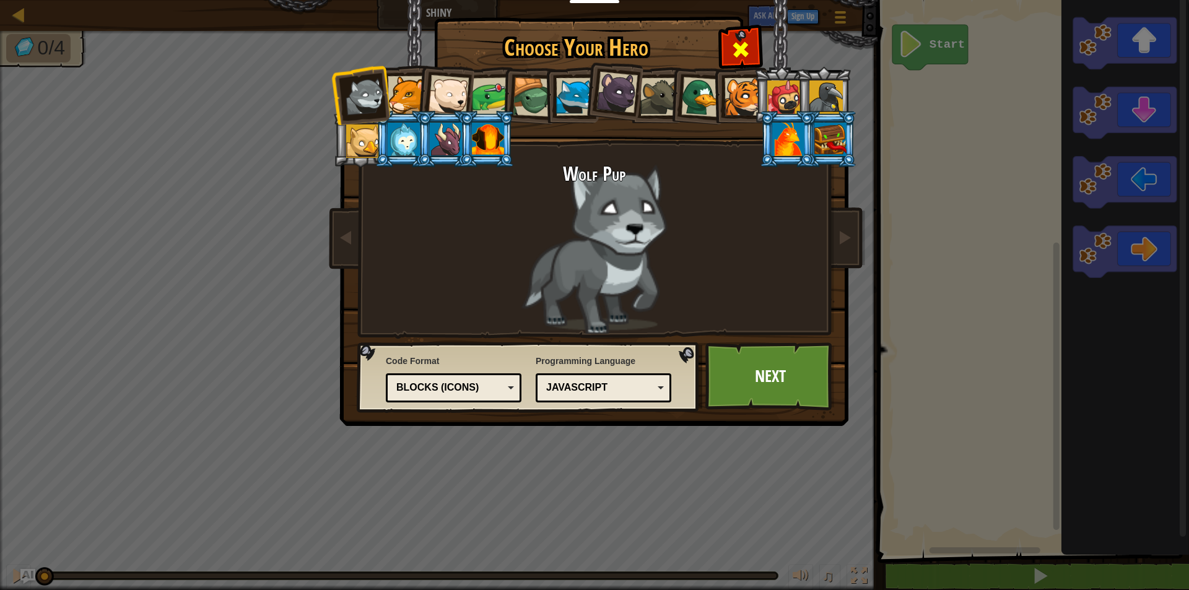
click at [741, 57] on span at bounding box center [741, 50] width 20 height 20
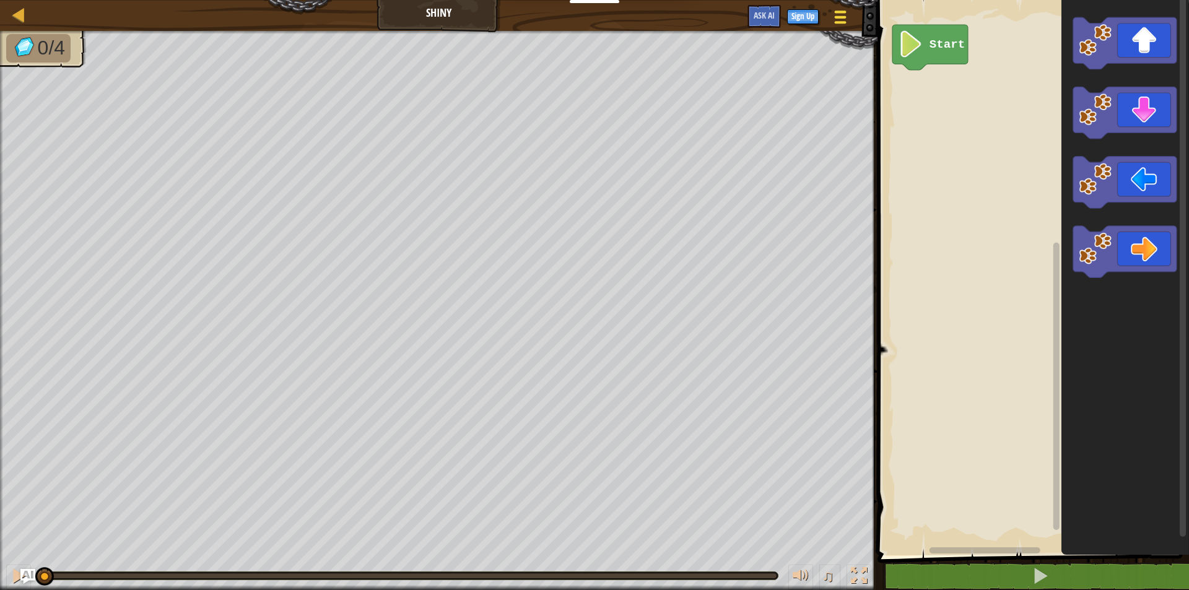
click at [841, 19] on div at bounding box center [840, 17] width 17 height 18
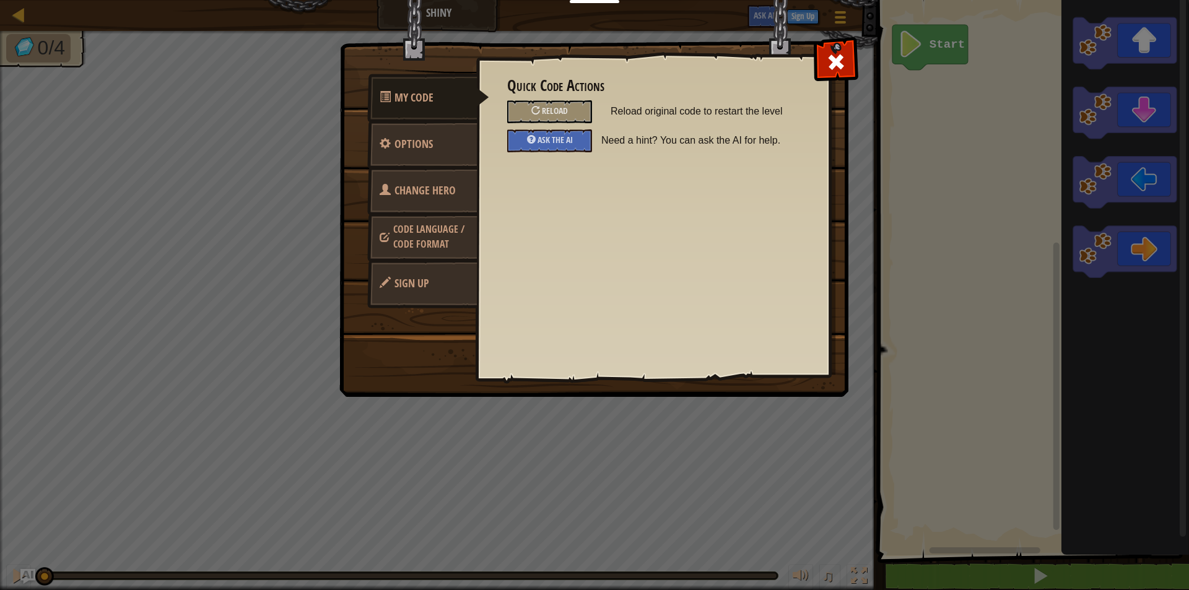
click at [417, 284] on span "Sign Up" at bounding box center [412, 283] width 35 height 15
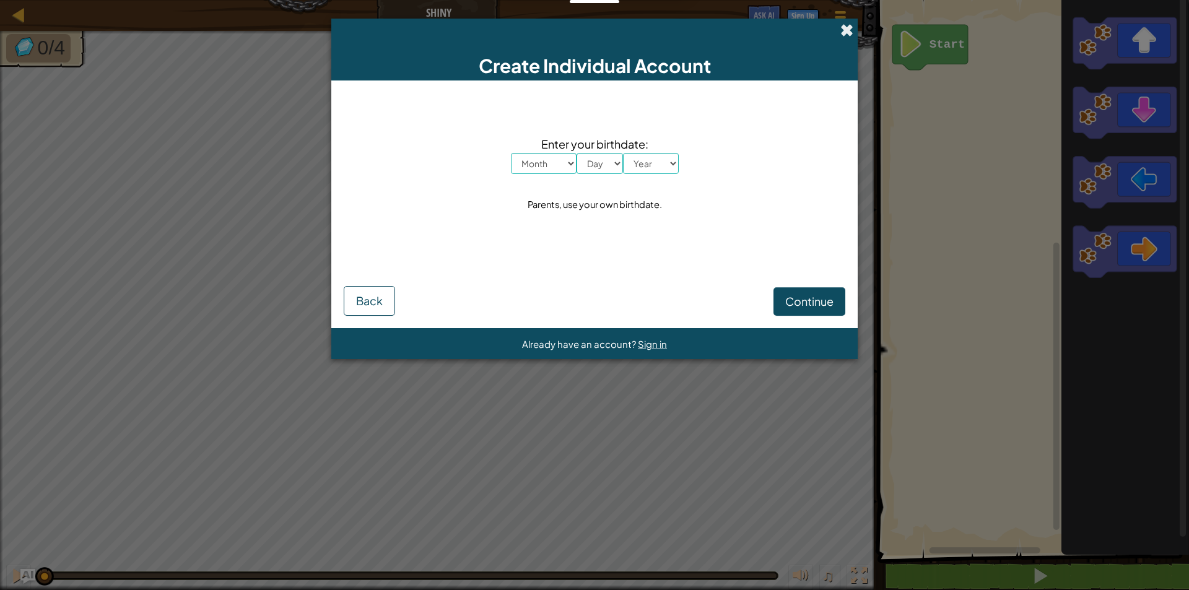
click at [848, 26] on span at bounding box center [847, 30] width 13 height 13
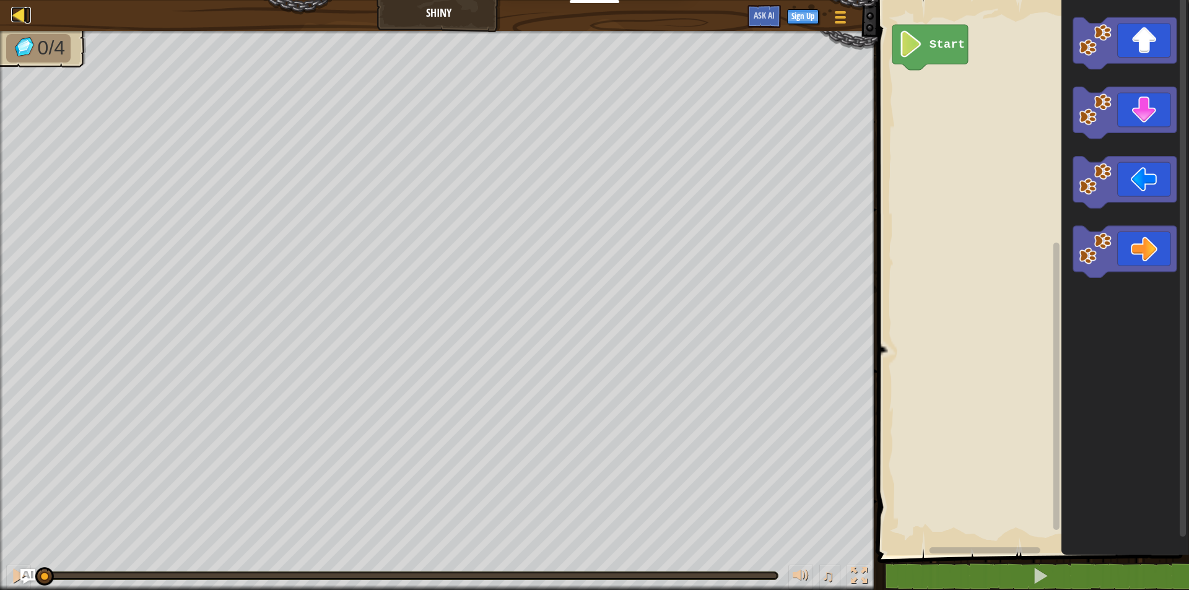
click at [11, 17] on div at bounding box center [18, 14] width 15 height 15
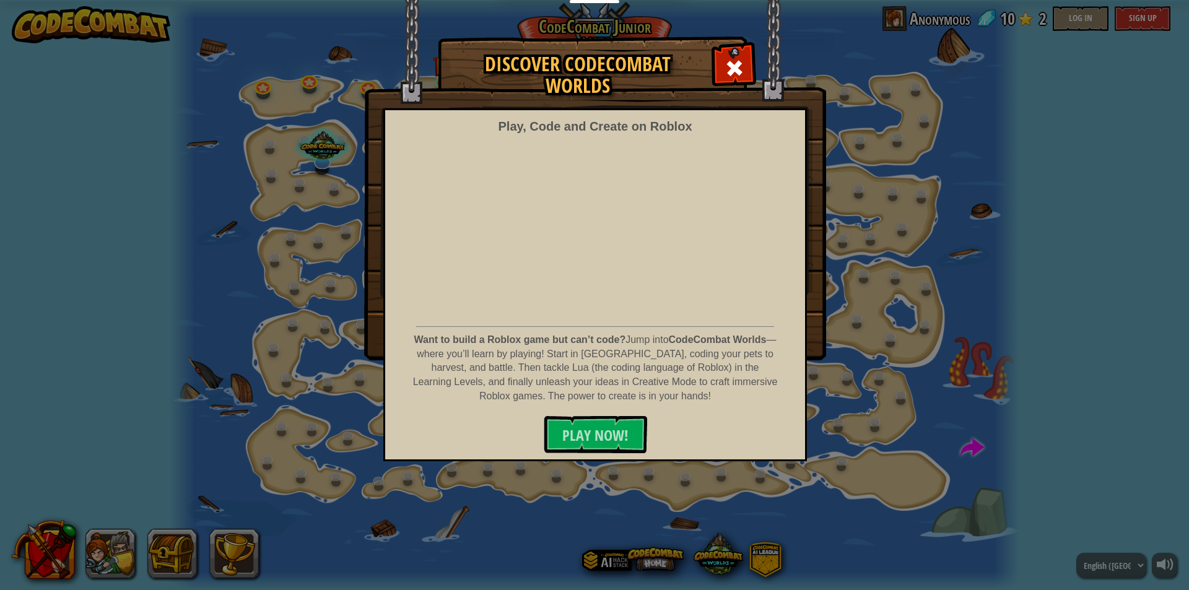
click at [296, 402] on div "Discover CodeCombat Worlds Play, Code and Create on Roblox Want to build a Robl…" at bounding box center [594, 295] width 1189 height 590
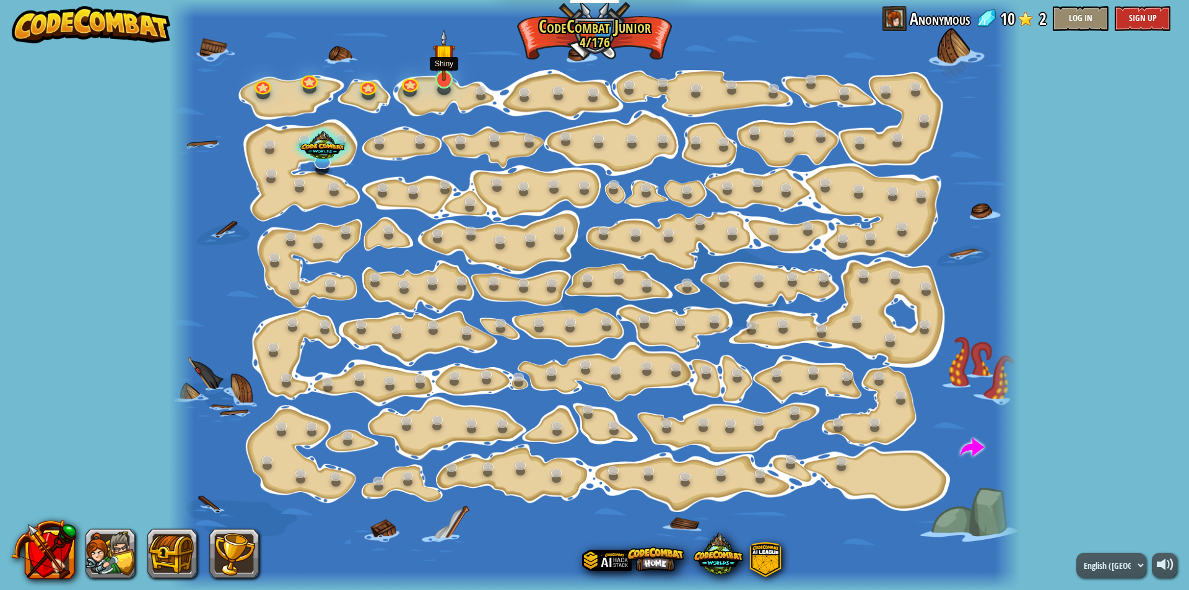
click at [441, 79] on img at bounding box center [444, 55] width 22 height 52
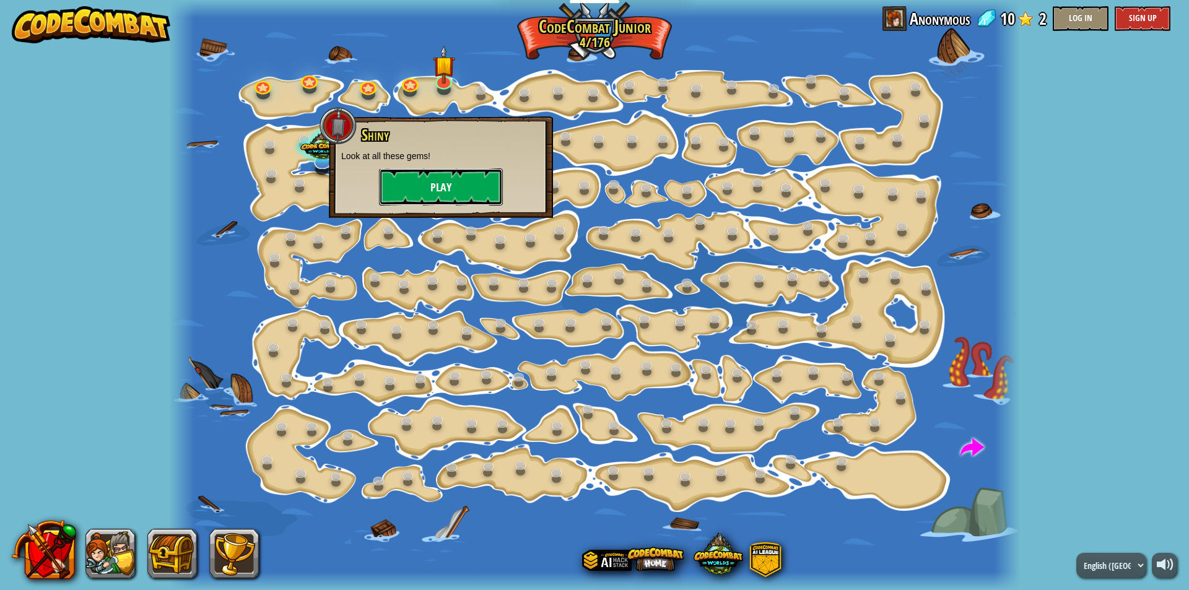
click at [442, 186] on button "Play" at bounding box center [441, 186] width 124 height 37
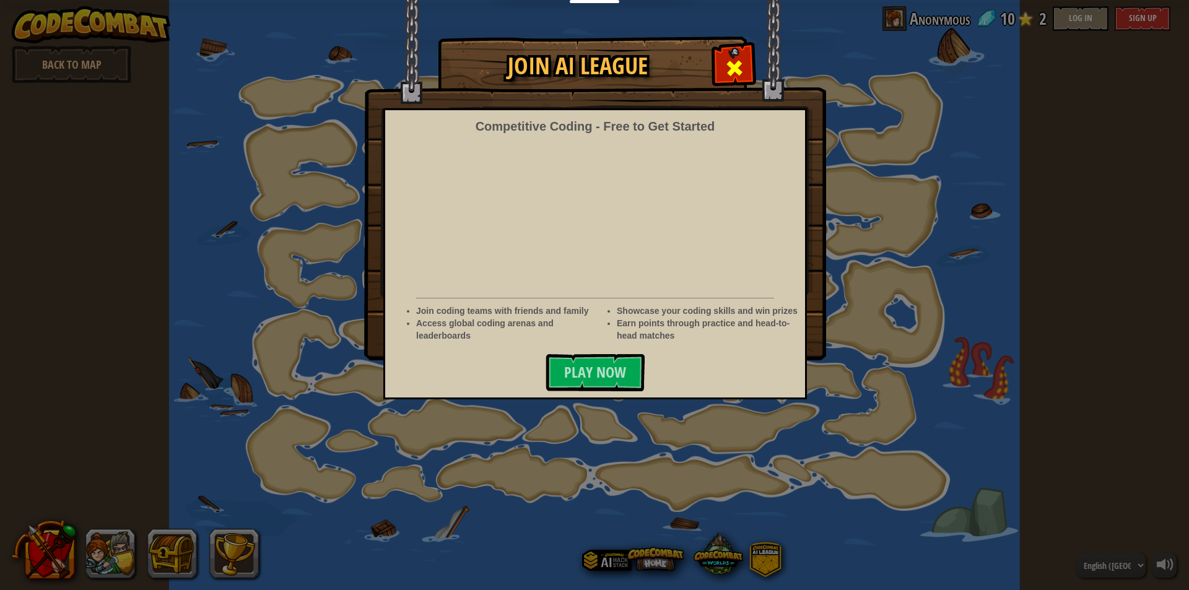
click at [720, 68] on div at bounding box center [734, 66] width 39 height 39
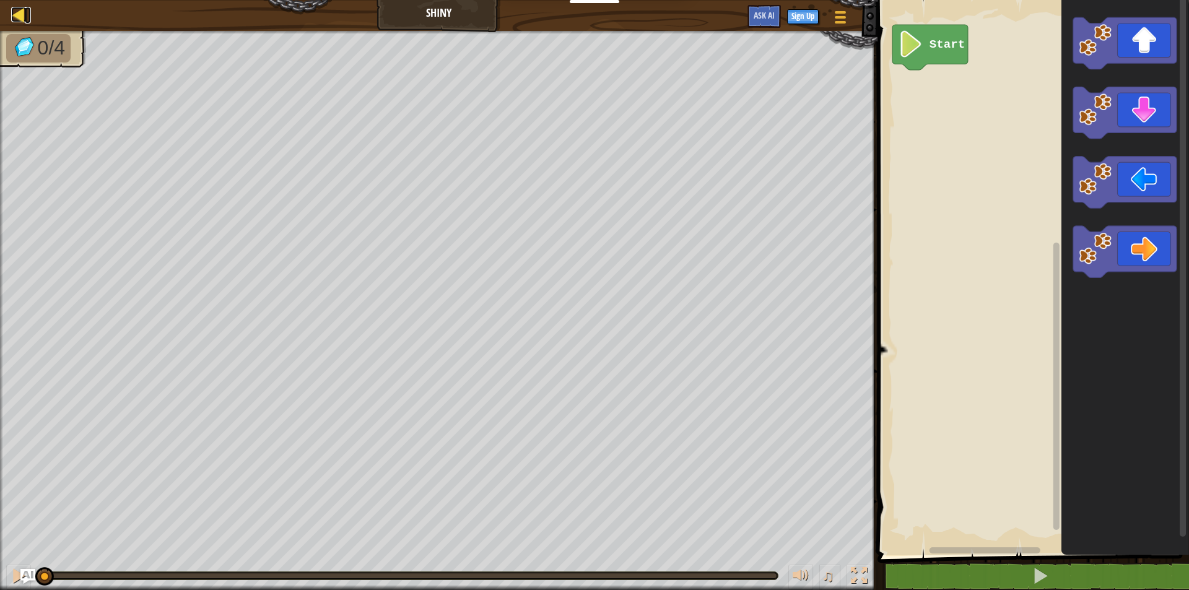
click at [19, 14] on div at bounding box center [18, 14] width 15 height 15
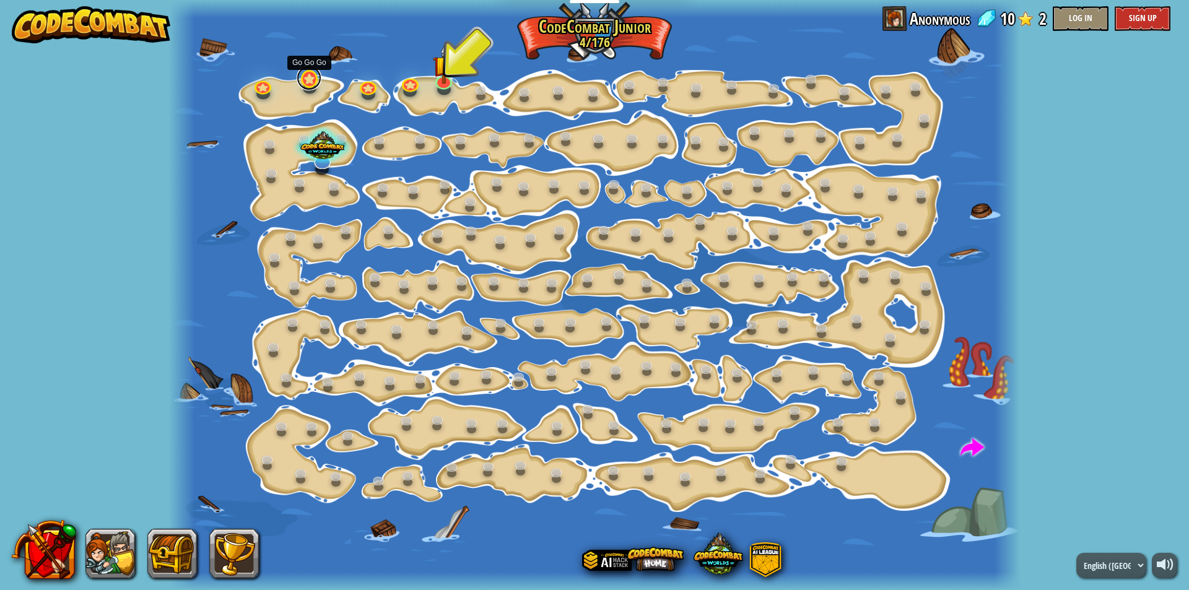
click at [307, 82] on link at bounding box center [309, 78] width 25 height 25
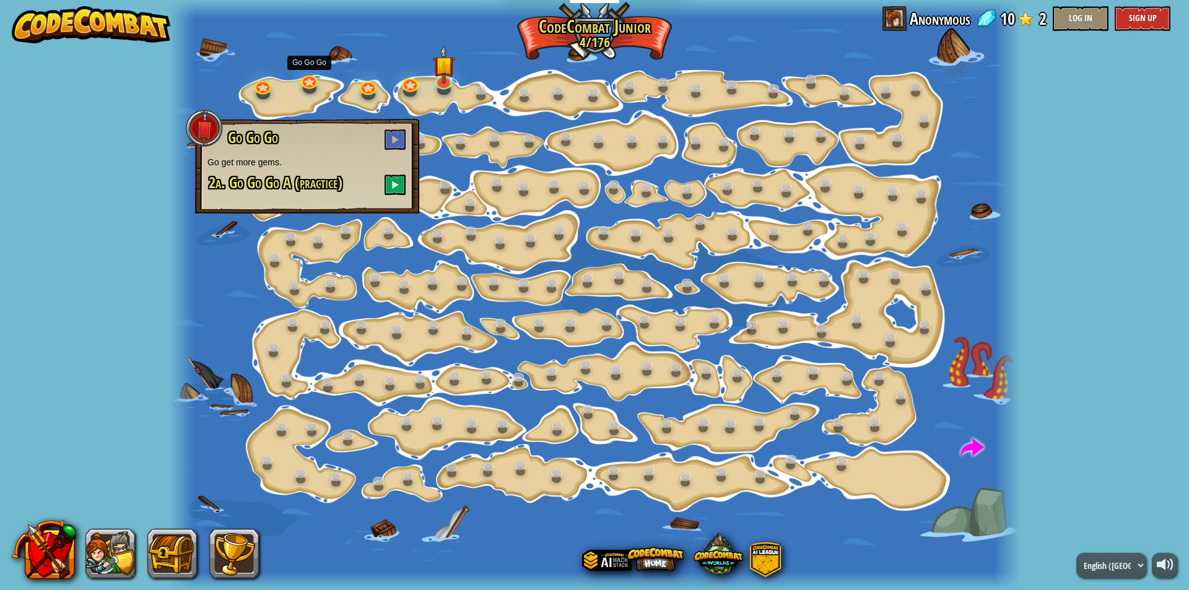
click at [333, 182] on span "2a. Go Go Go A (practice)" at bounding box center [276, 182] width 134 height 21
click at [397, 184] on span at bounding box center [395, 184] width 9 height 9
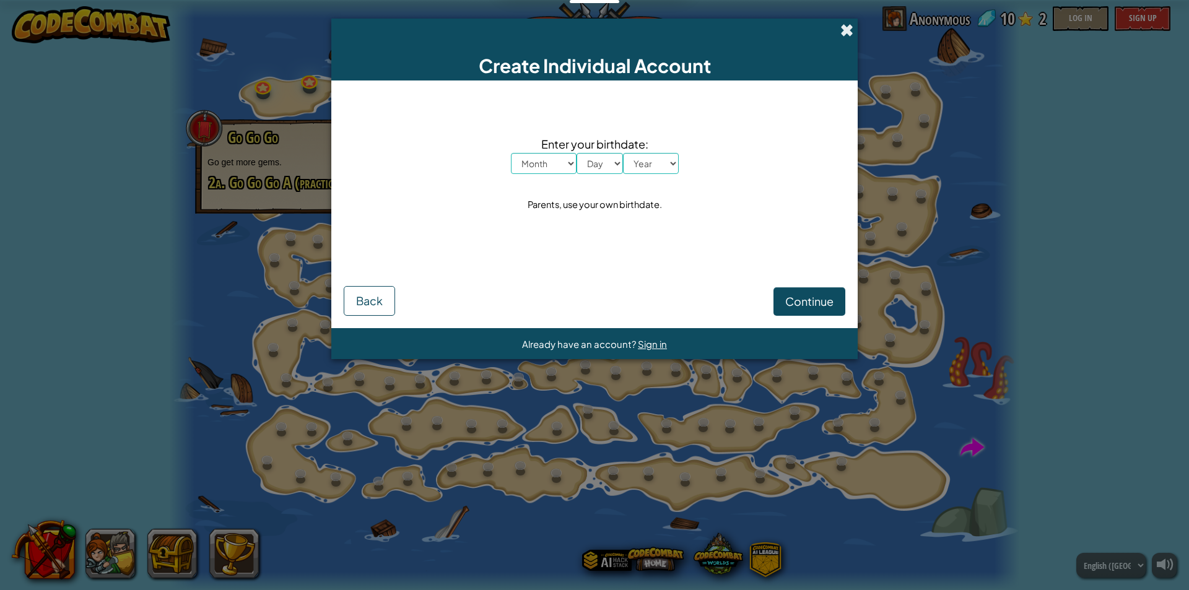
click at [843, 28] on span at bounding box center [847, 30] width 13 height 13
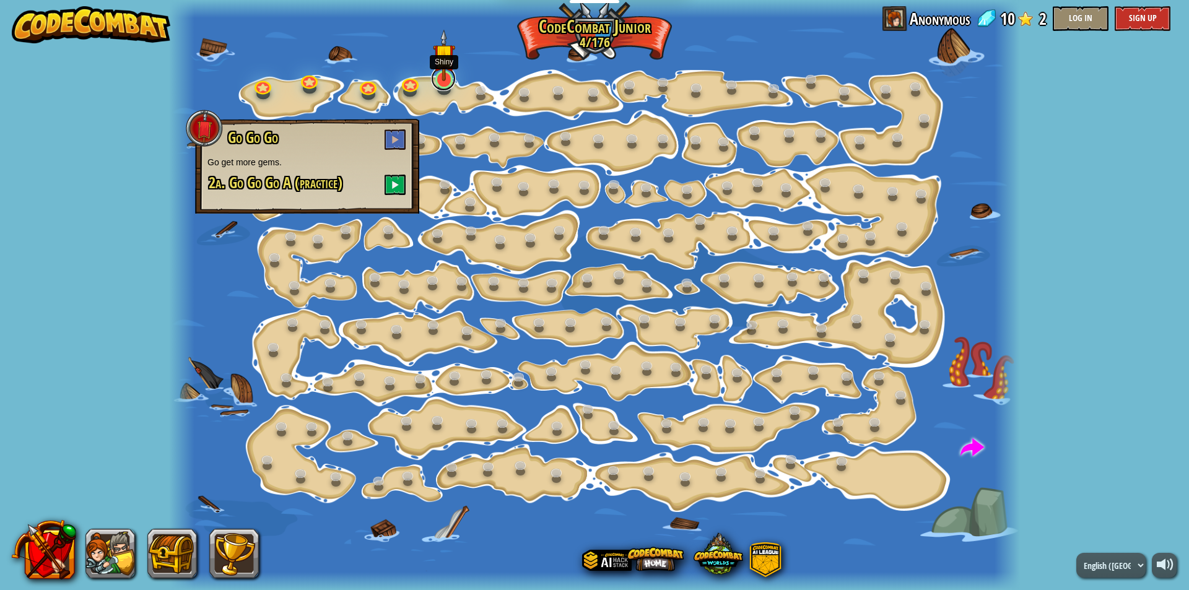
click at [450, 81] on link at bounding box center [443, 78] width 25 height 25
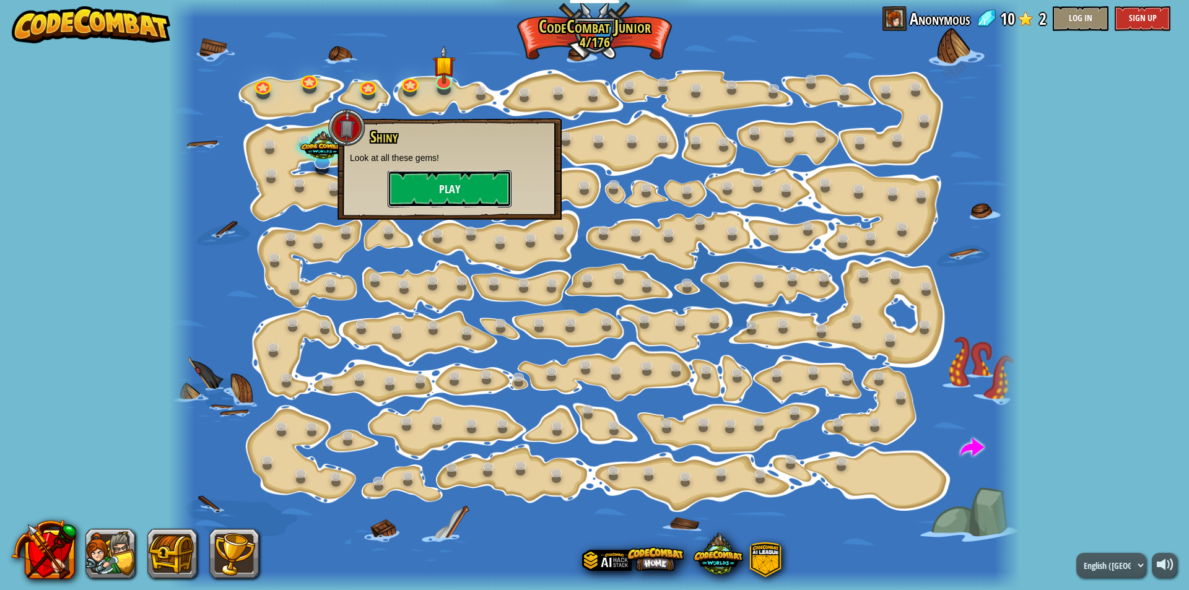
click at [443, 189] on button "Play" at bounding box center [450, 188] width 124 height 37
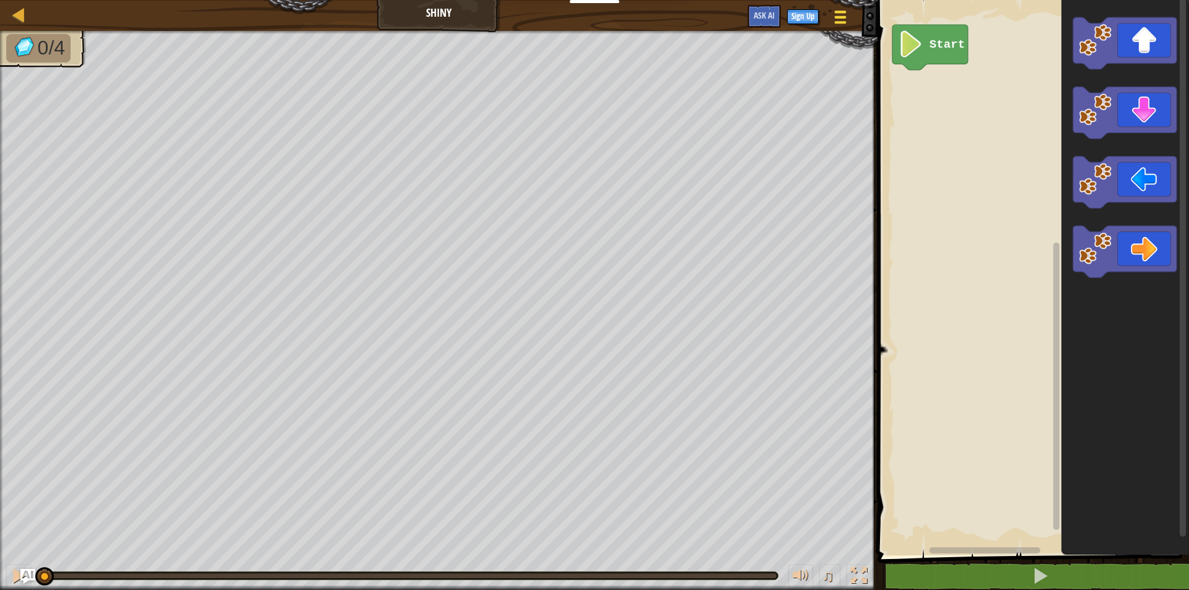
click at [847, 17] on div at bounding box center [840, 17] width 17 height 18
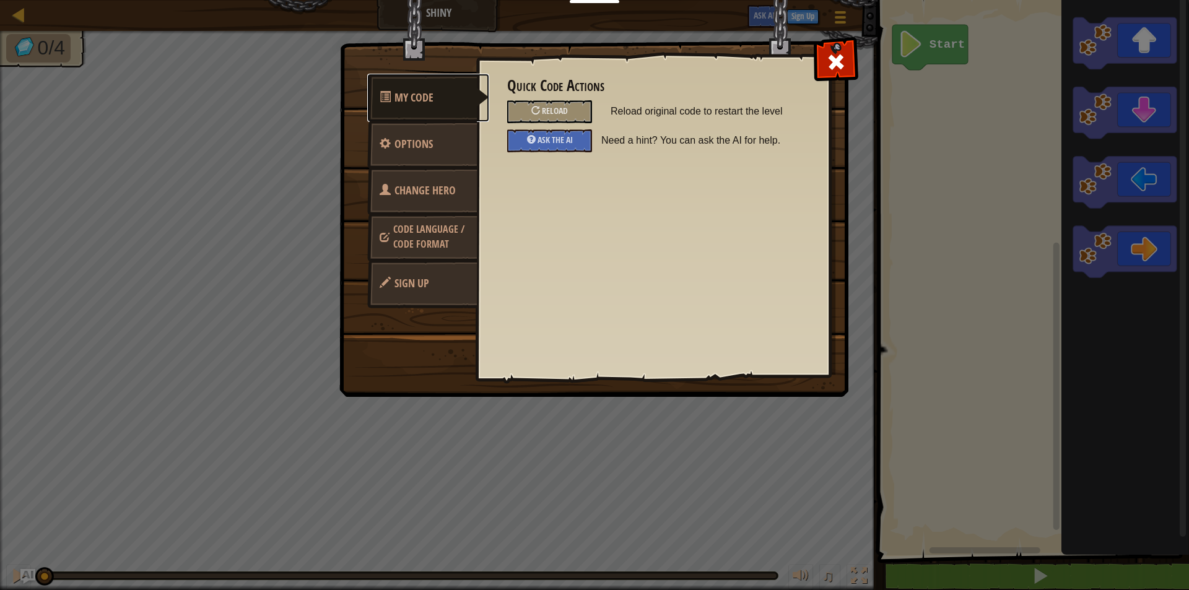
click at [417, 100] on span "My Code" at bounding box center [414, 97] width 39 height 15
click at [832, 66] on span at bounding box center [836, 62] width 20 height 20
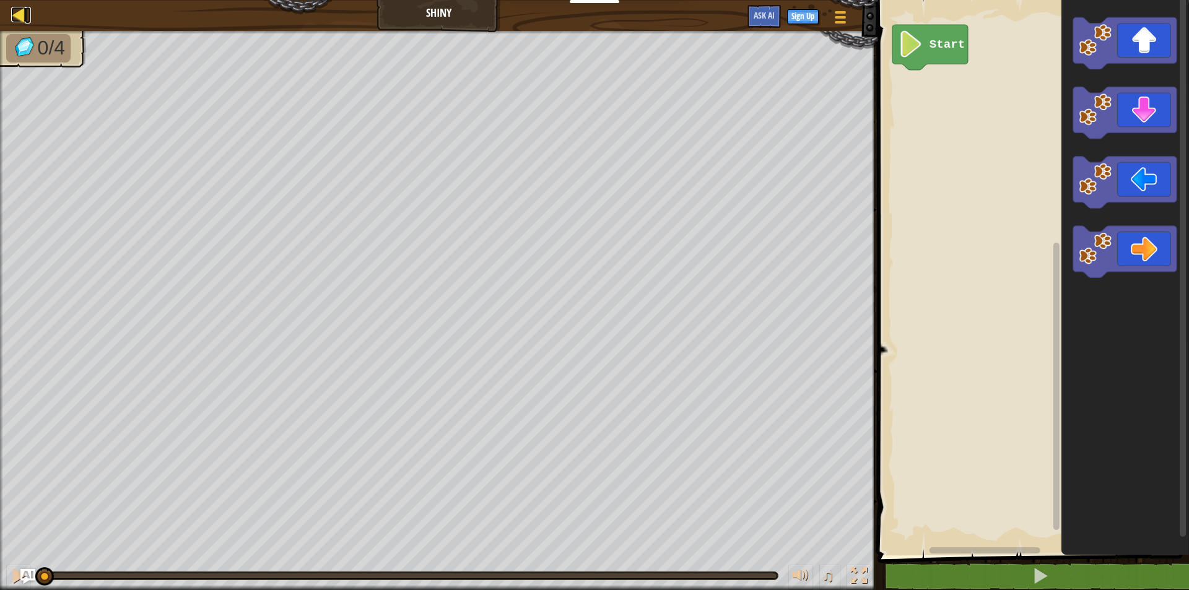
click at [12, 15] on div at bounding box center [18, 14] width 15 height 15
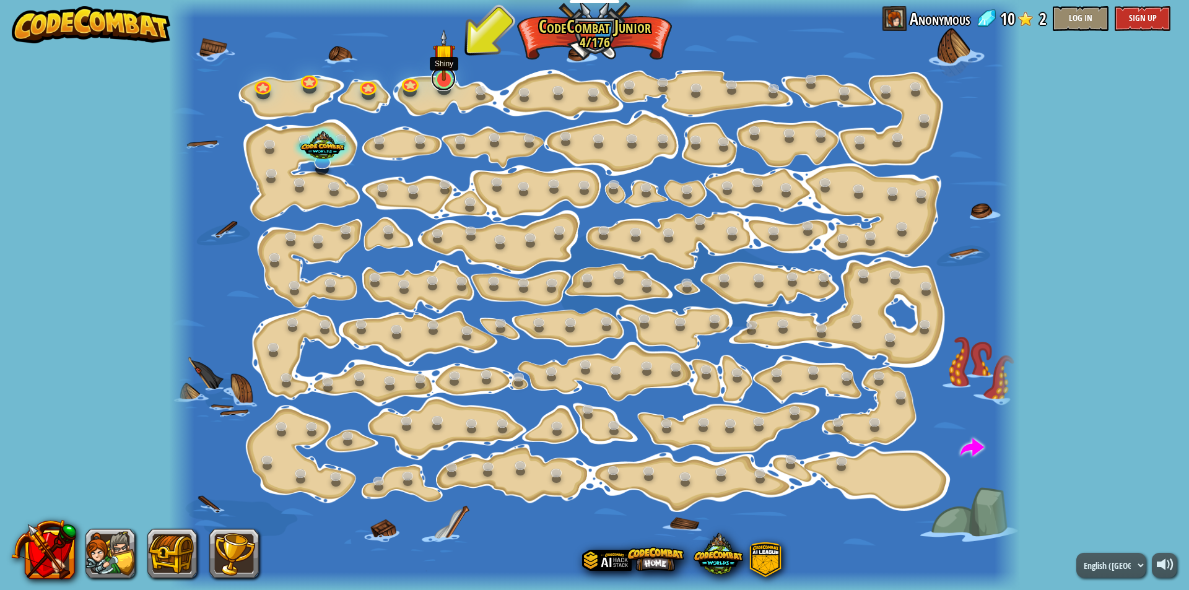
click at [437, 82] on link at bounding box center [443, 78] width 25 height 25
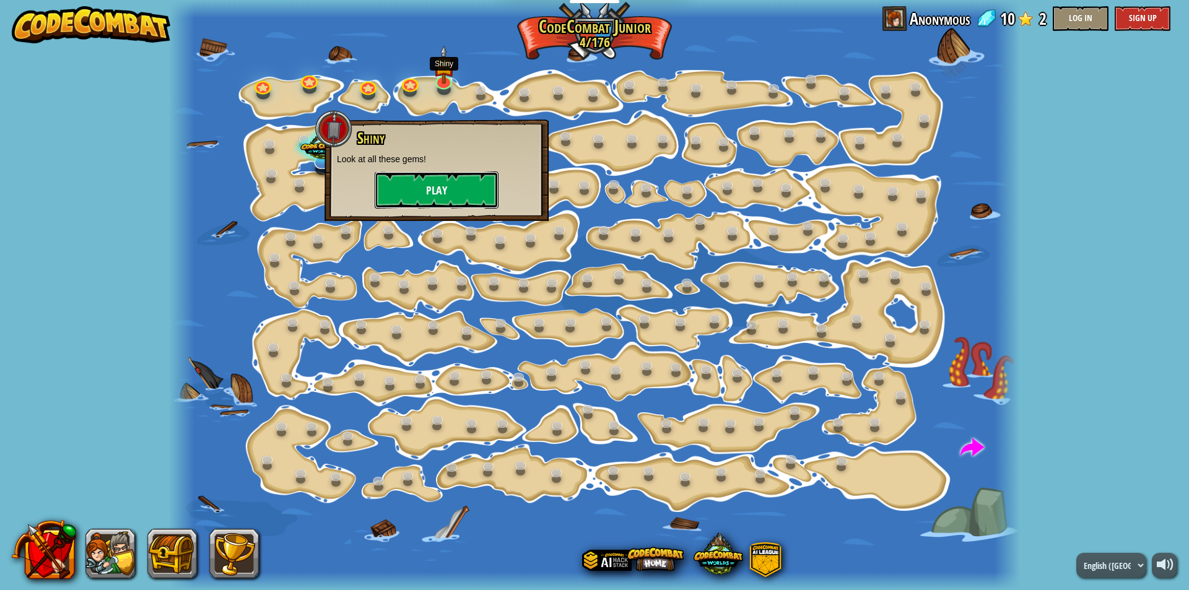
click at [414, 195] on button "Play" at bounding box center [437, 190] width 124 height 37
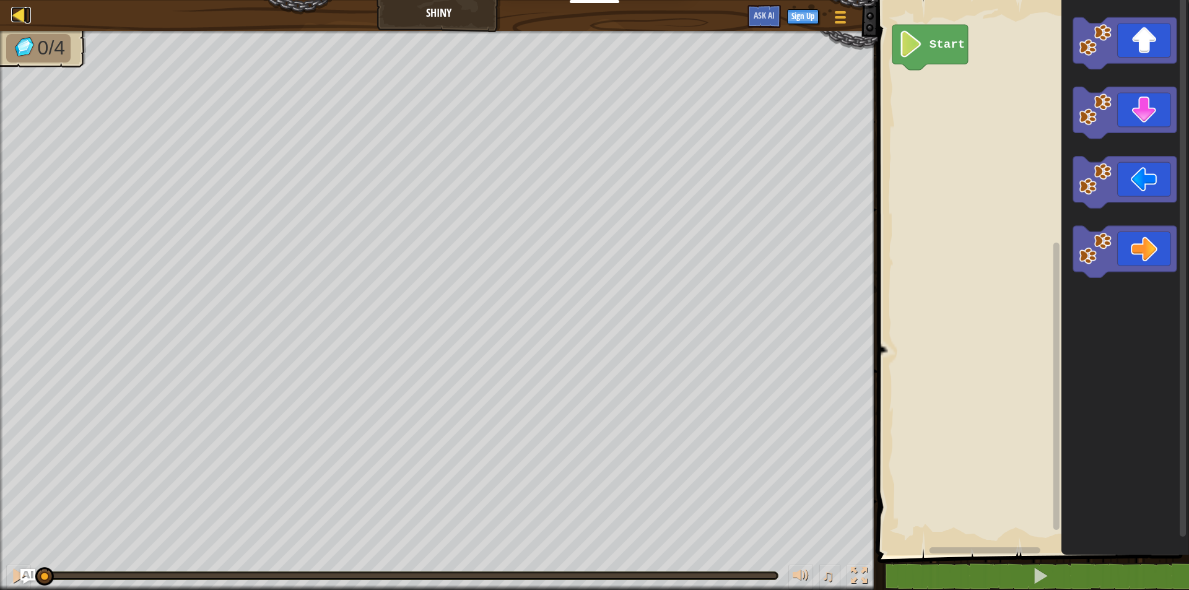
click at [20, 19] on div at bounding box center [18, 14] width 15 height 15
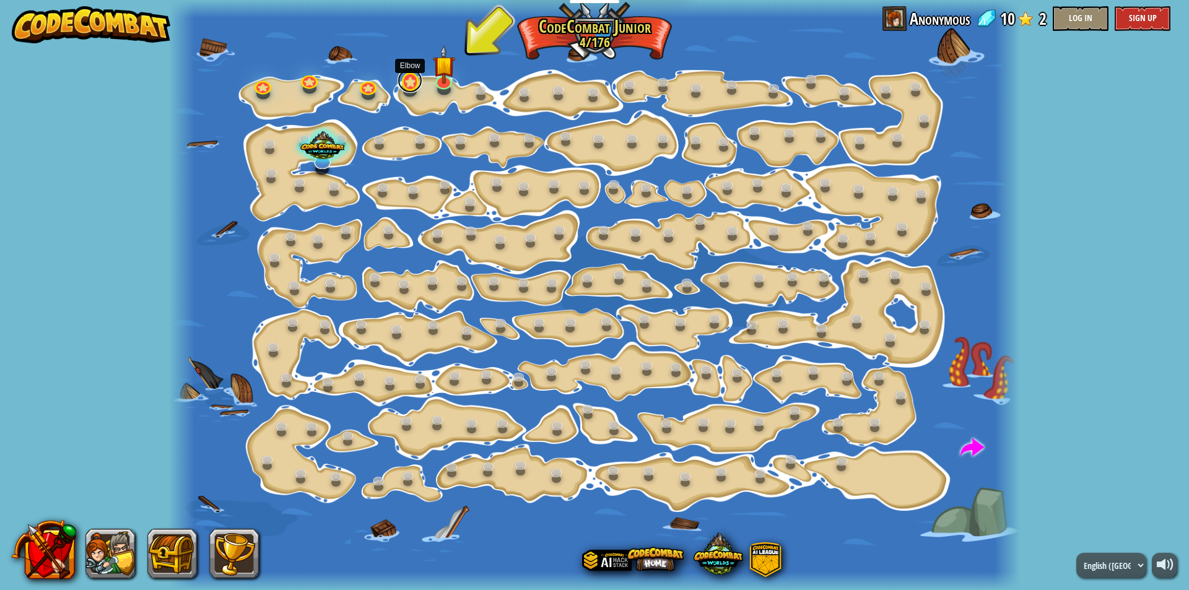
click at [407, 82] on link at bounding box center [410, 80] width 25 height 25
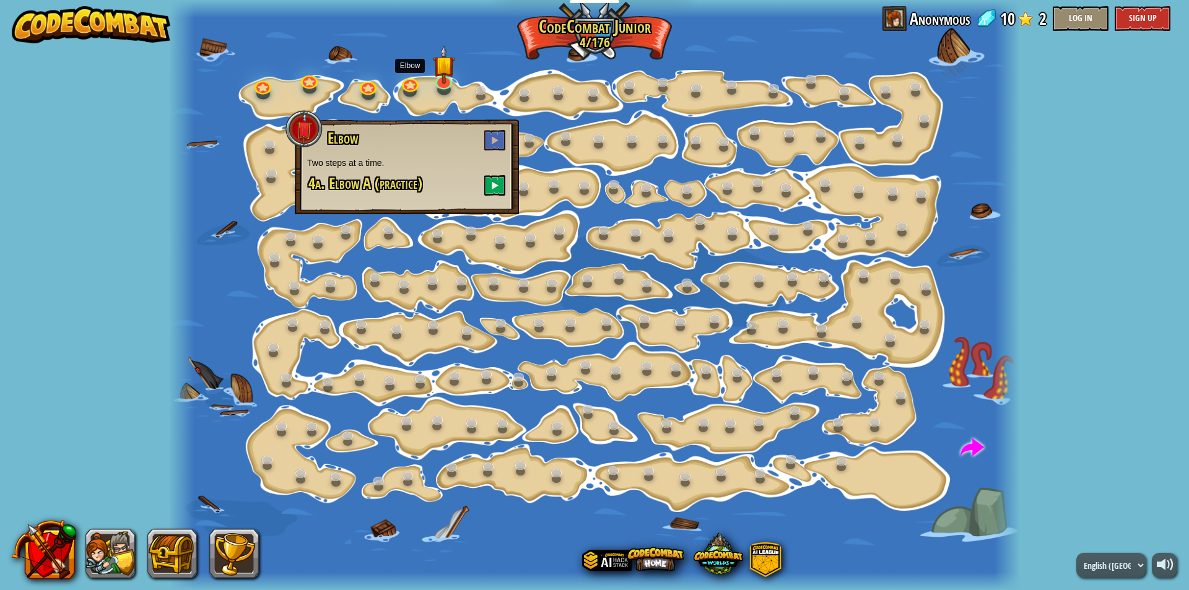
click at [396, 180] on span "4a. Elbow A (practice)" at bounding box center [365, 183] width 114 height 21
click at [391, 196] on div "Elbow Two steps at a time. 4a. Elbow A (practice)" at bounding box center [407, 167] width 224 height 95
click at [383, 190] on div "Elbow Two steps at a time. 4a. Elbow A (practice)" at bounding box center [407, 167] width 224 height 95
drag, startPoint x: 344, startPoint y: 131, endPoint x: 330, endPoint y: 143, distance: 19.4
click at [345, 133] on span "Elbow" at bounding box center [343, 138] width 30 height 21
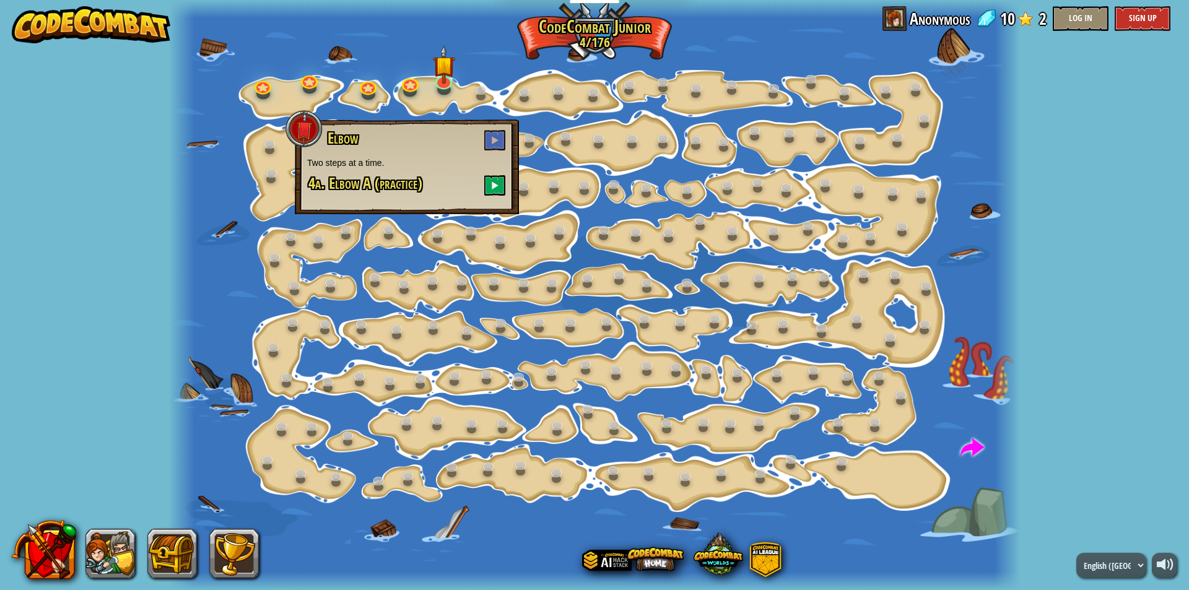
click at [315, 144] on div "Elbow Two steps at a time. 4a. Elbow A (practice)" at bounding box center [406, 163] width 199 height 66
click at [410, 84] on link at bounding box center [410, 80] width 25 height 25
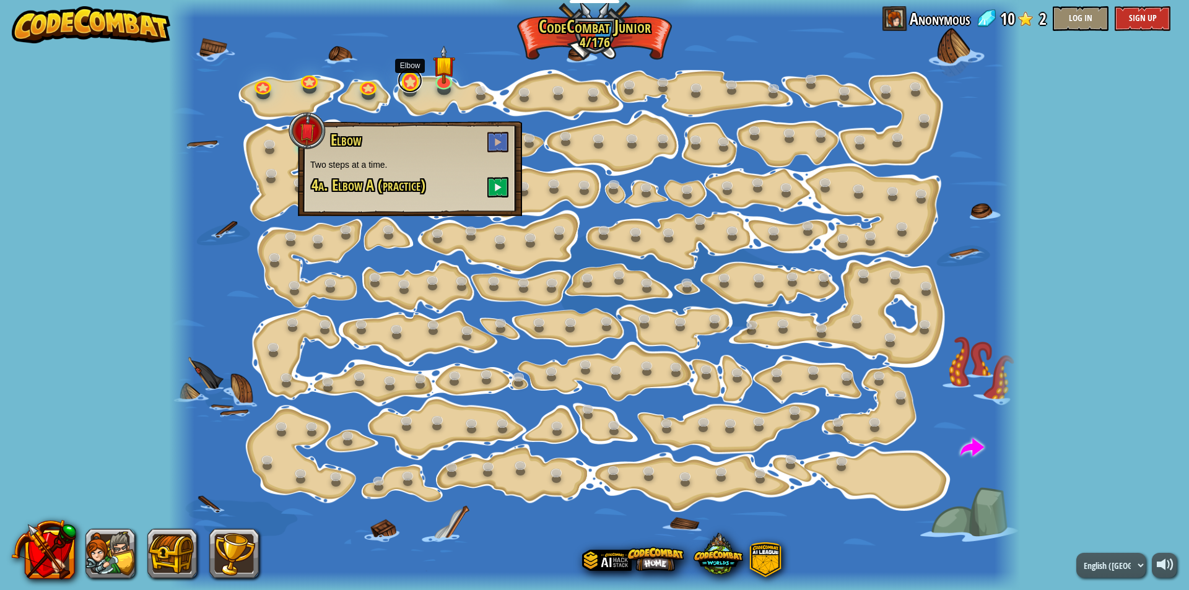
click at [410, 84] on link at bounding box center [410, 80] width 25 height 25
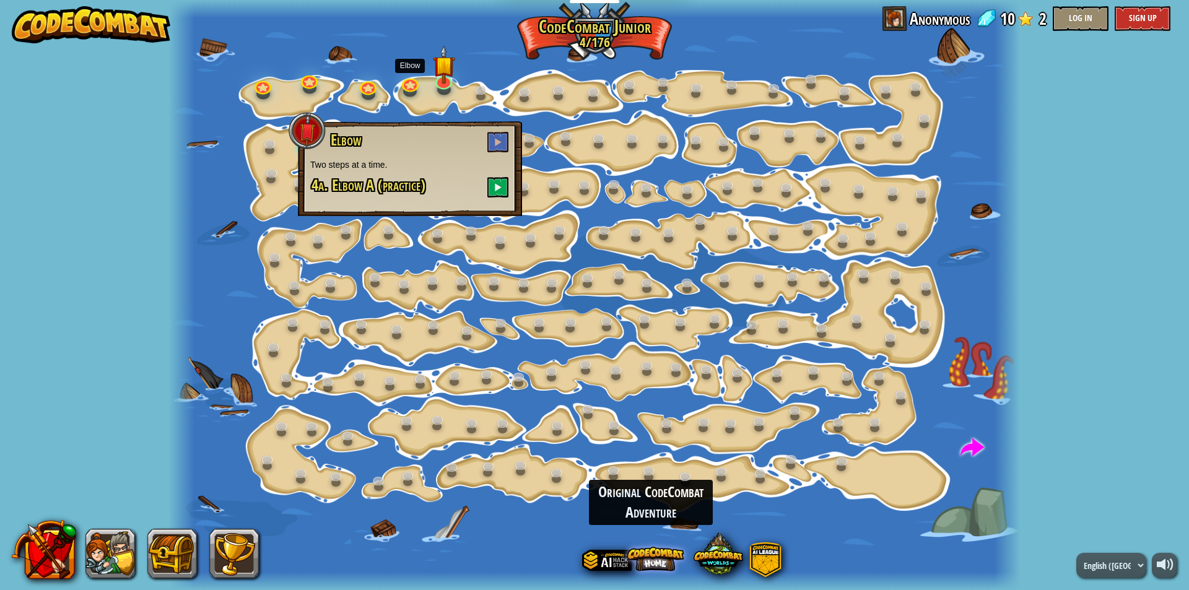
click at [663, 560] on span at bounding box center [655, 558] width 57 height 57
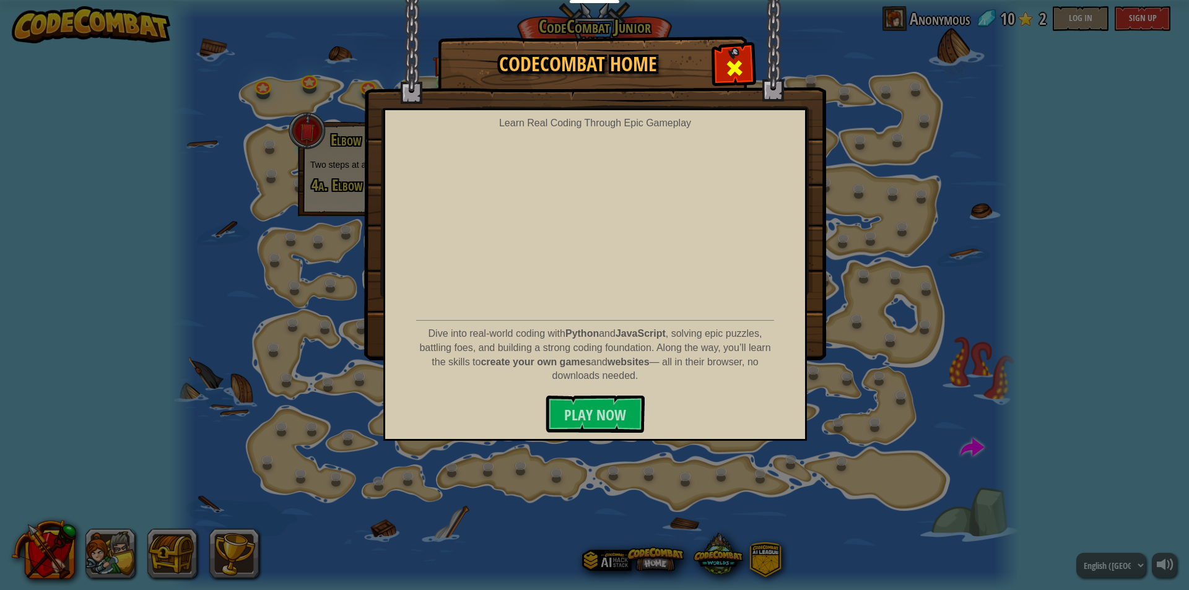
click at [738, 68] on span at bounding box center [735, 68] width 20 height 20
